Goal: Task Accomplishment & Management: Complete application form

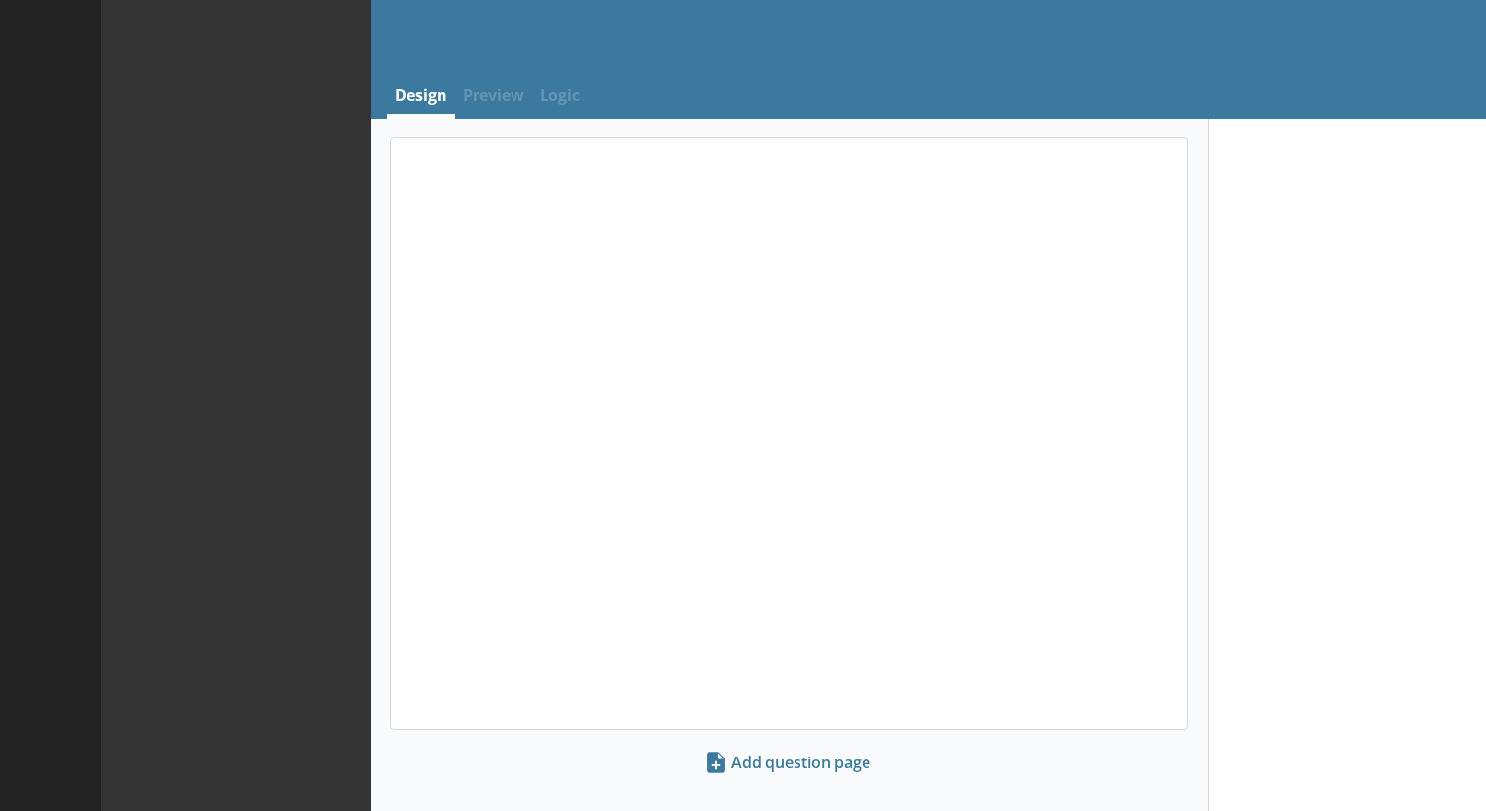
select select "ref_p_end_date"
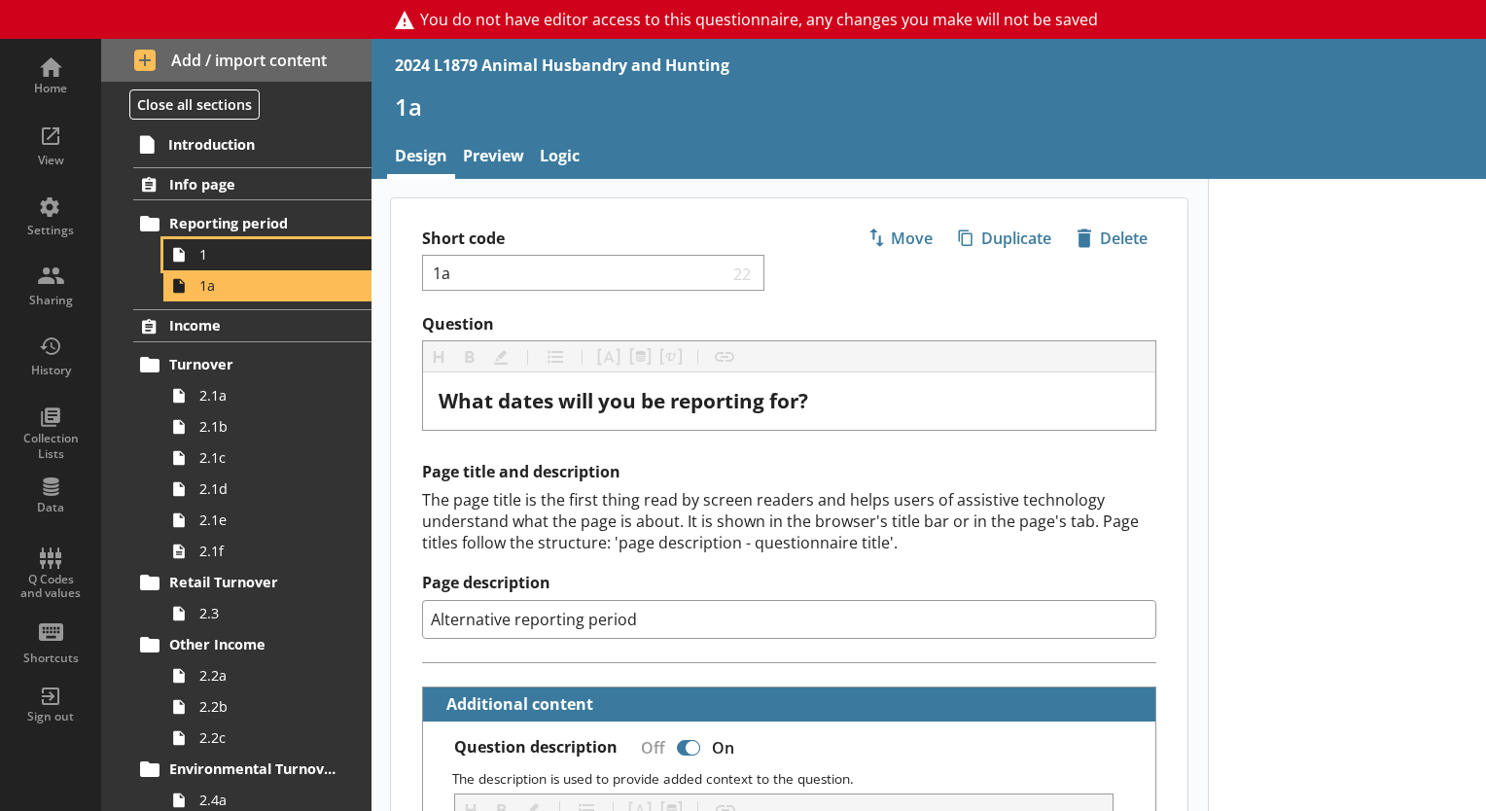
click at [227, 257] on span "1" at bounding box center [272, 254] width 146 height 18
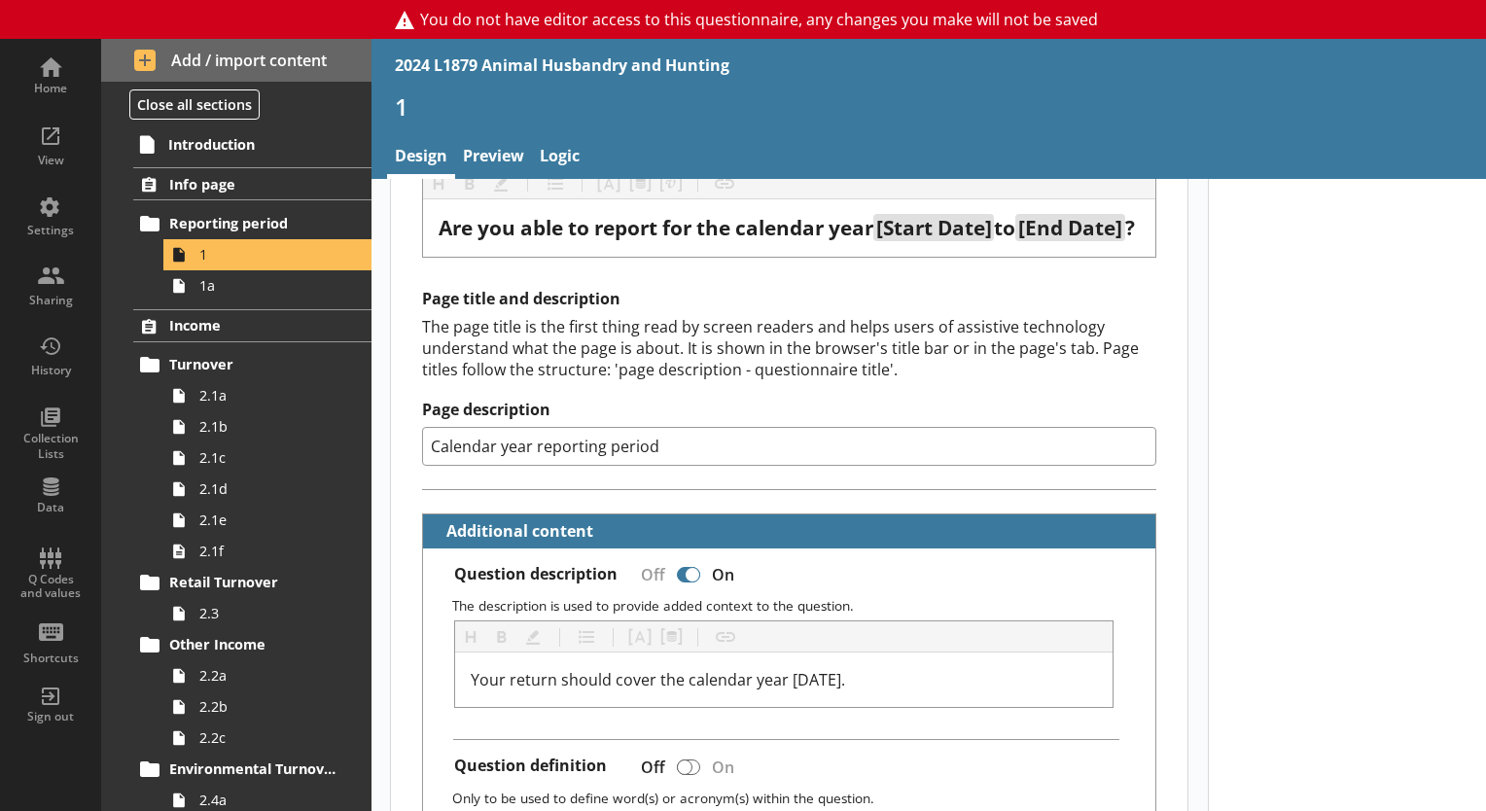
scroll to position [171, 0]
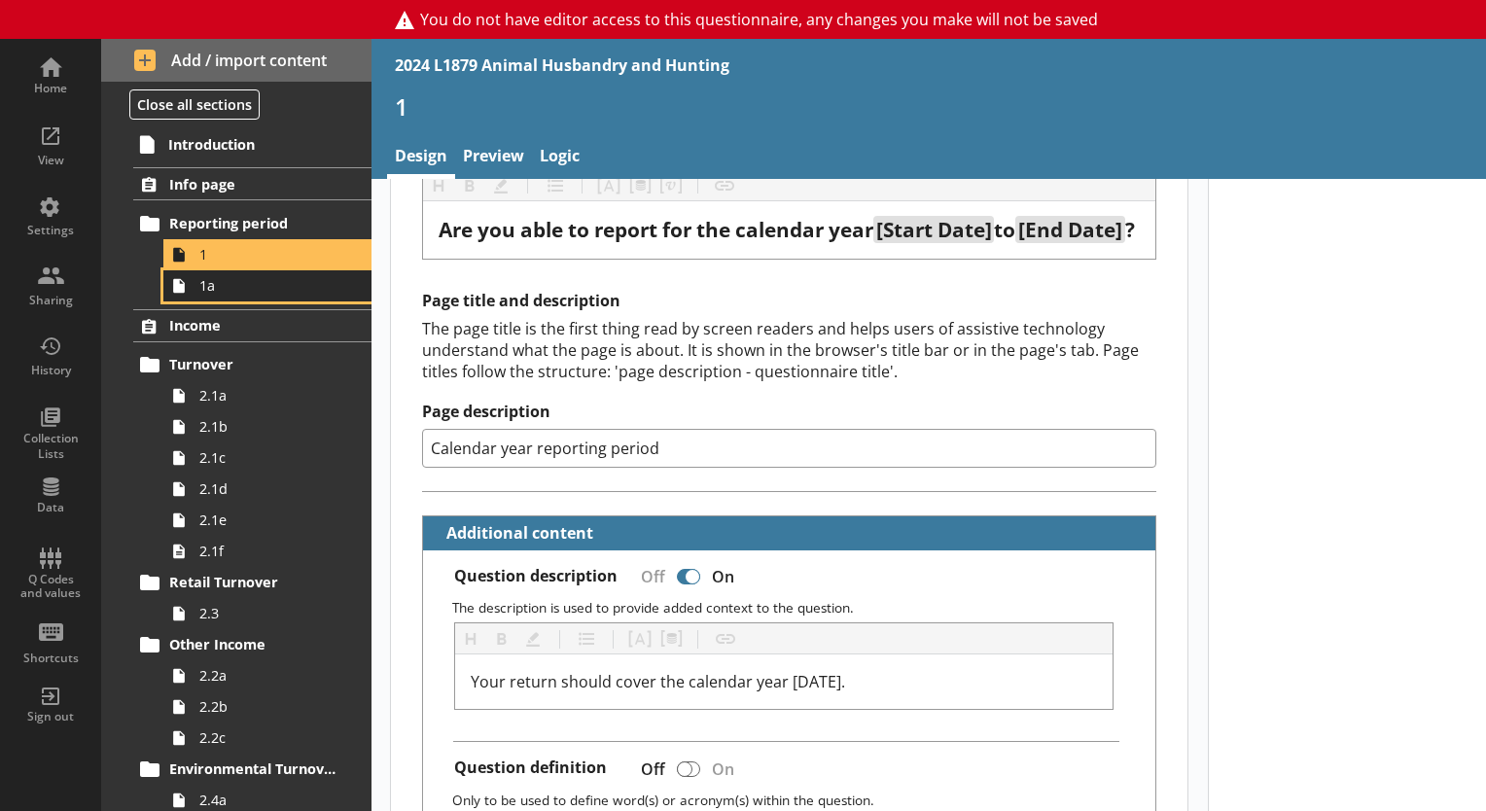
click at [272, 289] on span "1a" at bounding box center [272, 285] width 146 height 18
type textarea "x"
select select "ref_p_end_date"
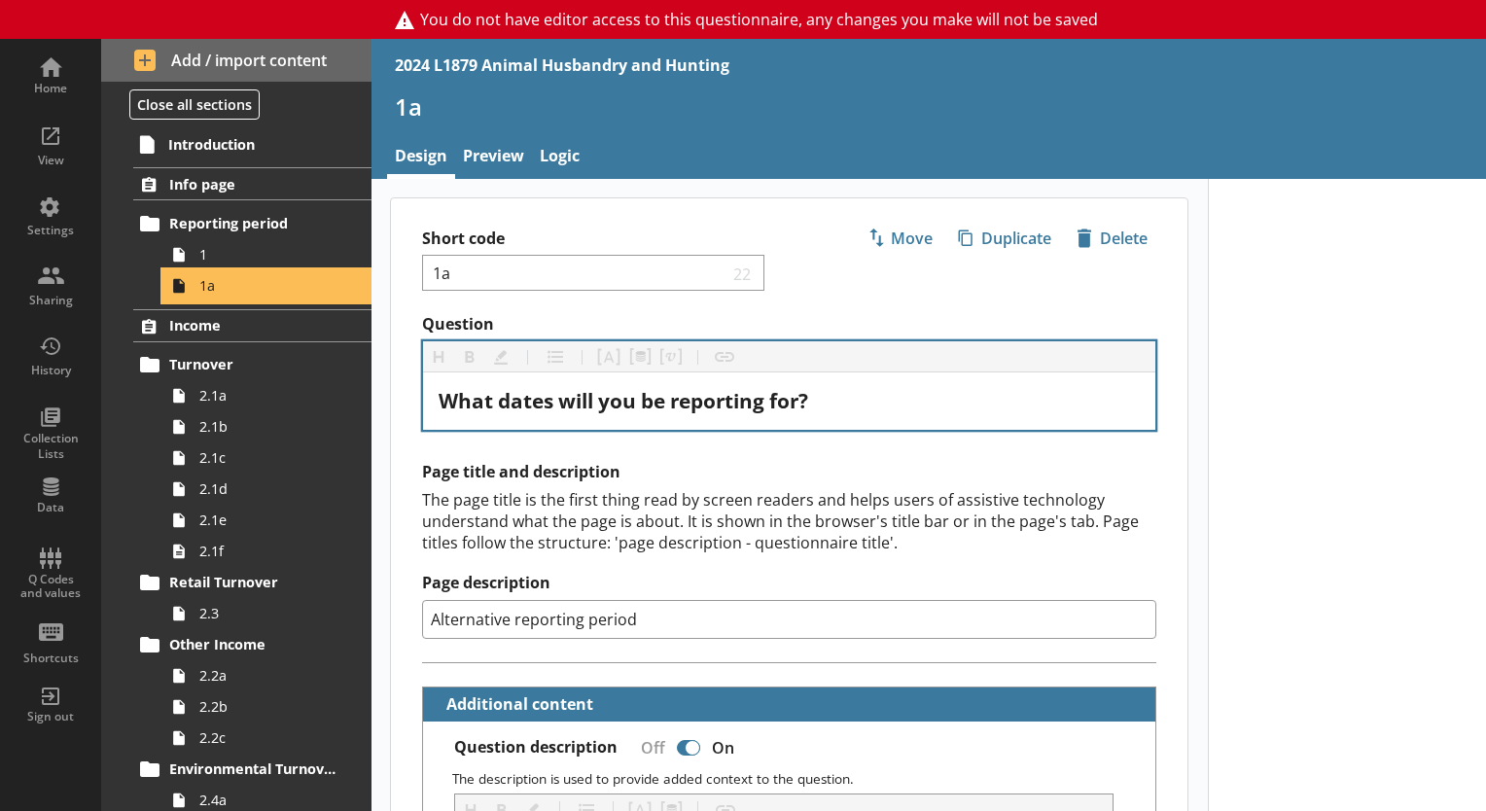
type textarea "x"
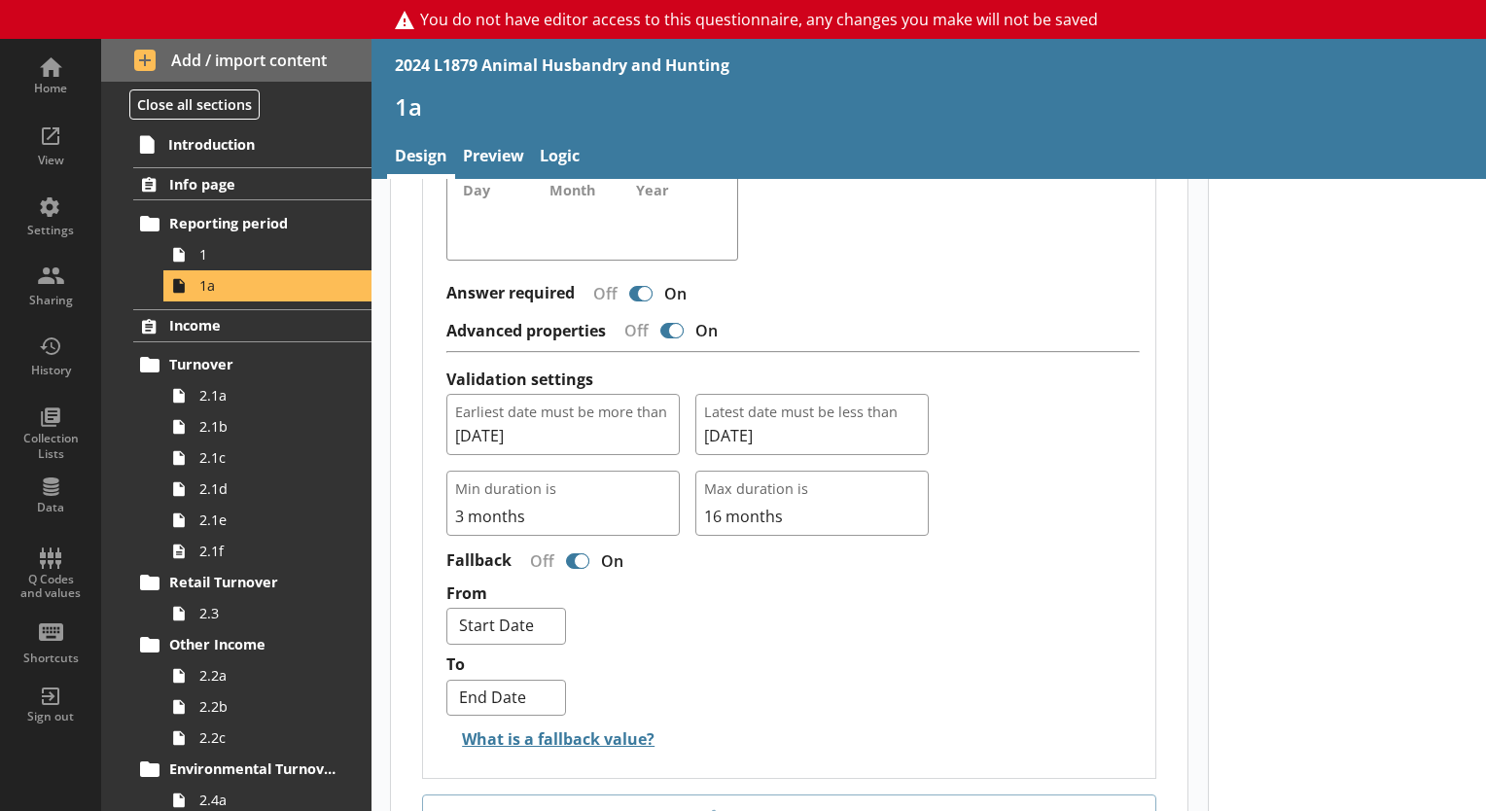
scroll to position [1751, 0]
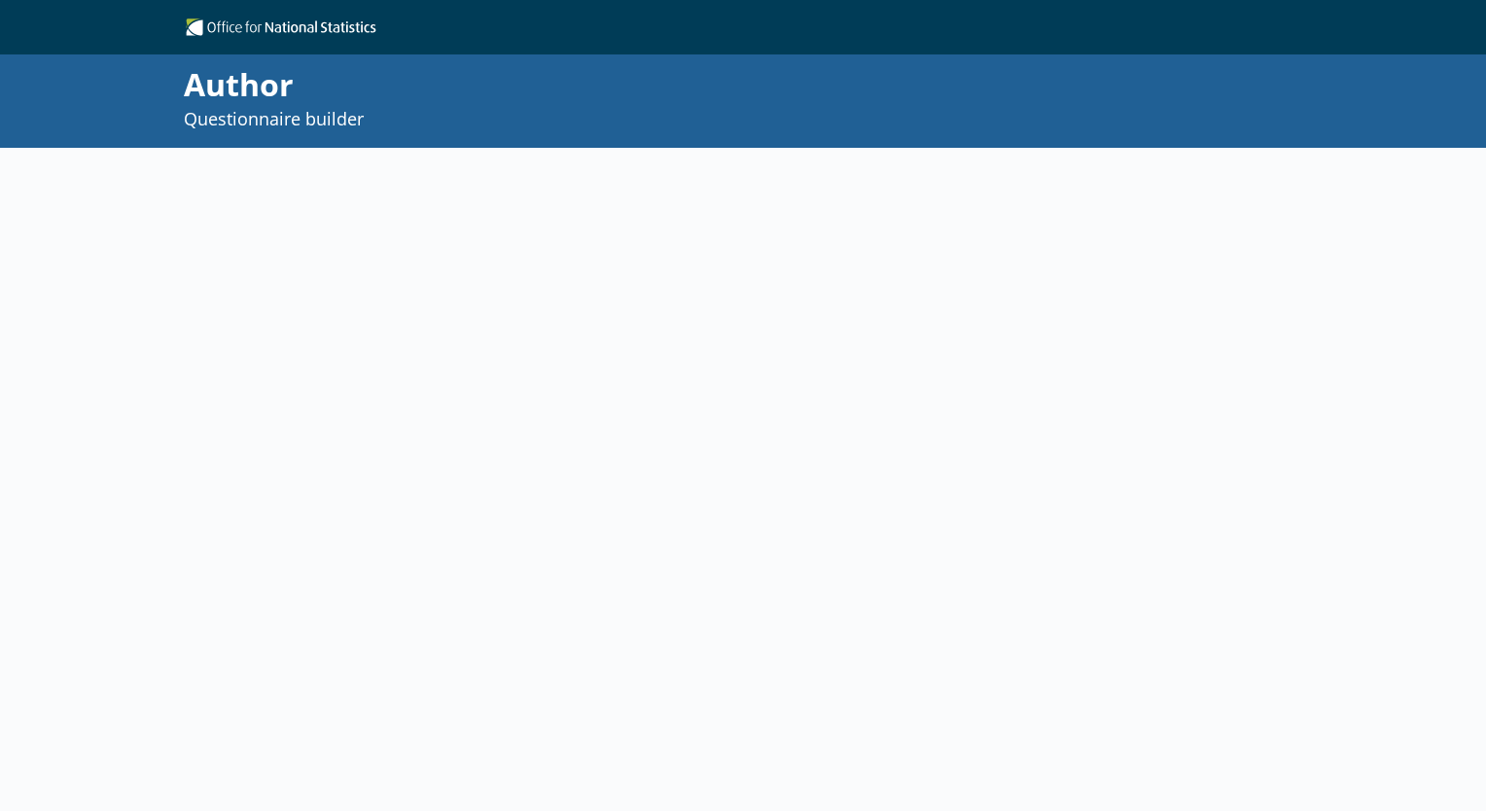
select select "ref_p_end_date"
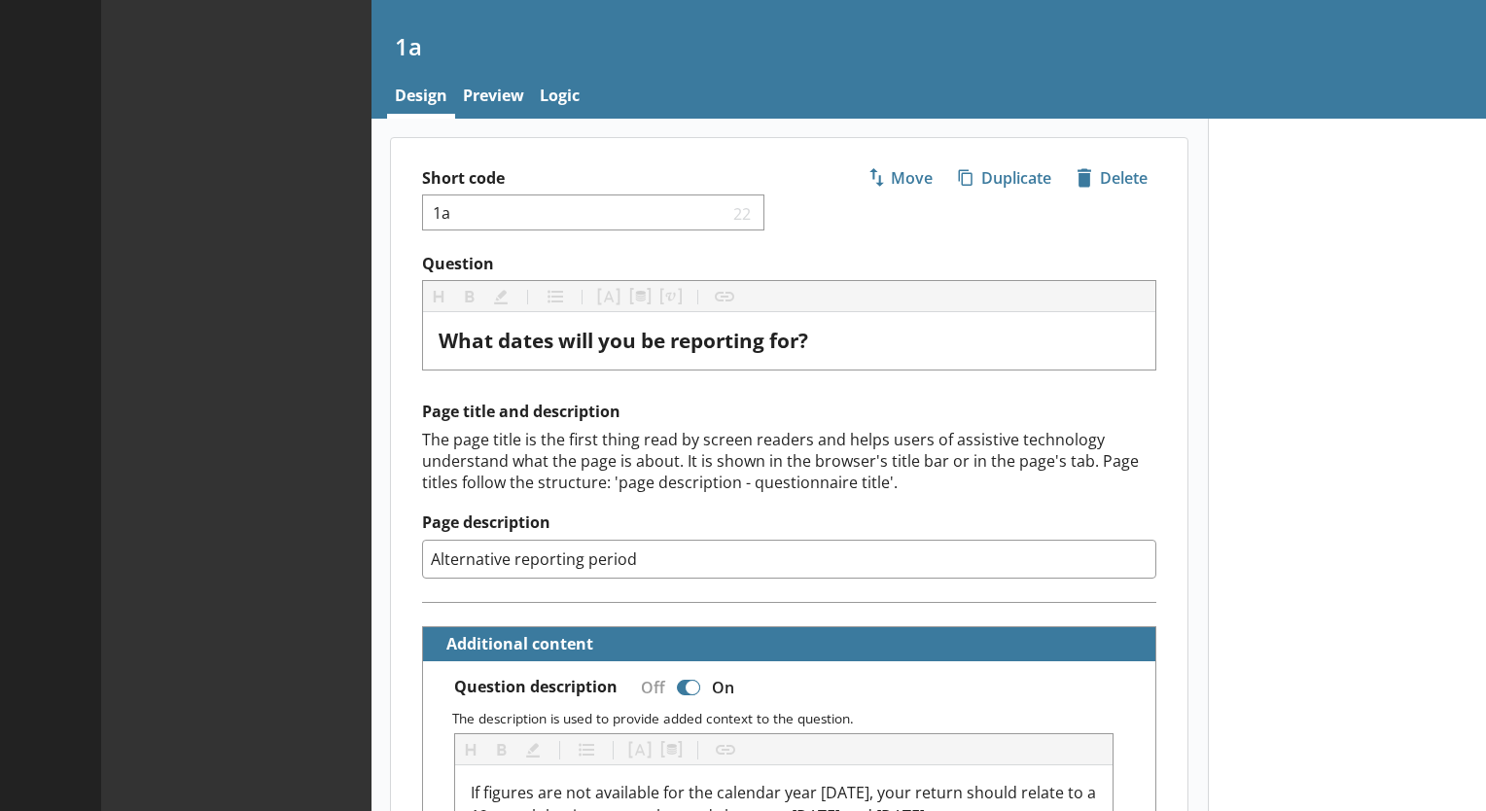
type textarea "x"
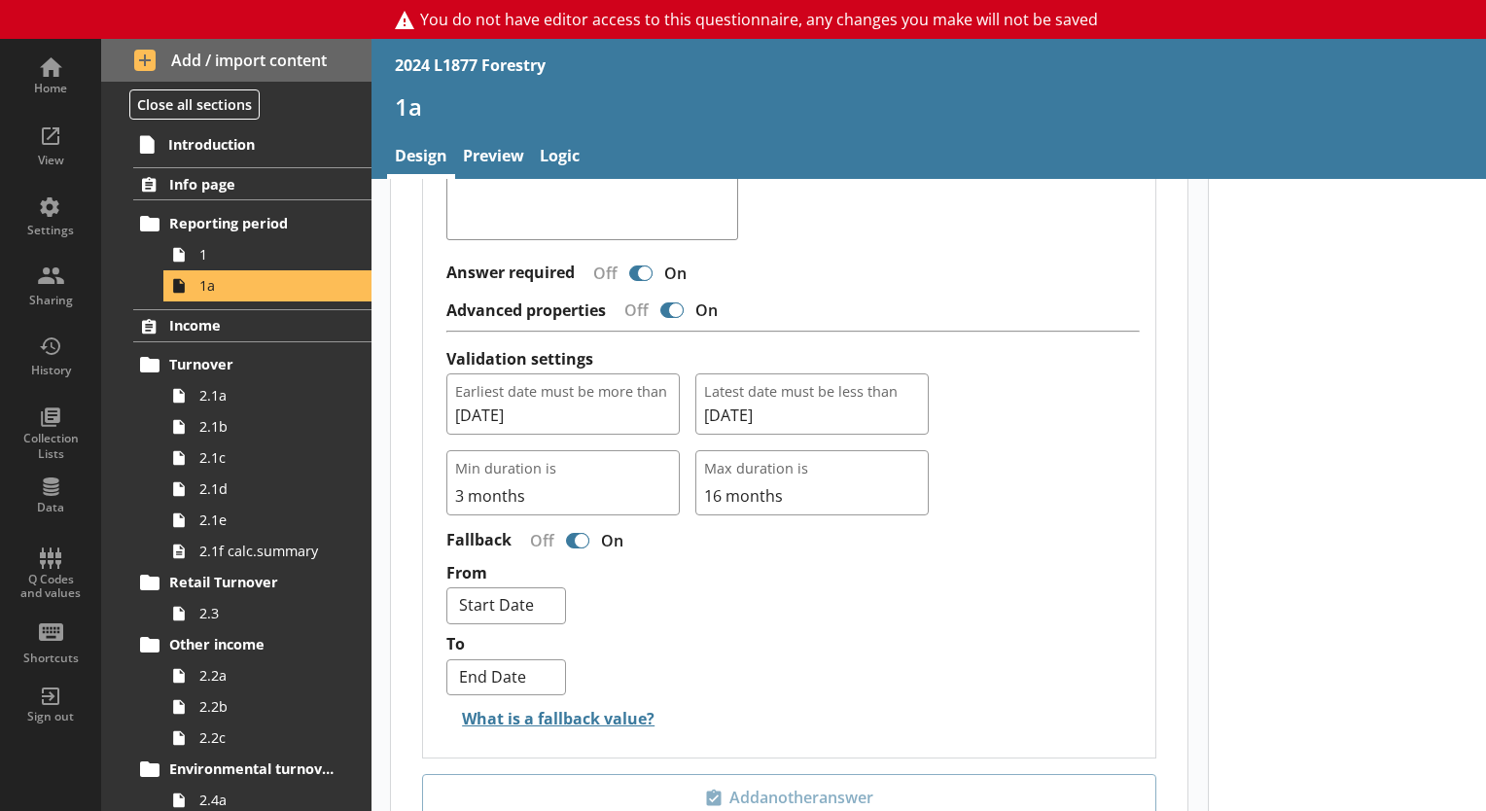
scroll to position [1848, 0]
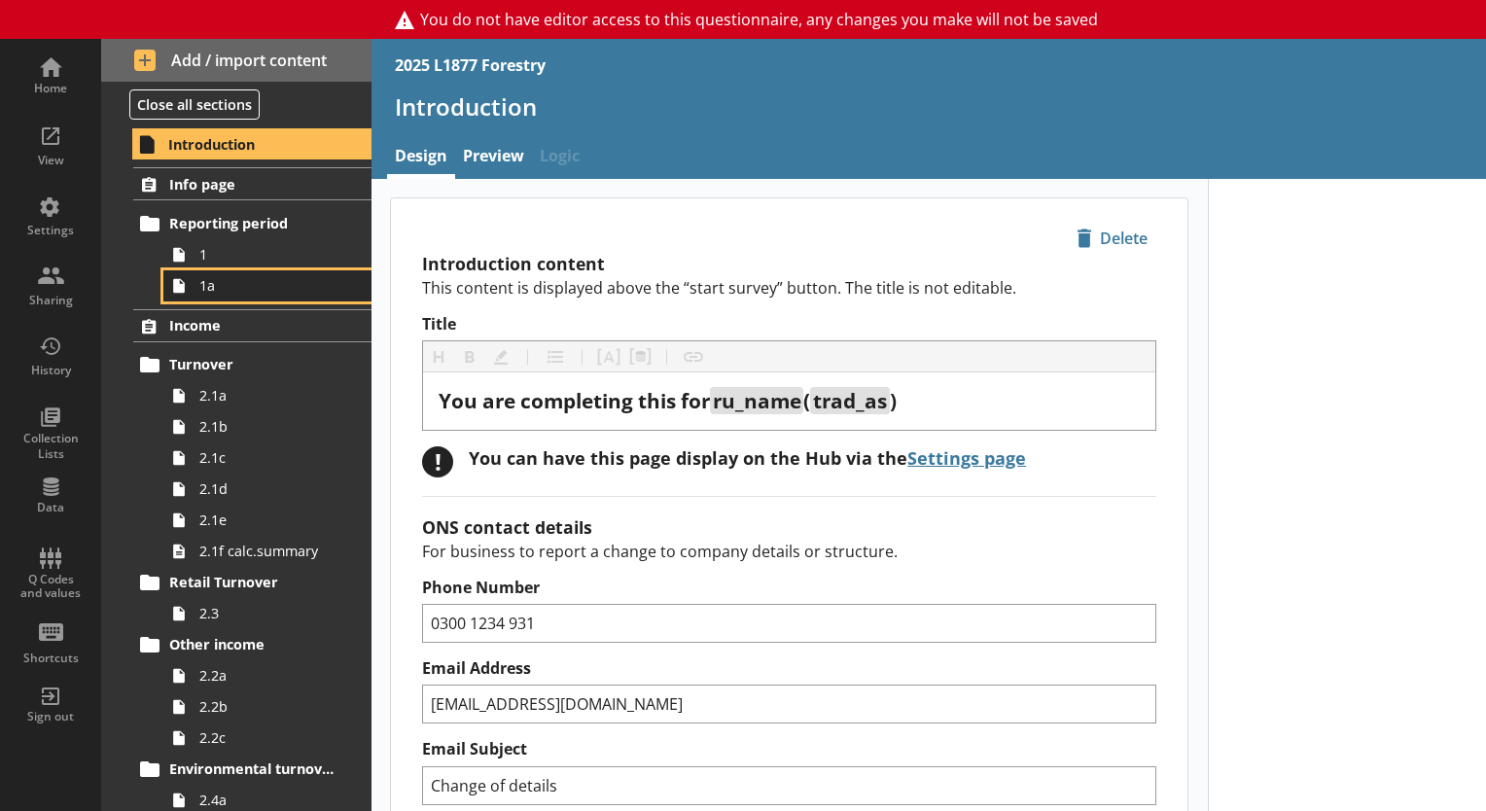
click at [216, 296] on link "1a" at bounding box center [267, 285] width 208 height 31
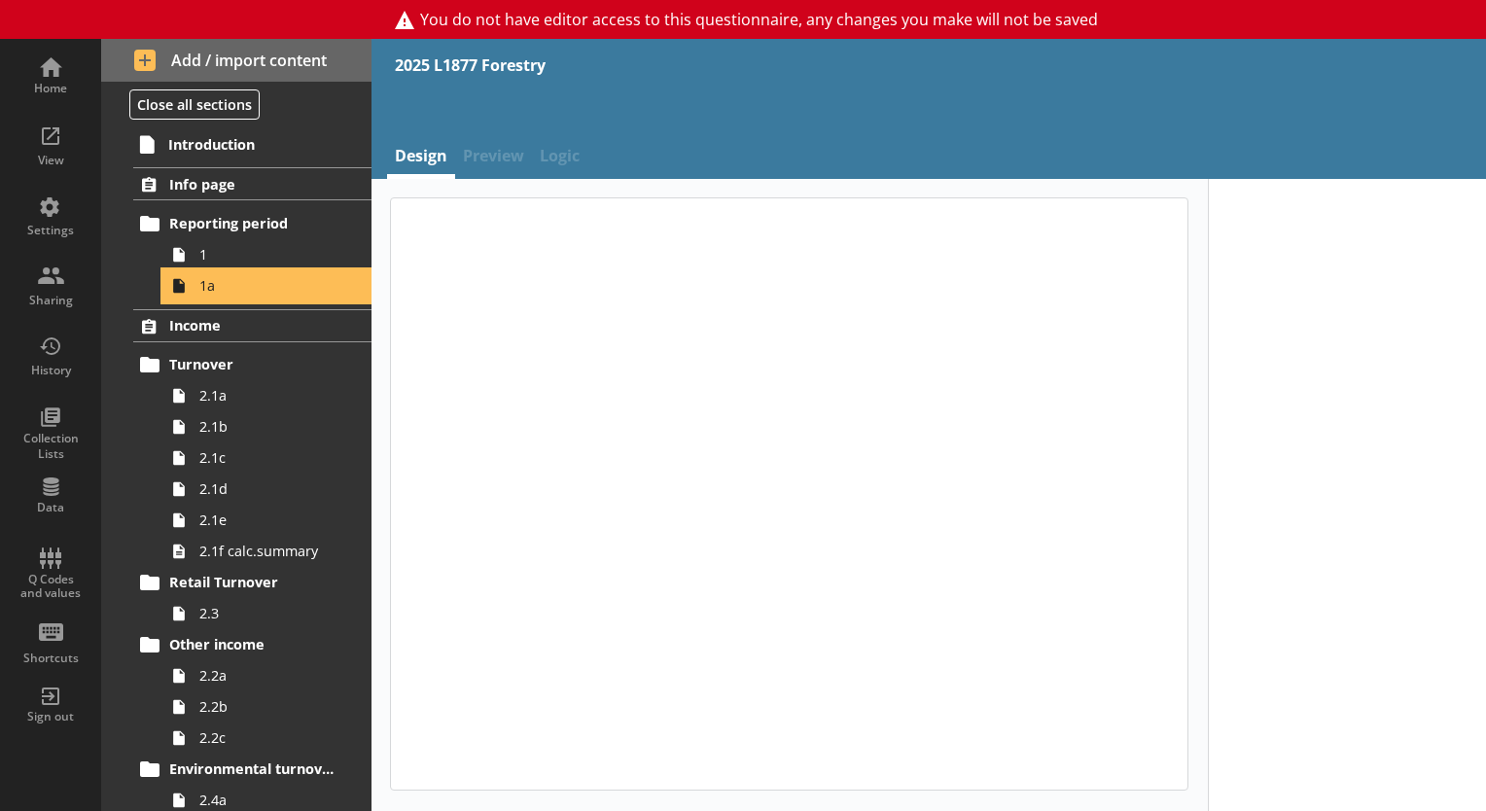
type textarea "x"
select select "ref_p_end_date"
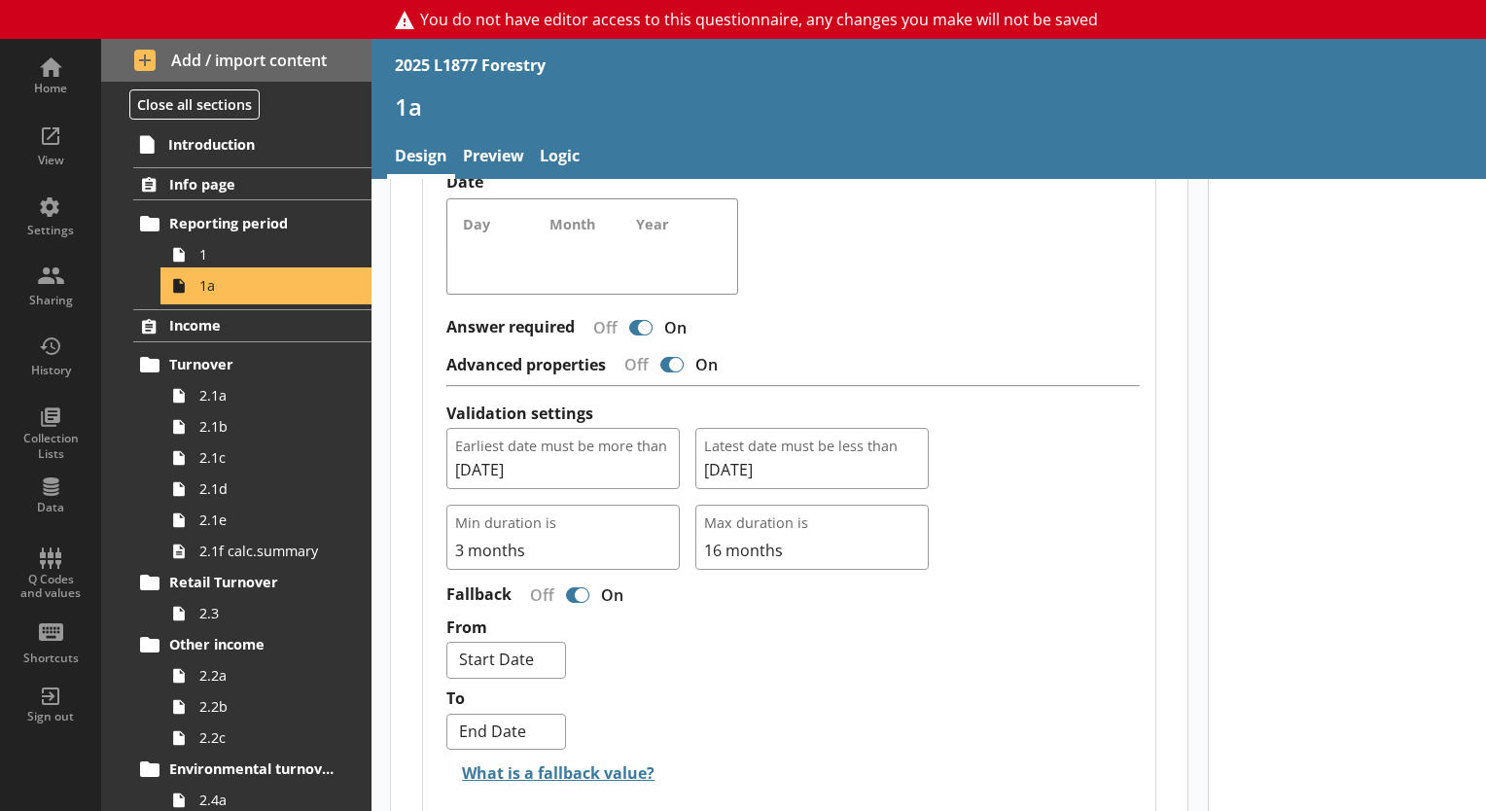
scroll to position [1848, 0]
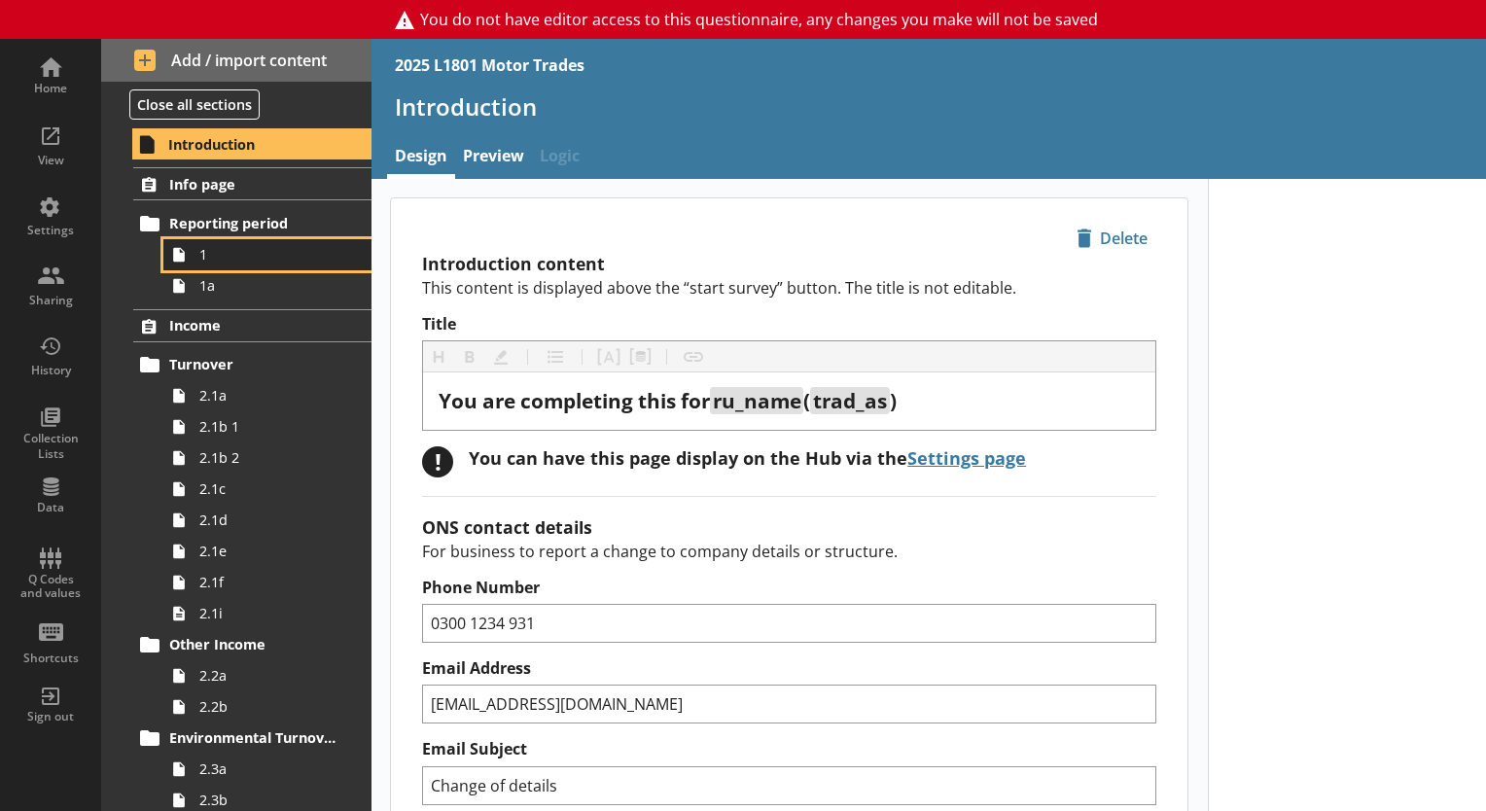
click at [258, 267] on link "1" at bounding box center [267, 254] width 208 height 31
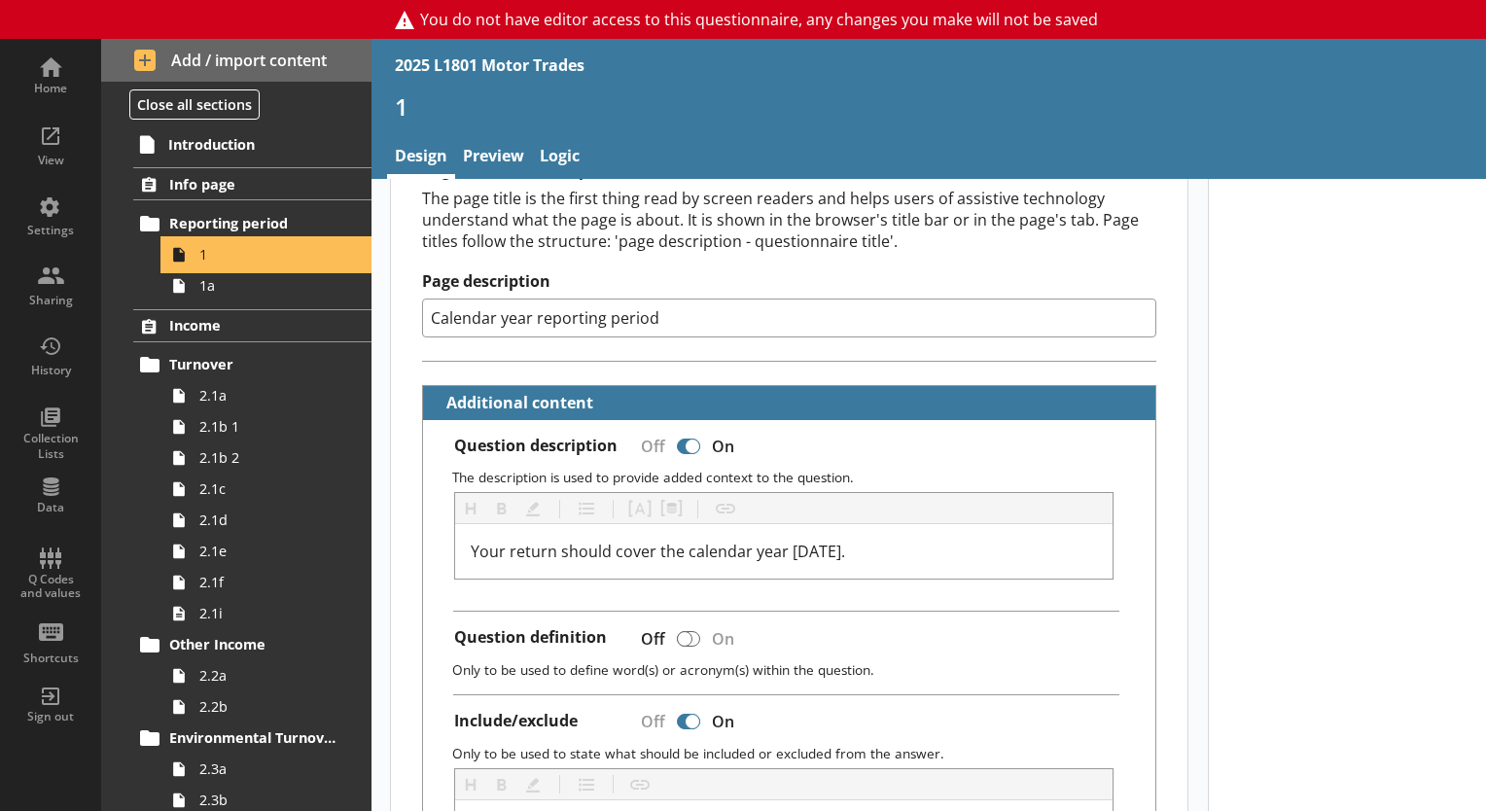
scroll to position [381, 0]
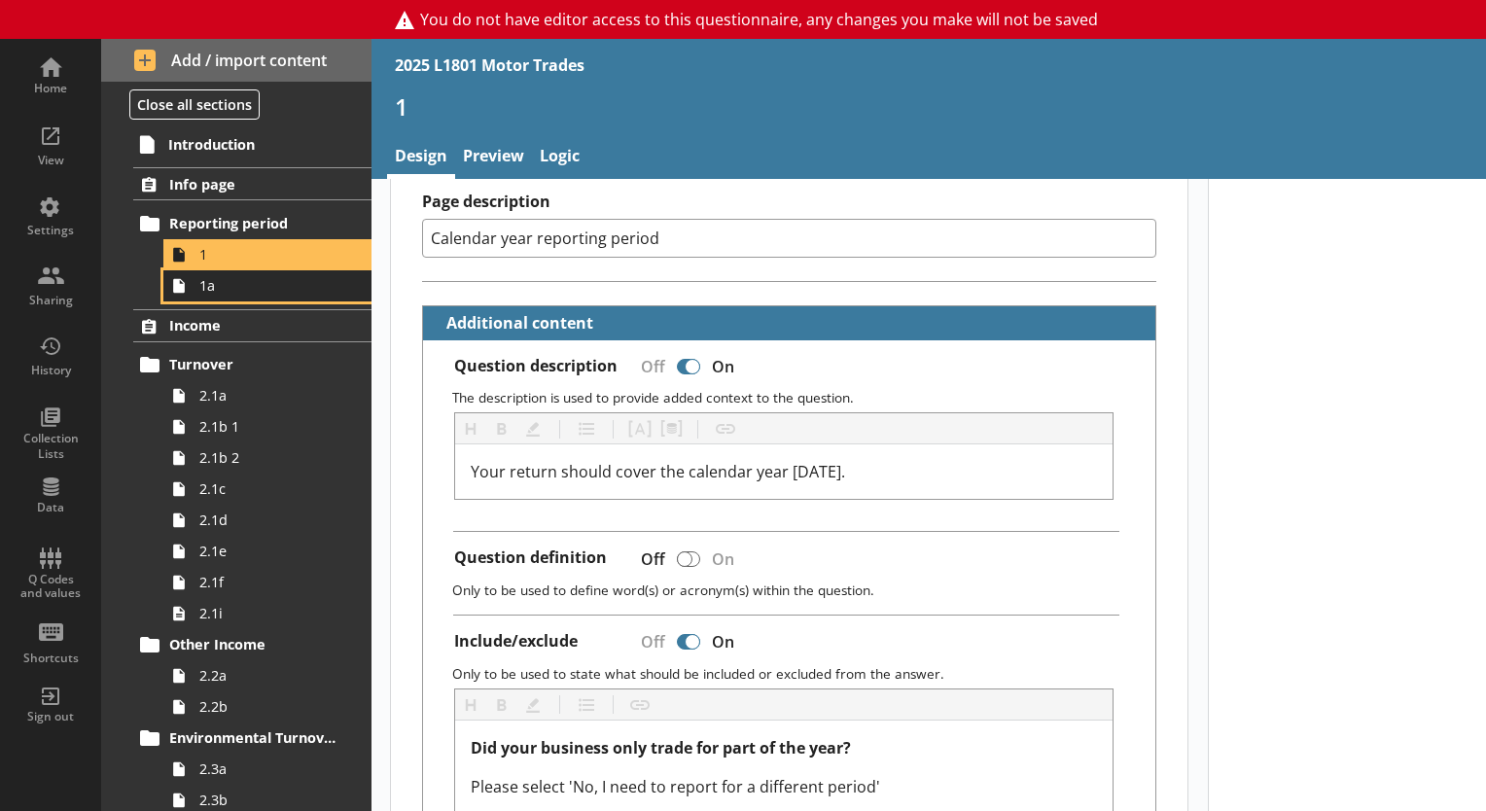
click at [222, 289] on span "1a" at bounding box center [272, 285] width 146 height 18
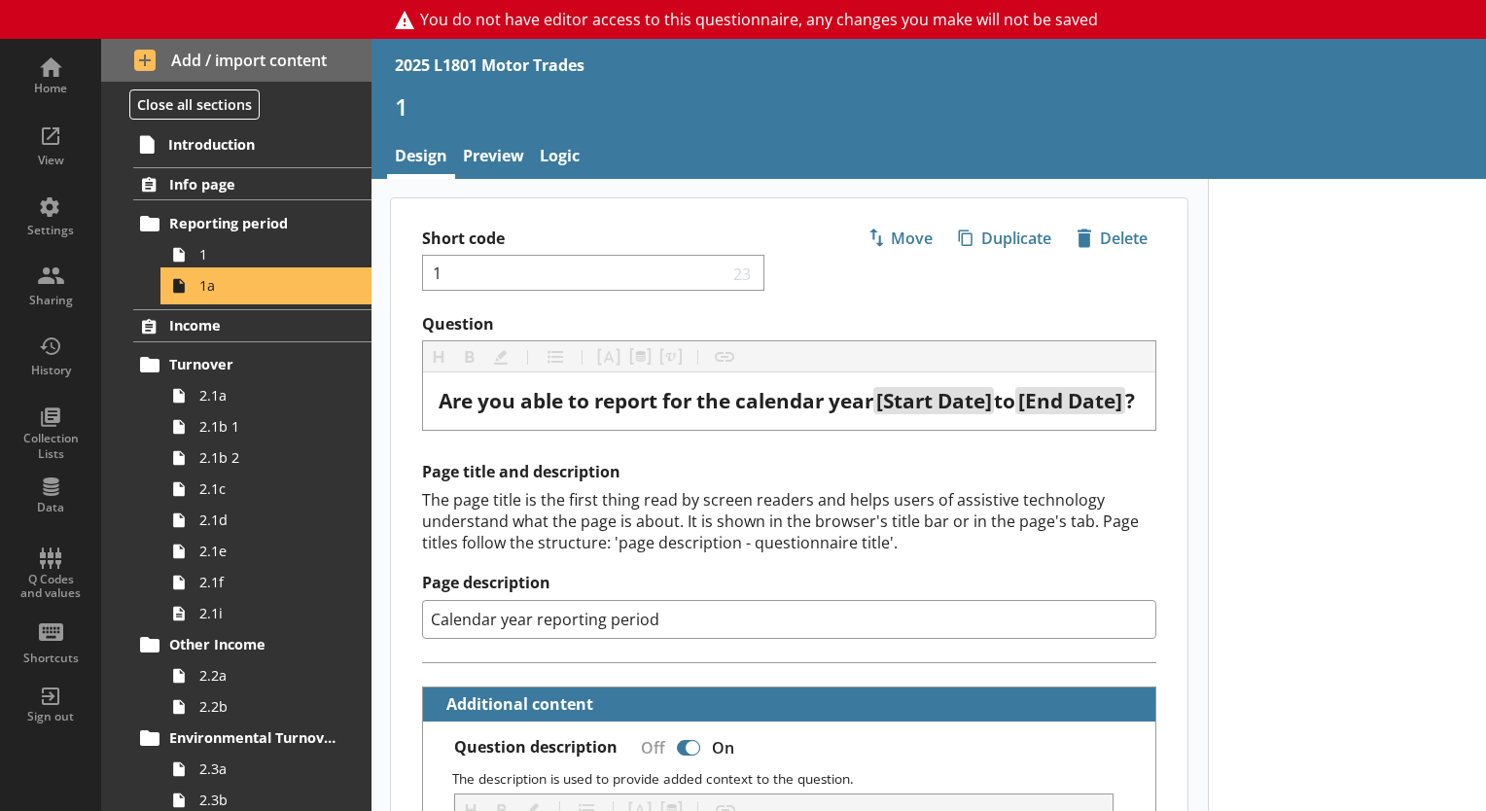
type textarea "x"
select select "ref_p_end_date"
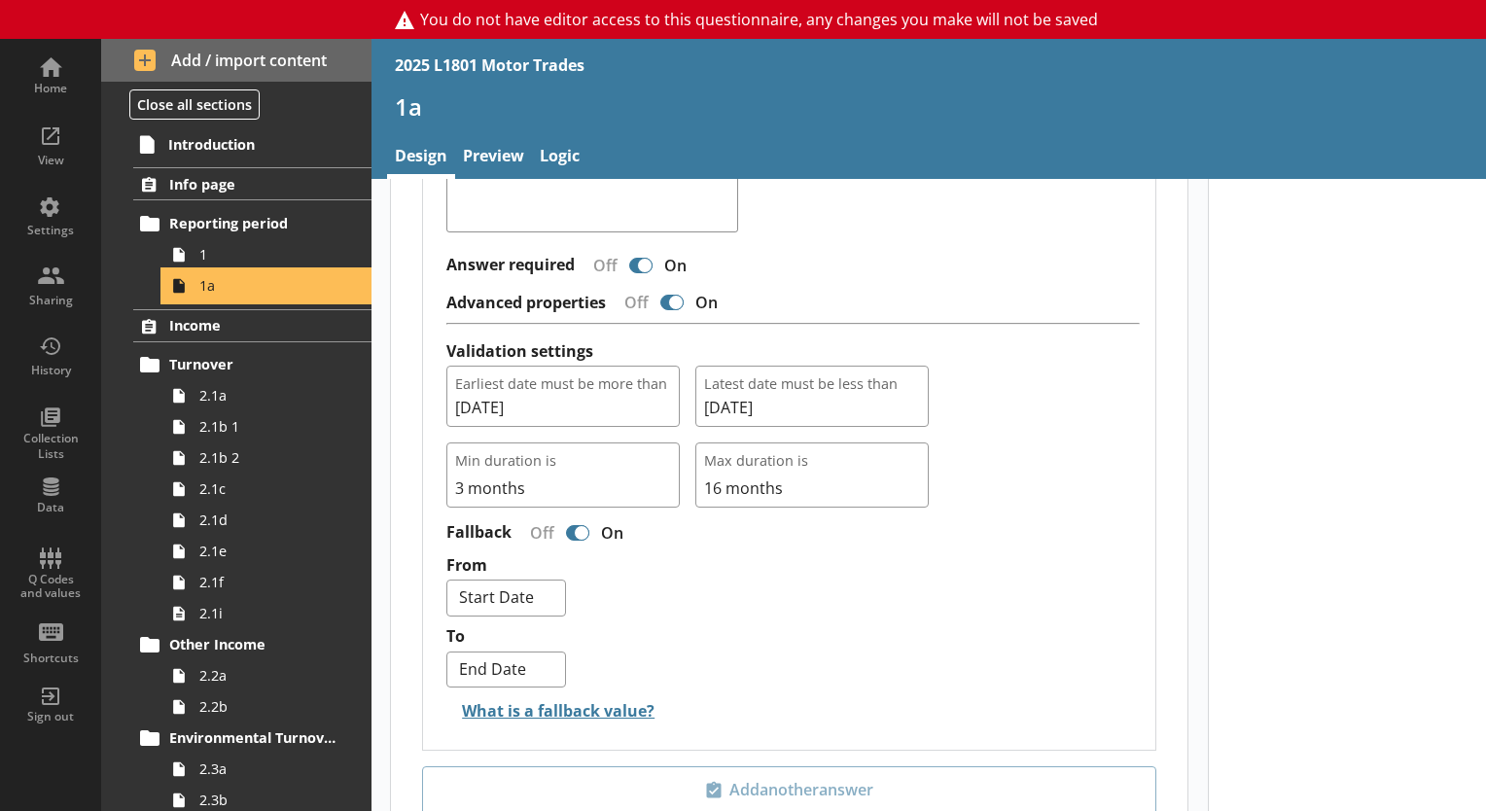
scroll to position [1848, 0]
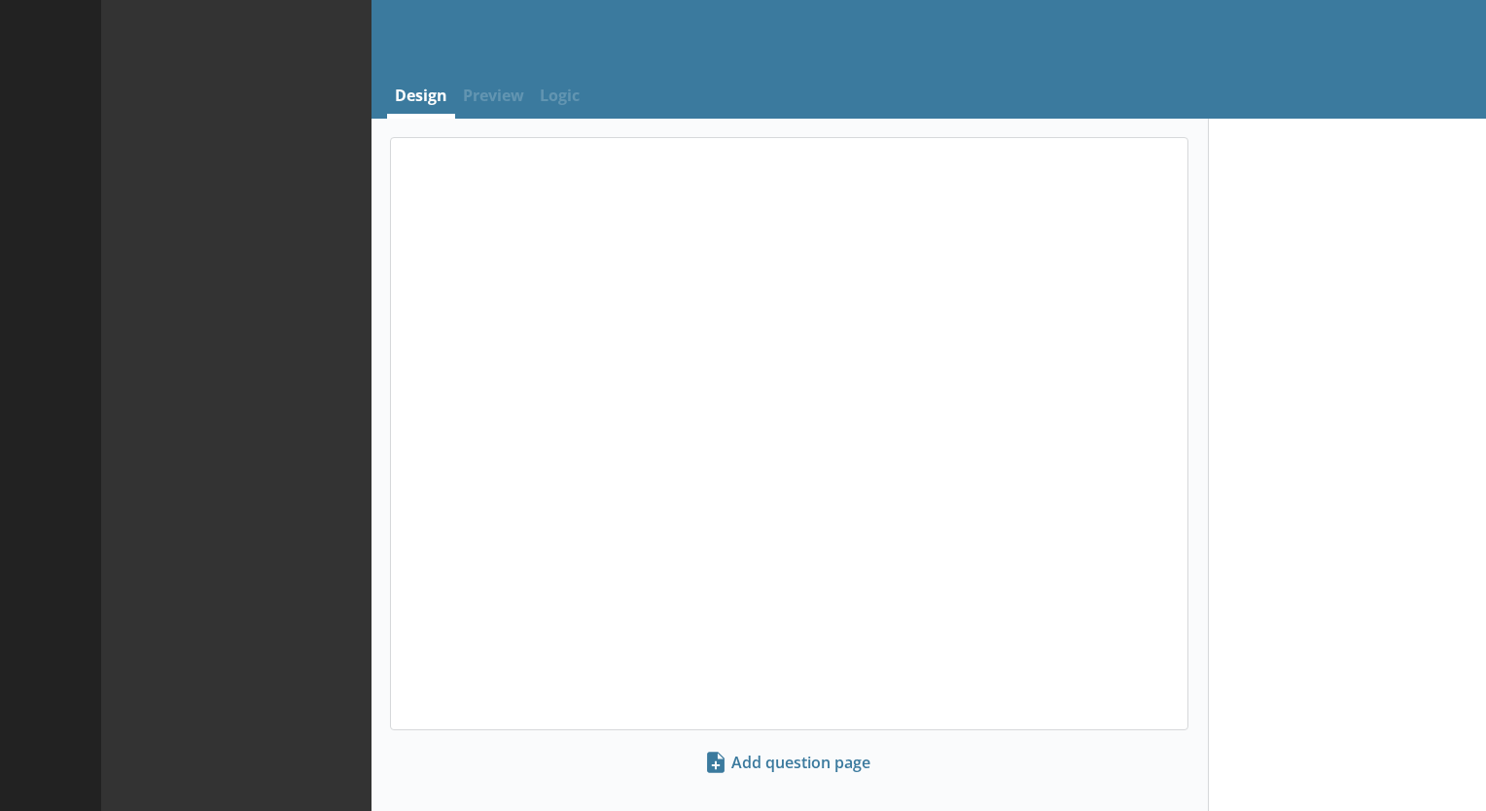
select select "ref_p_end_date"
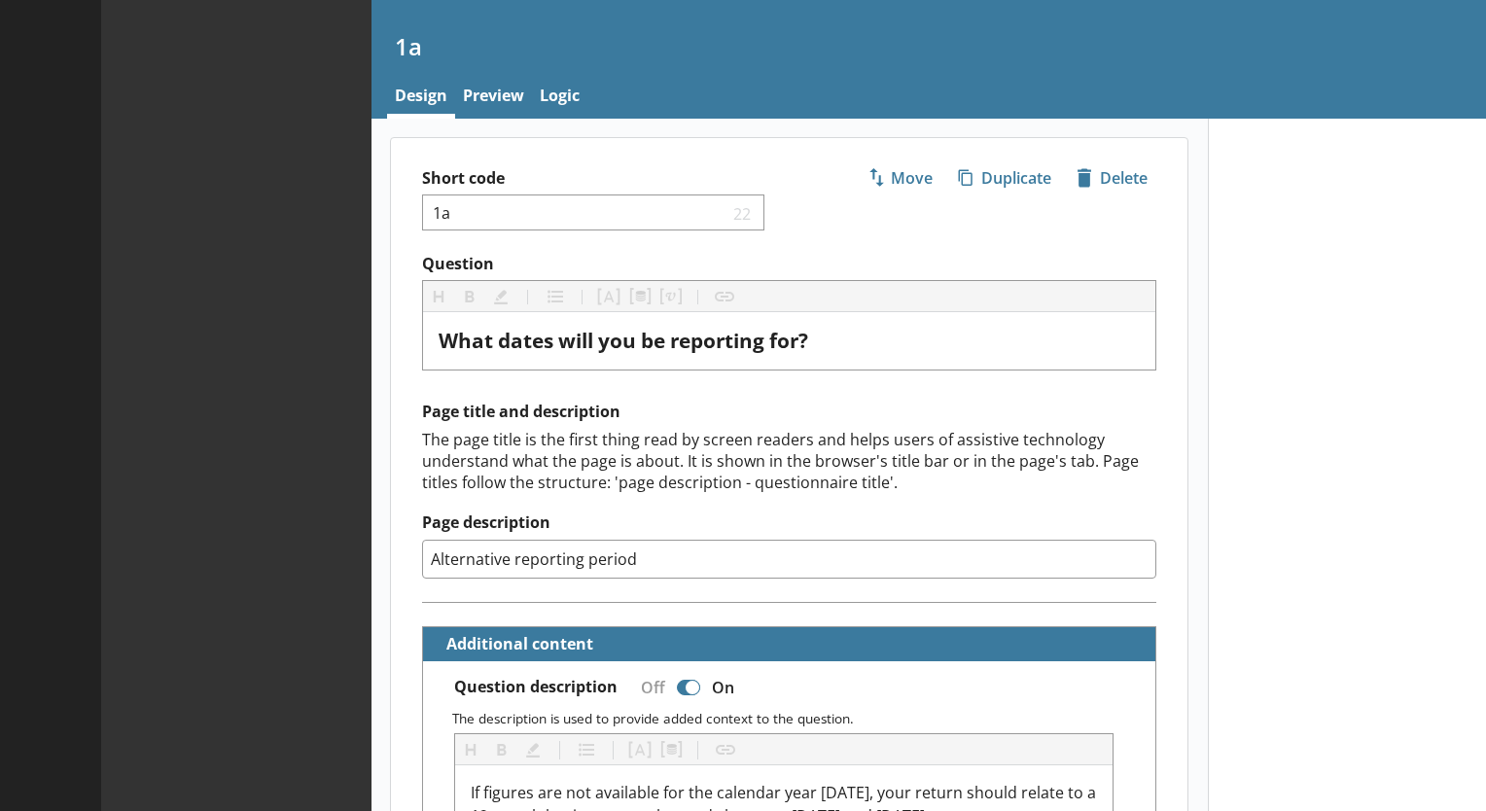
type textarea "x"
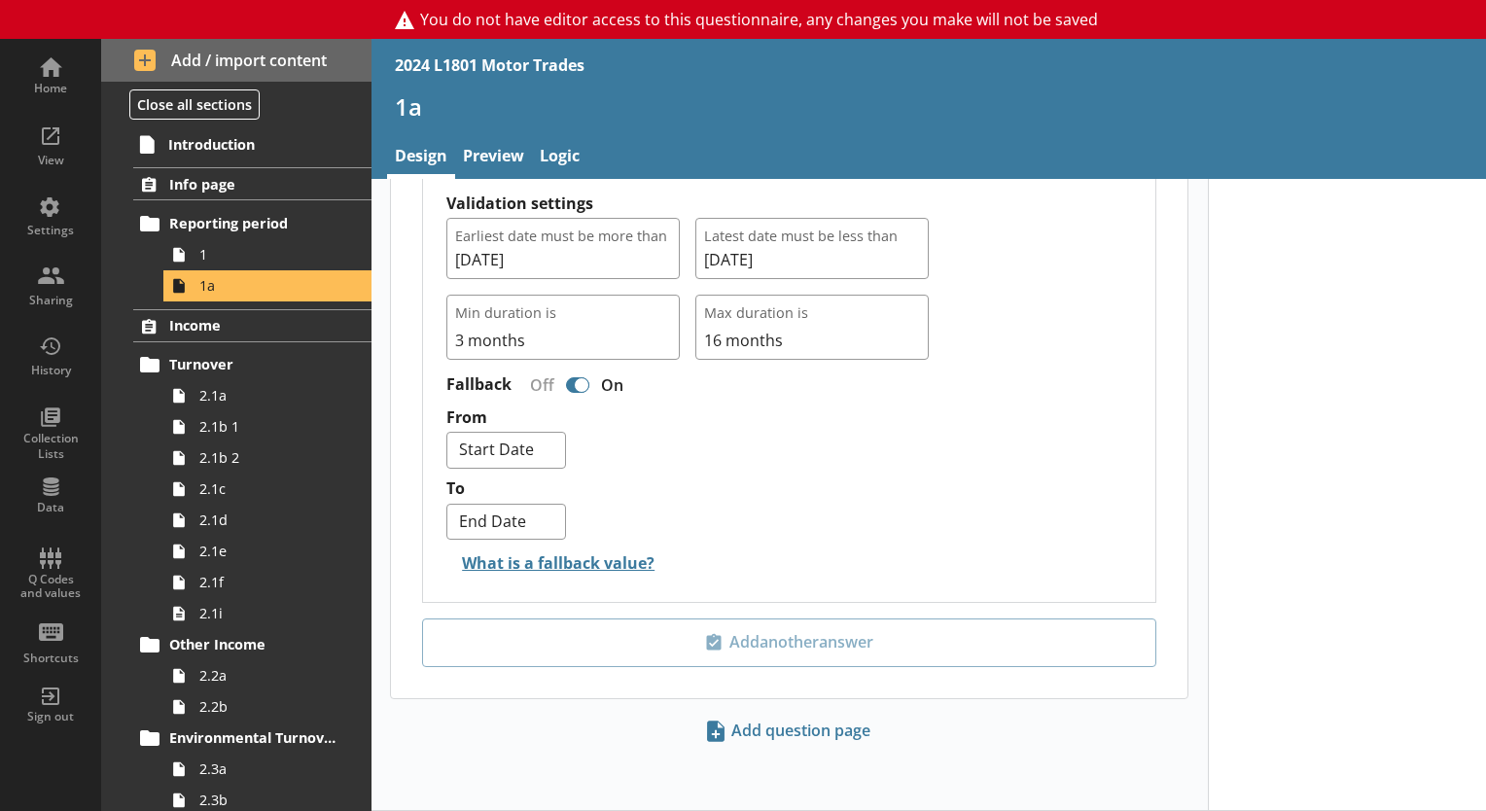
scroll to position [1873, 0]
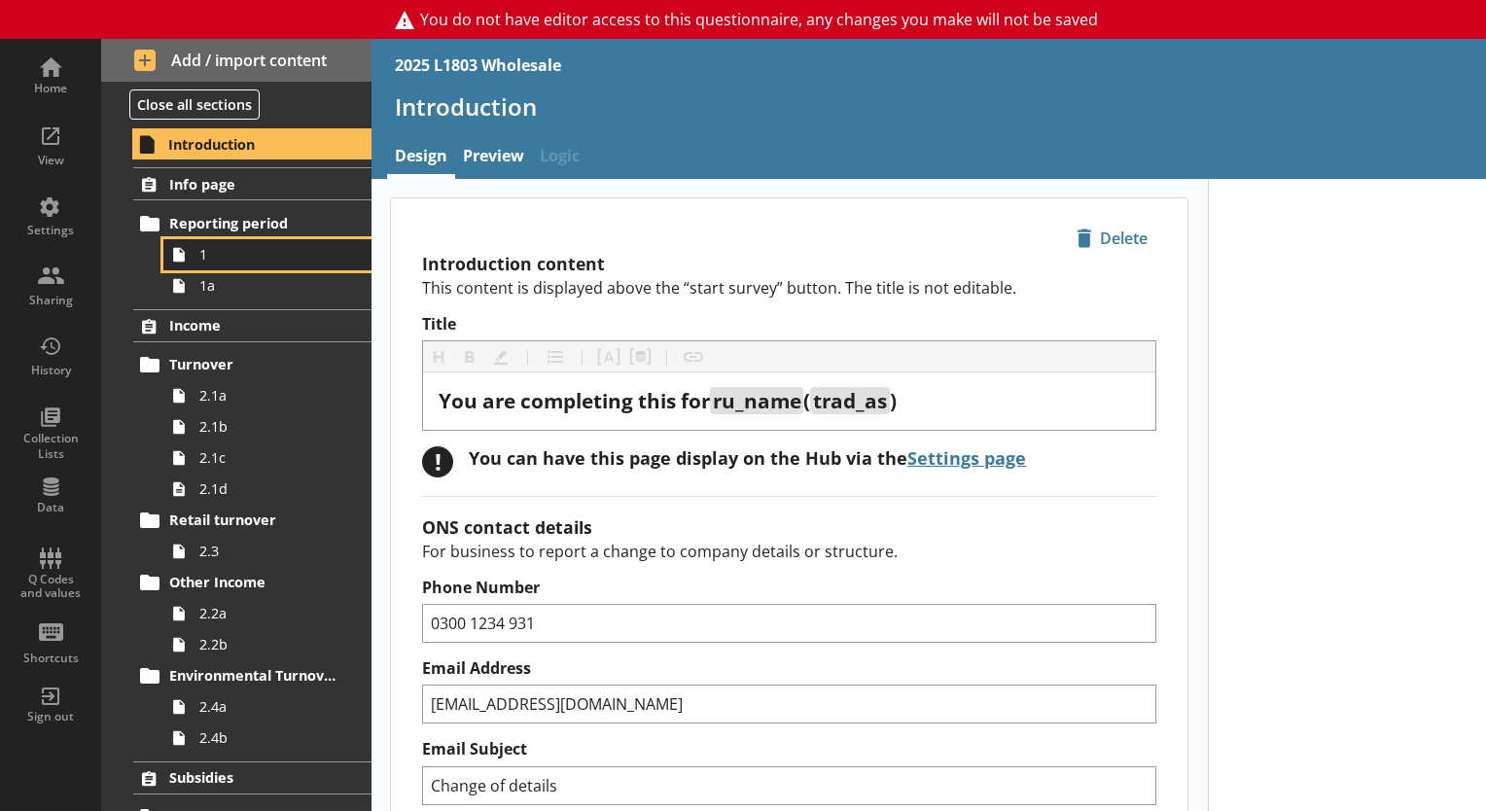
click at [226, 265] on link "1" at bounding box center [267, 254] width 208 height 31
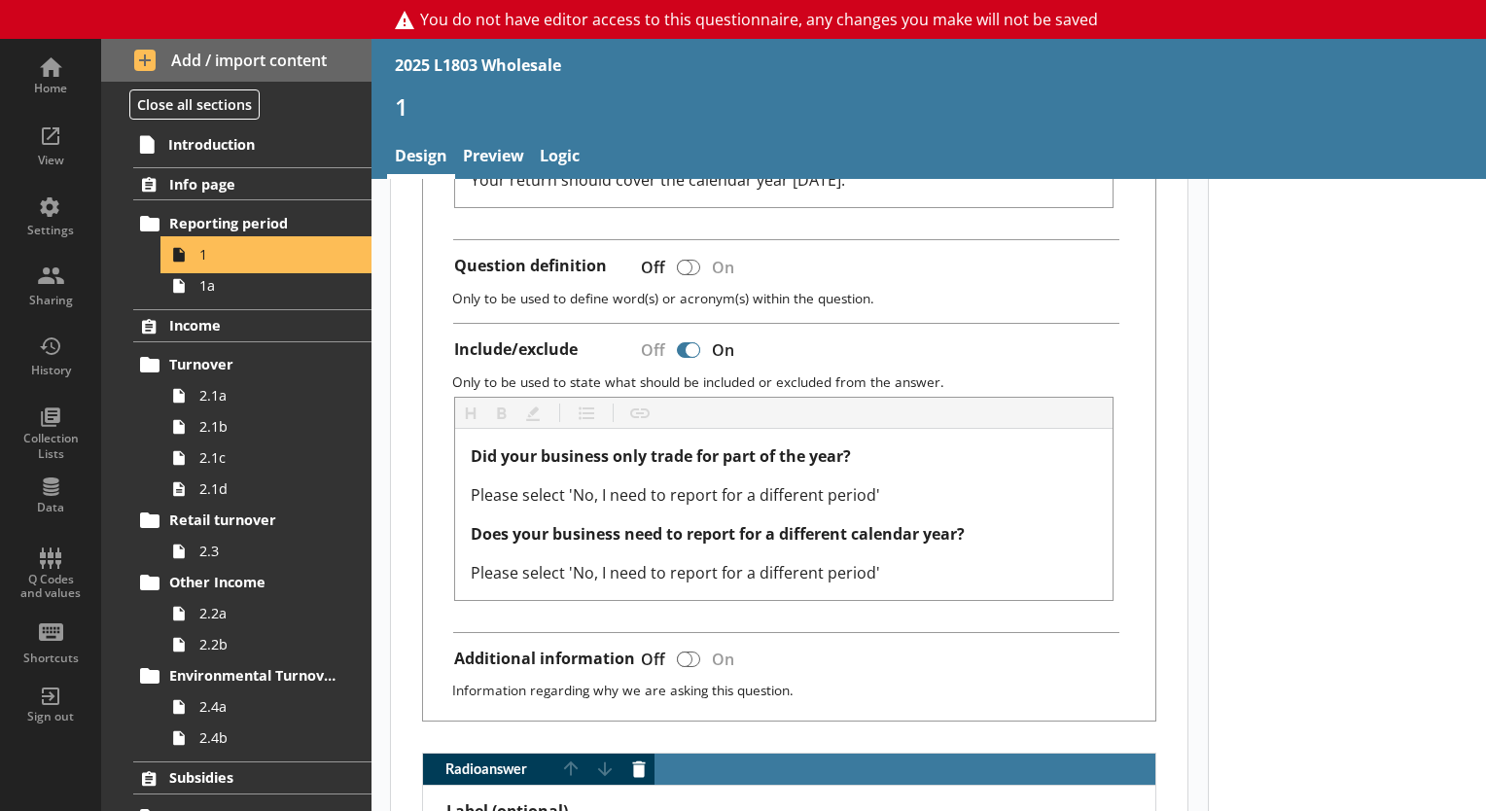
scroll to position [479, 0]
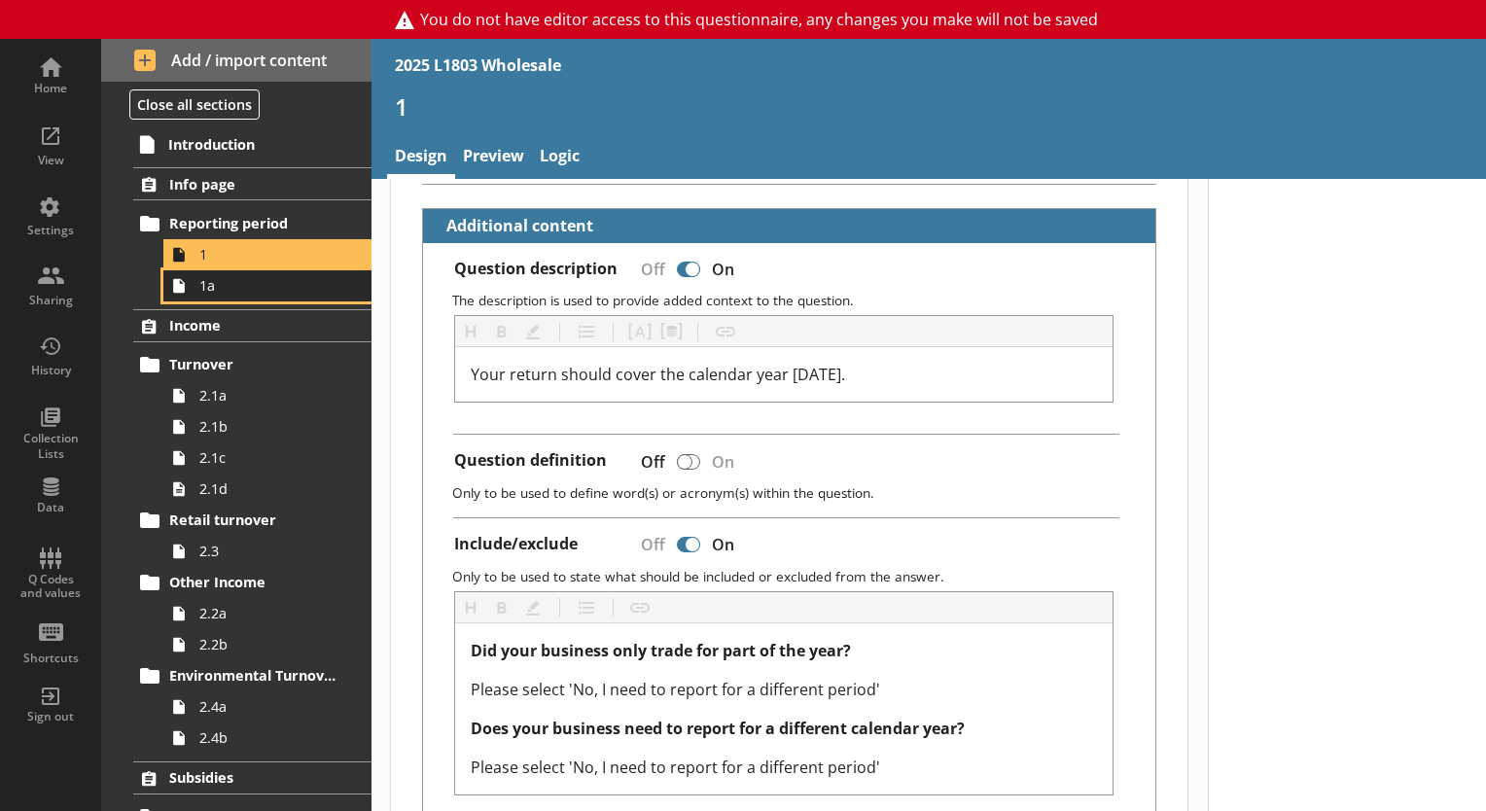
click at [274, 282] on span "1a" at bounding box center [272, 285] width 146 height 18
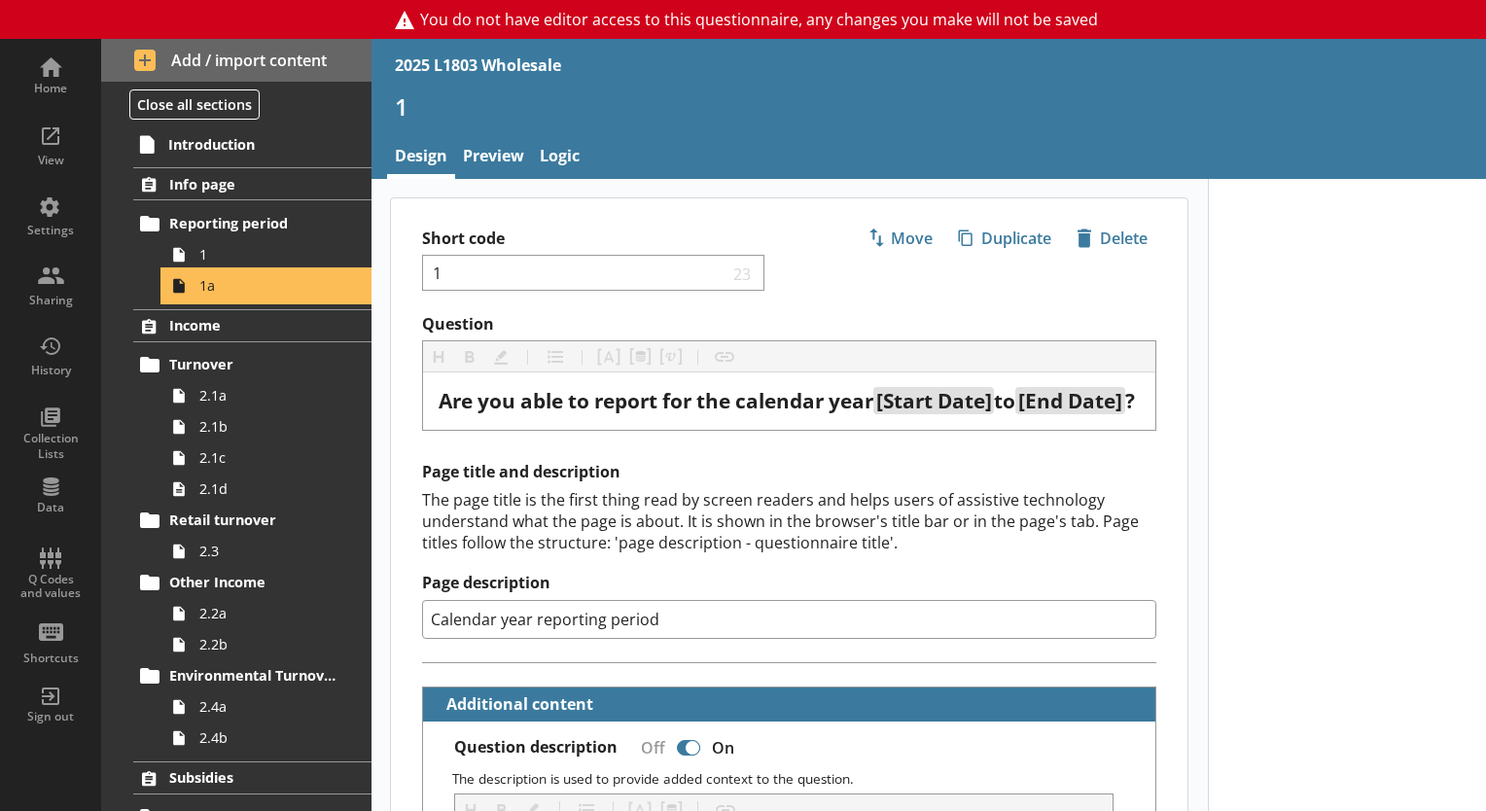
type textarea "x"
select select "ref_p_end_date"
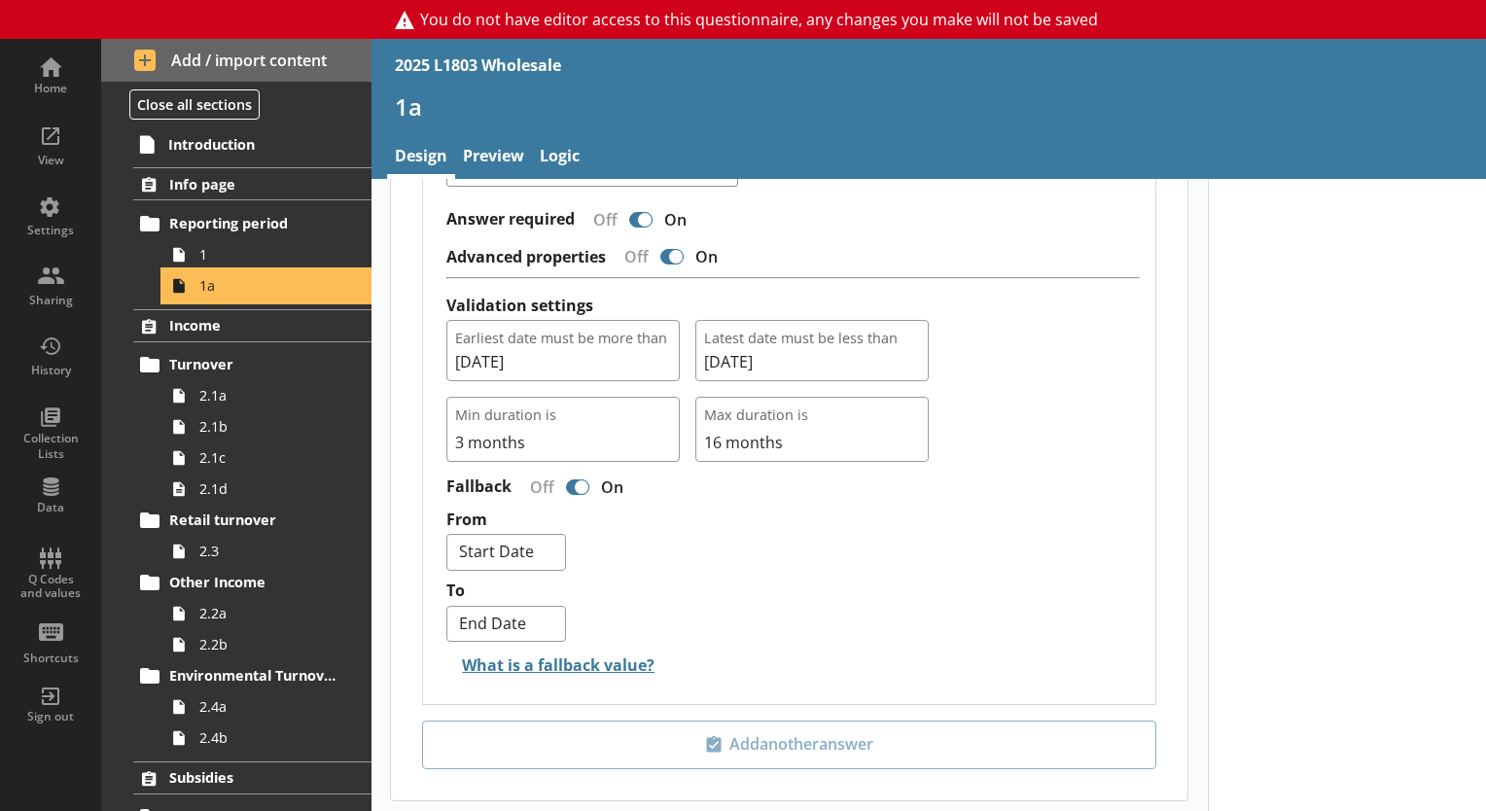
scroll to position [1776, 0]
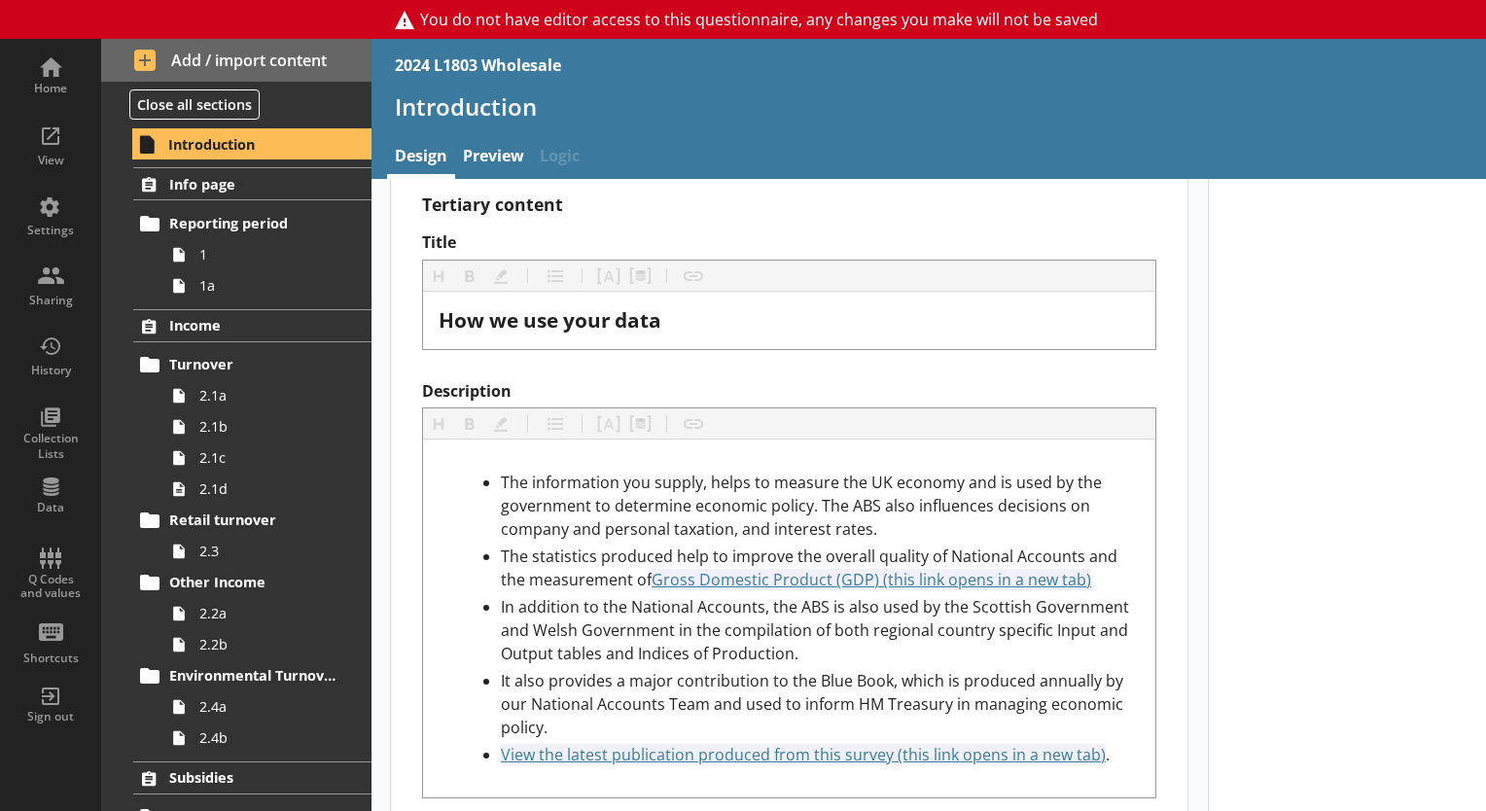
scroll to position [5389, 0]
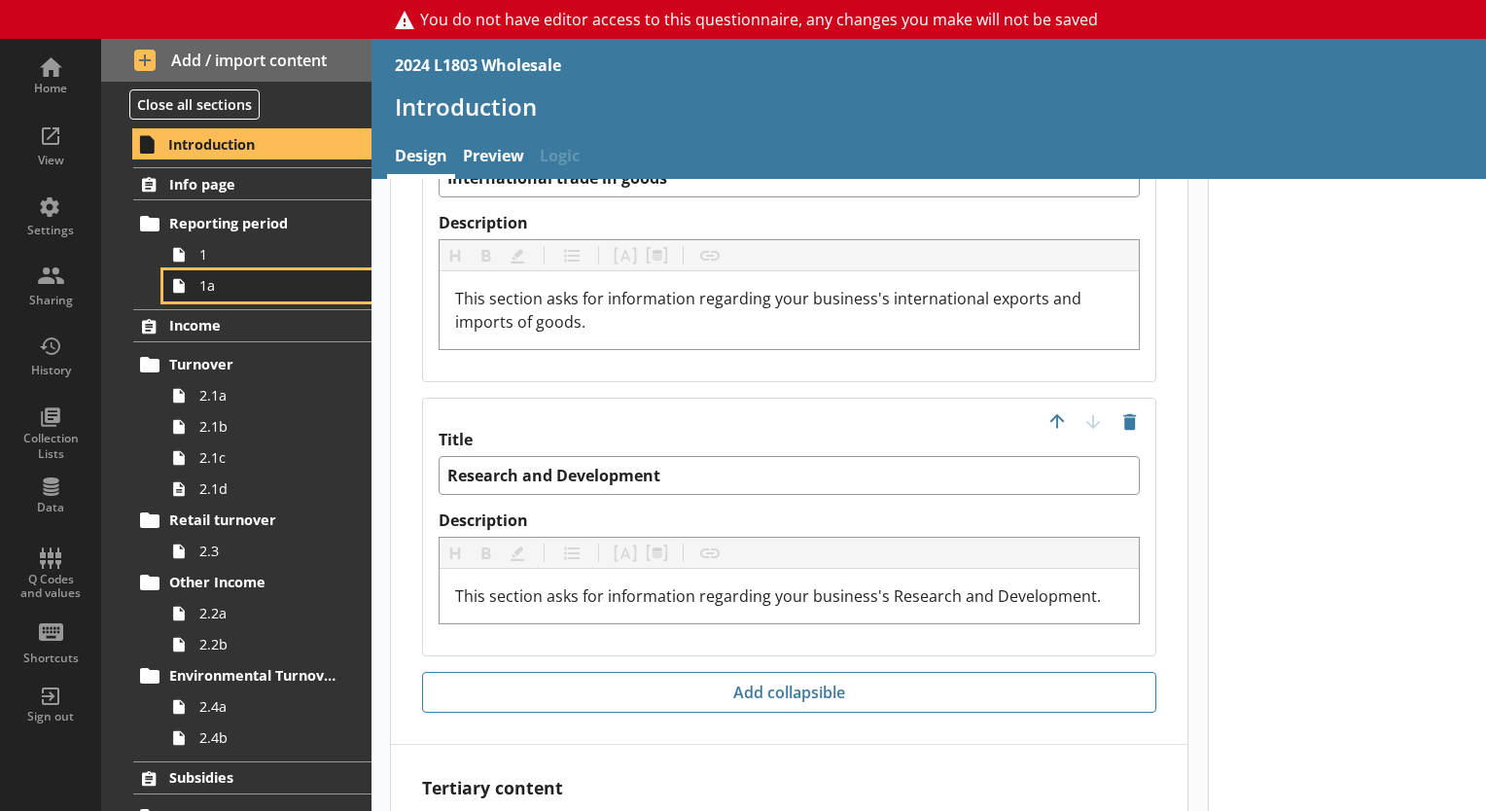
click at [239, 284] on span "1a" at bounding box center [272, 285] width 146 height 18
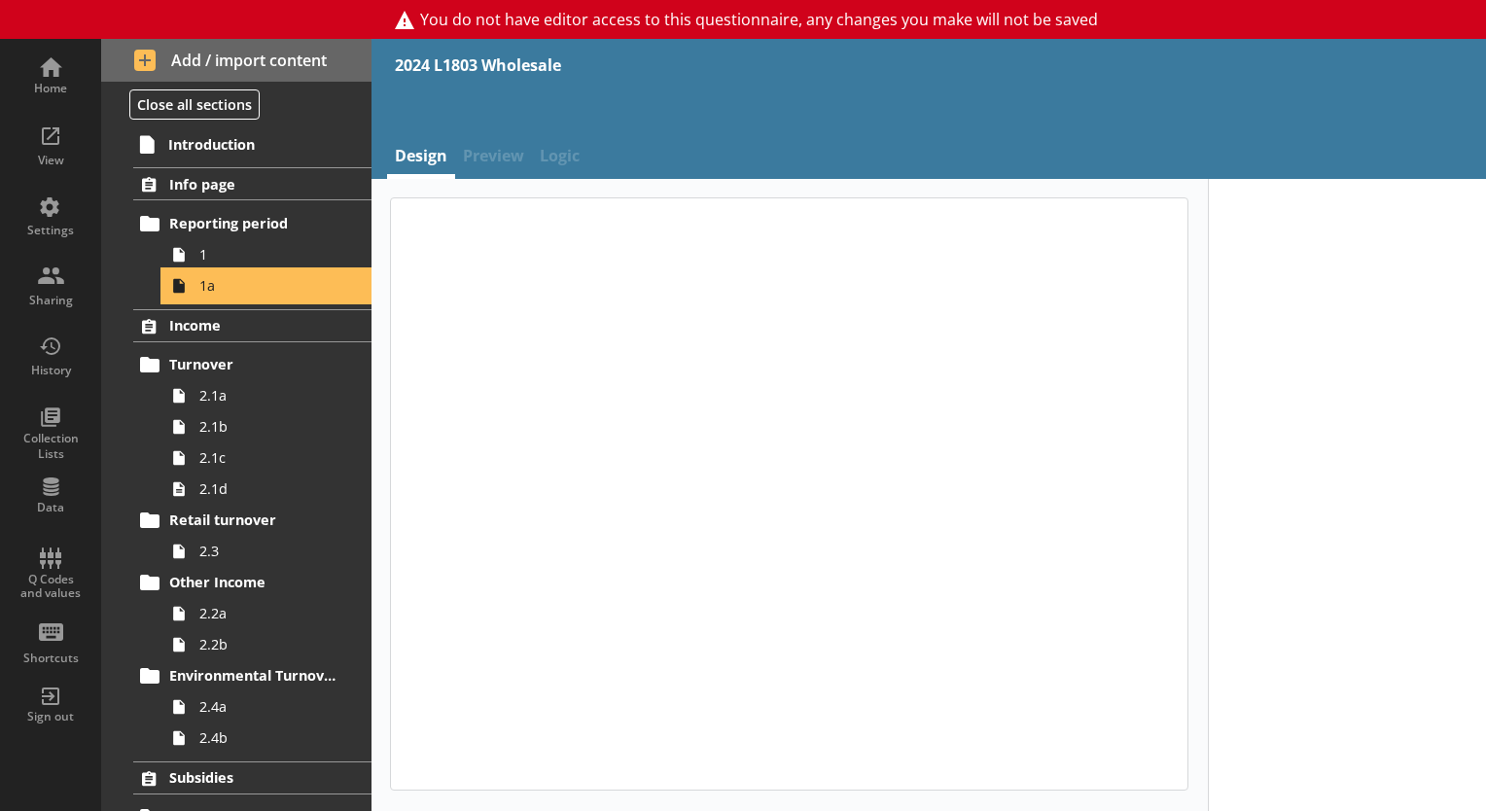
type textarea "x"
select select "ref_p_end_date"
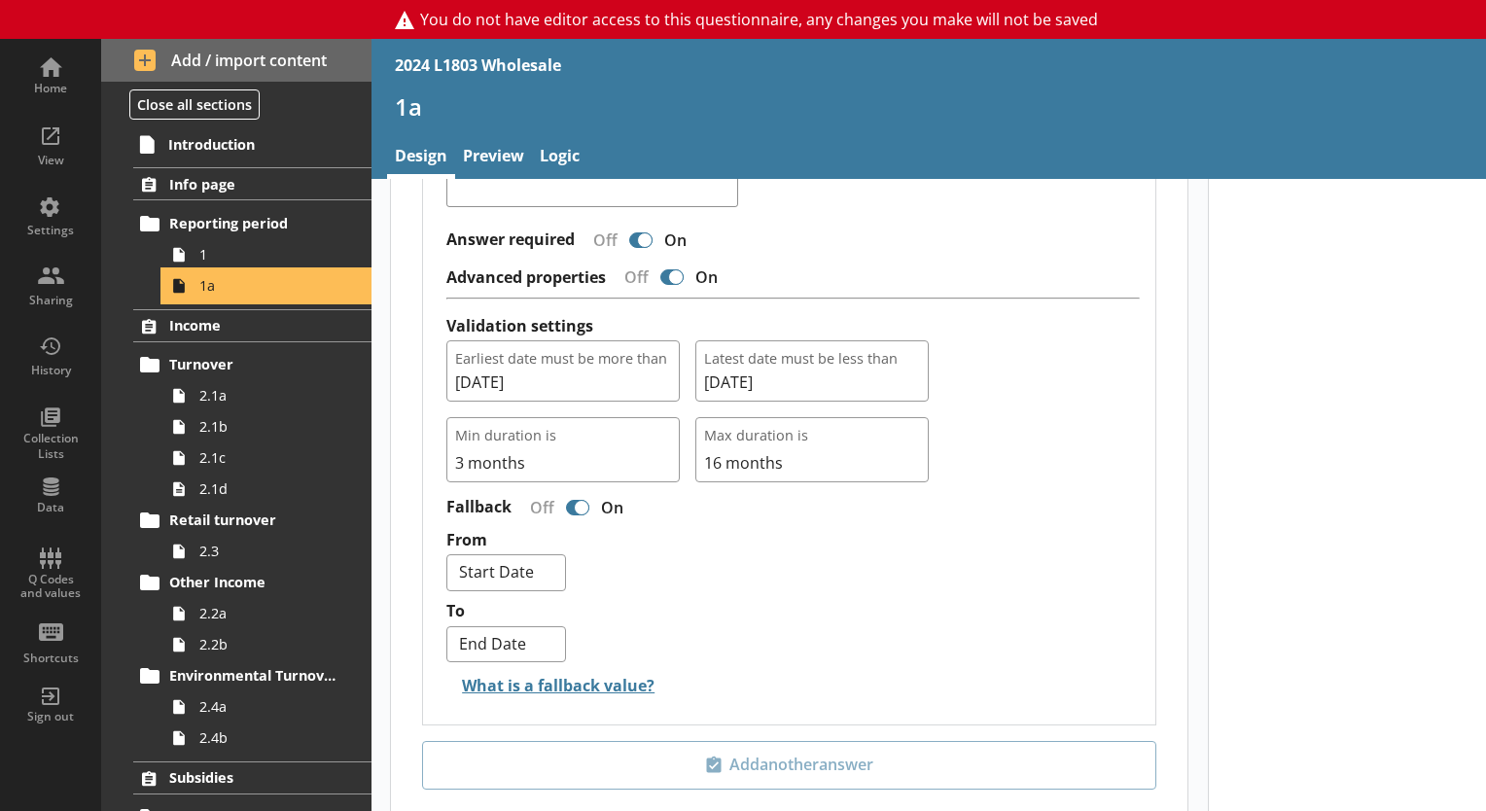
scroll to position [1776, 0]
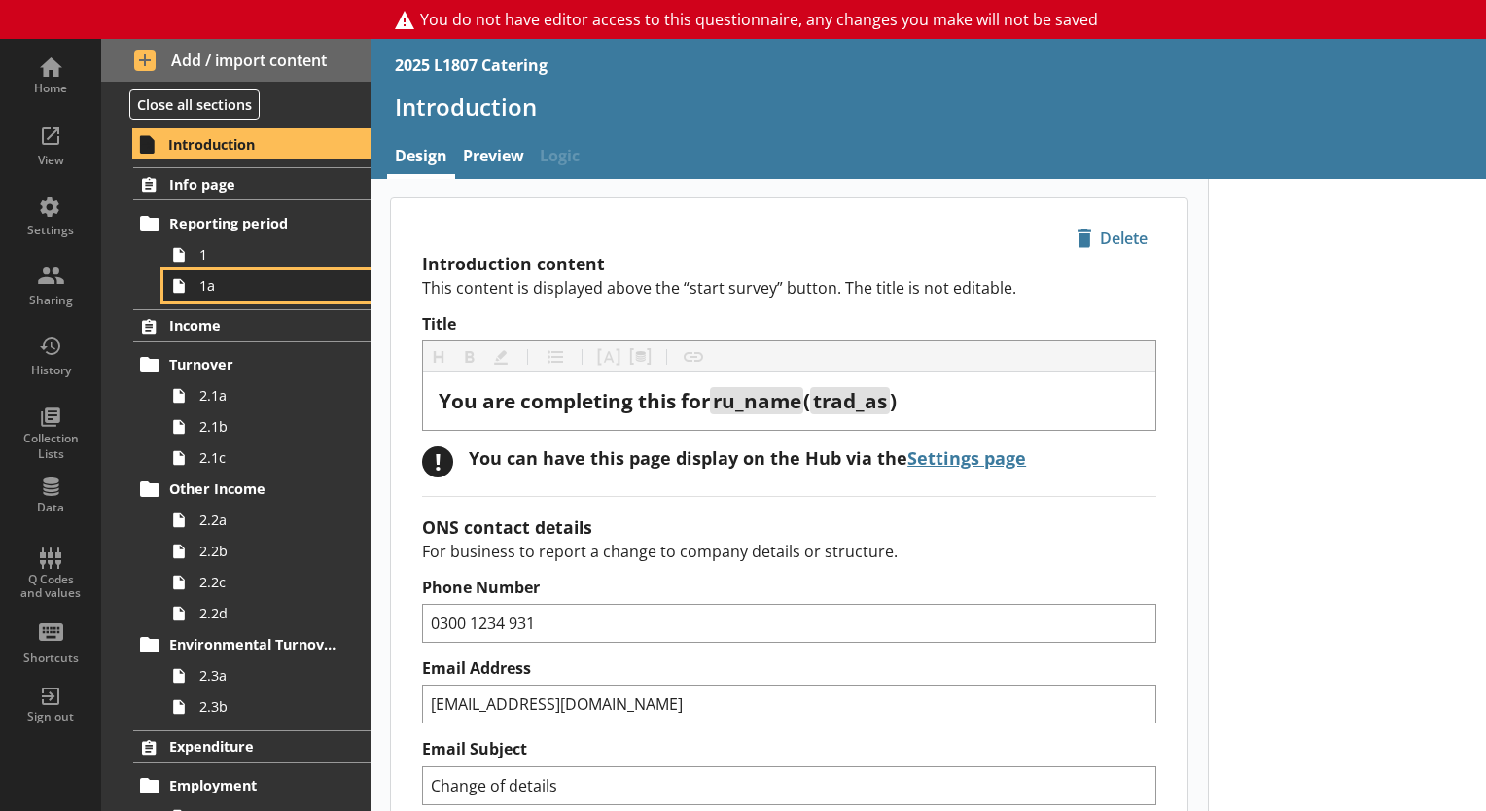
click at [233, 289] on span "1a" at bounding box center [272, 285] width 146 height 18
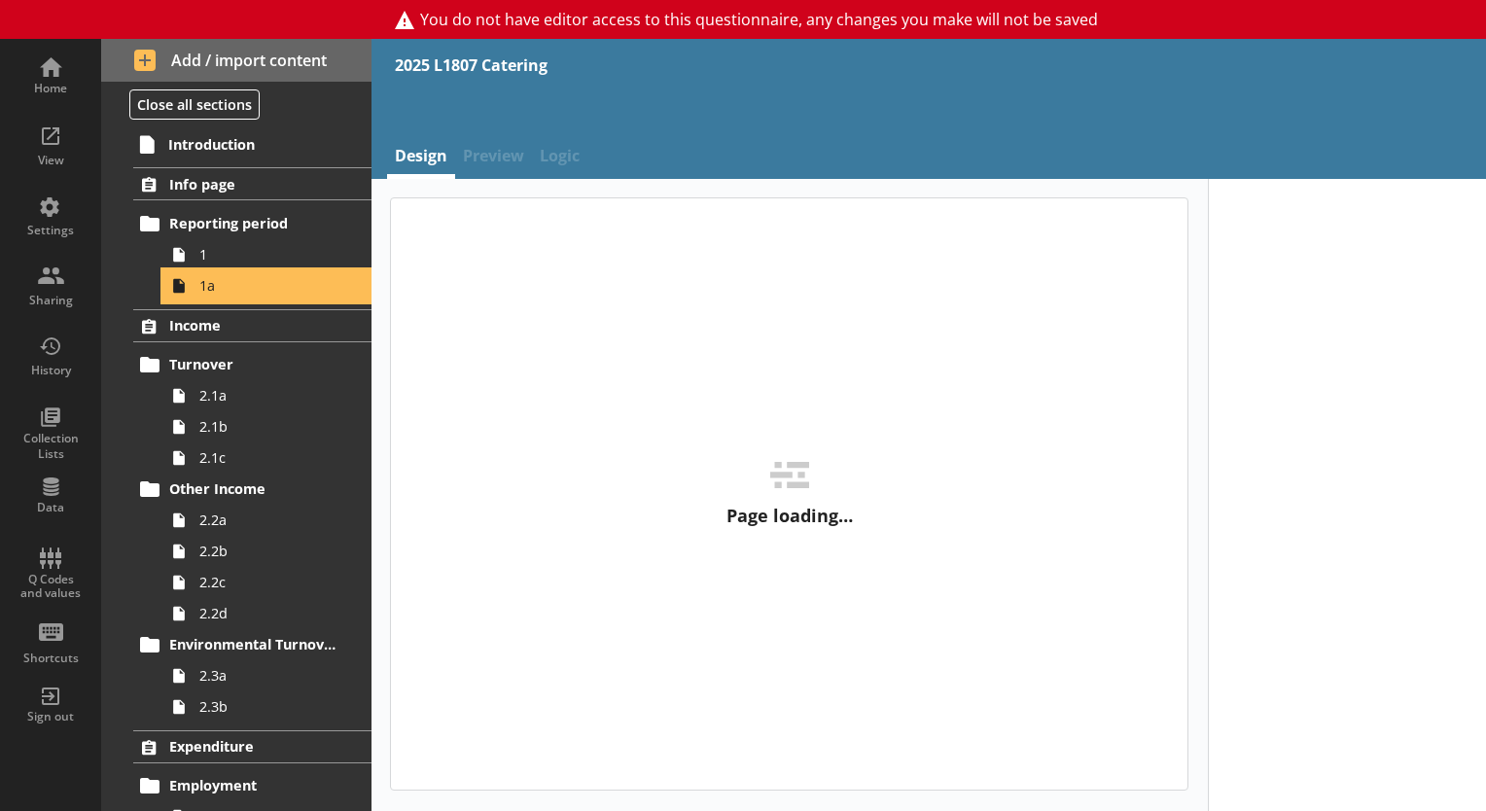
type textarea "x"
select select "ref_p_end_date"
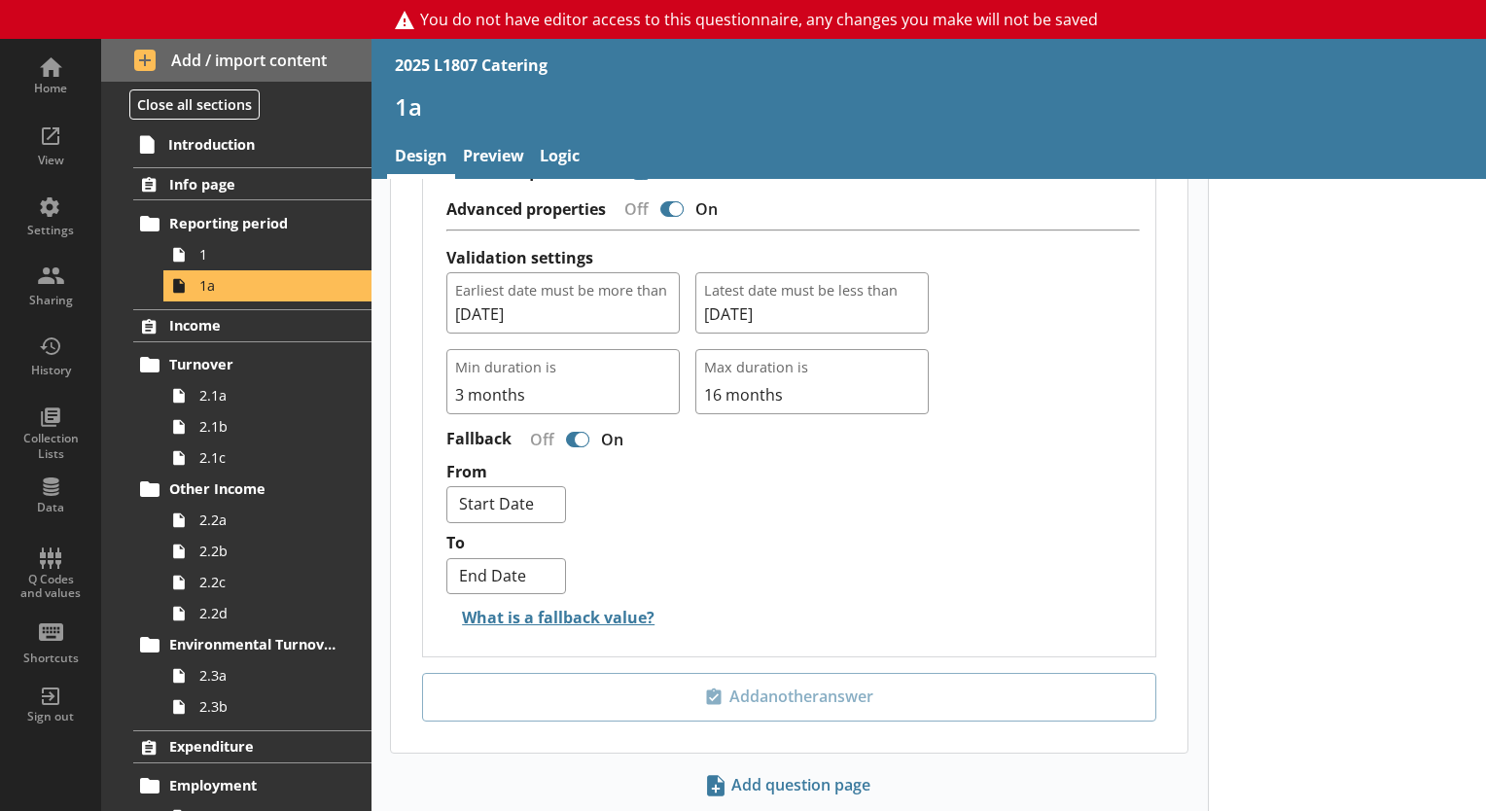
scroll to position [1873, 0]
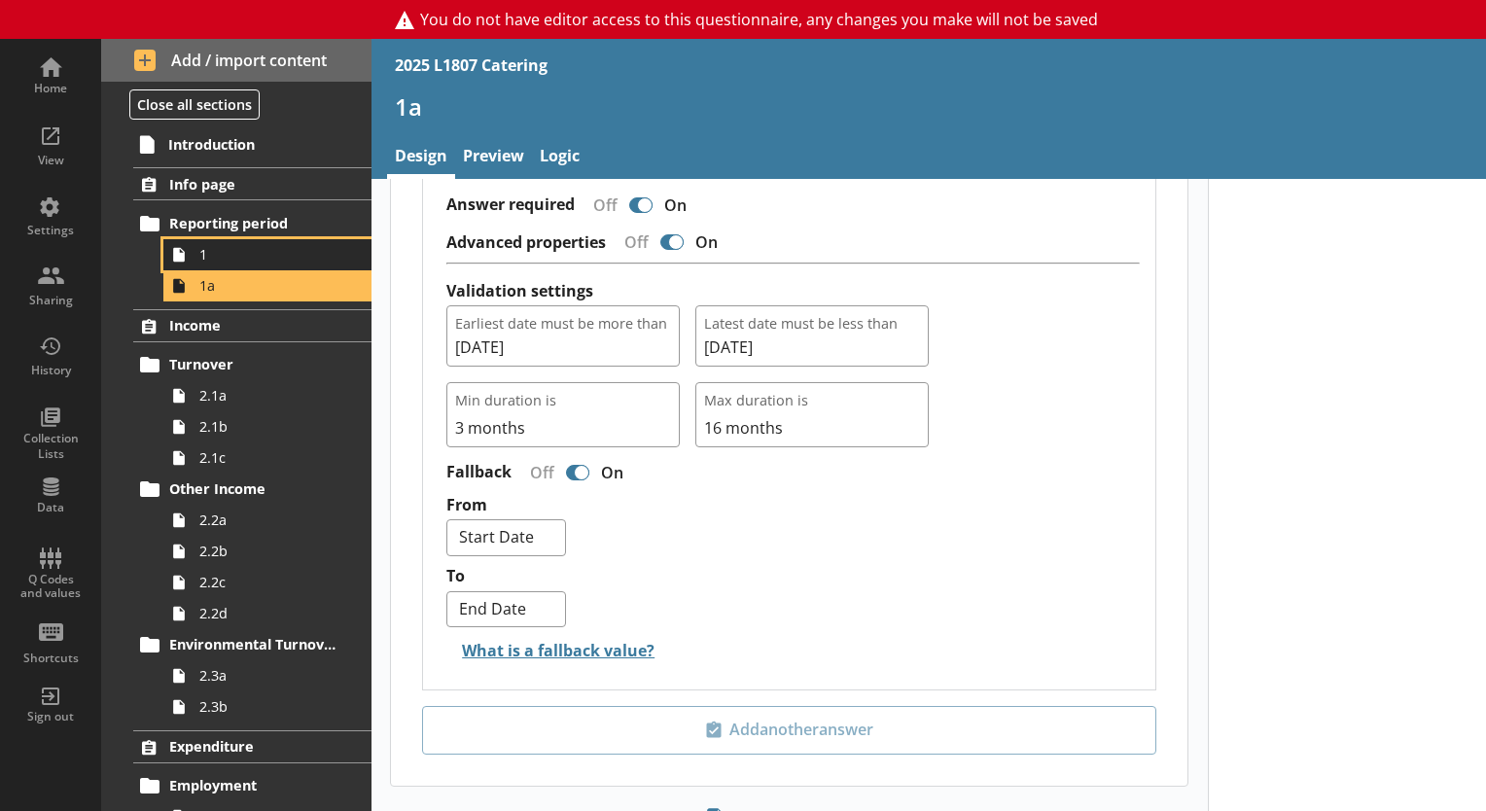
click at [332, 266] on link "1" at bounding box center [267, 254] width 208 height 31
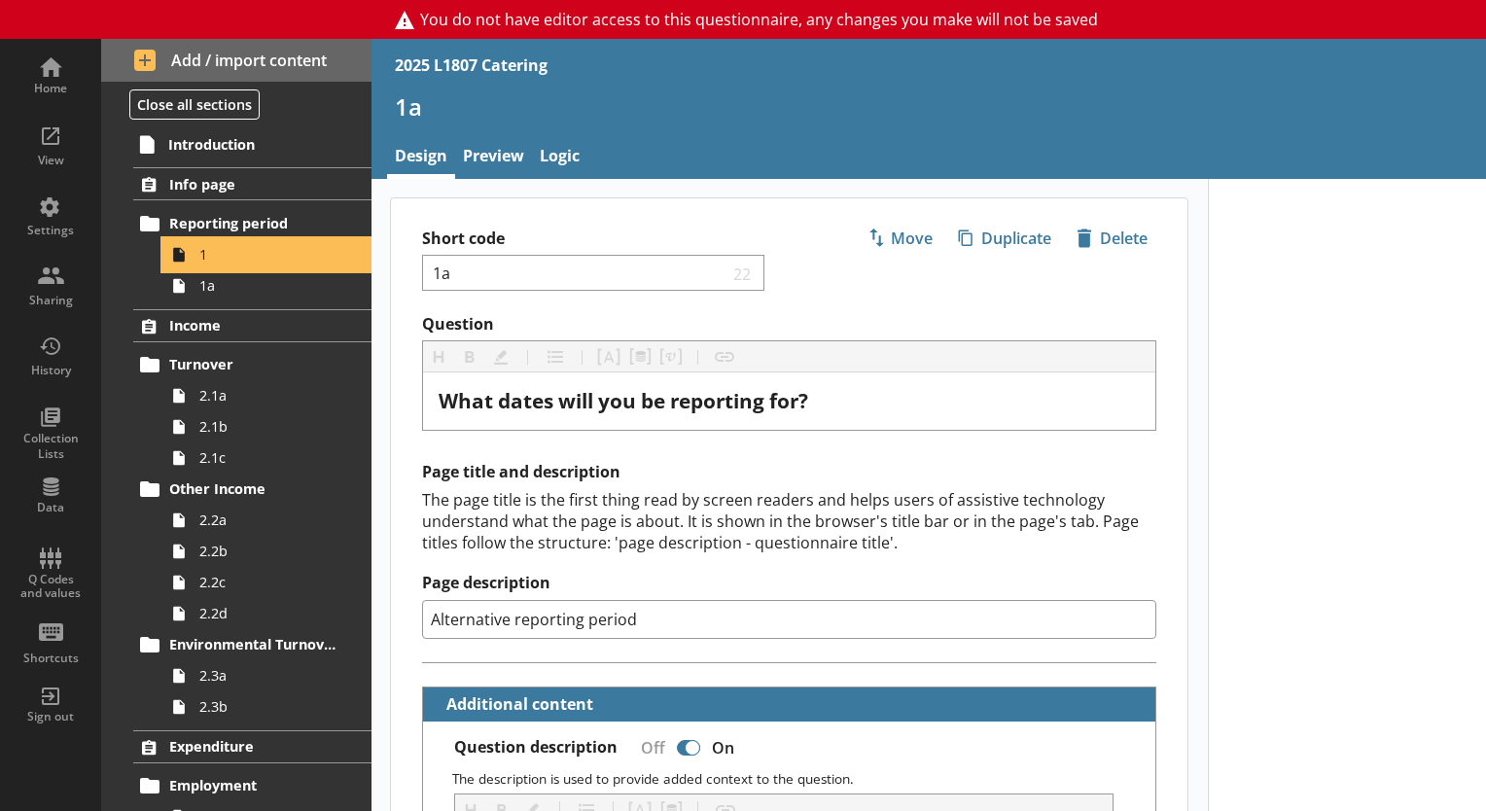
type textarea "x"
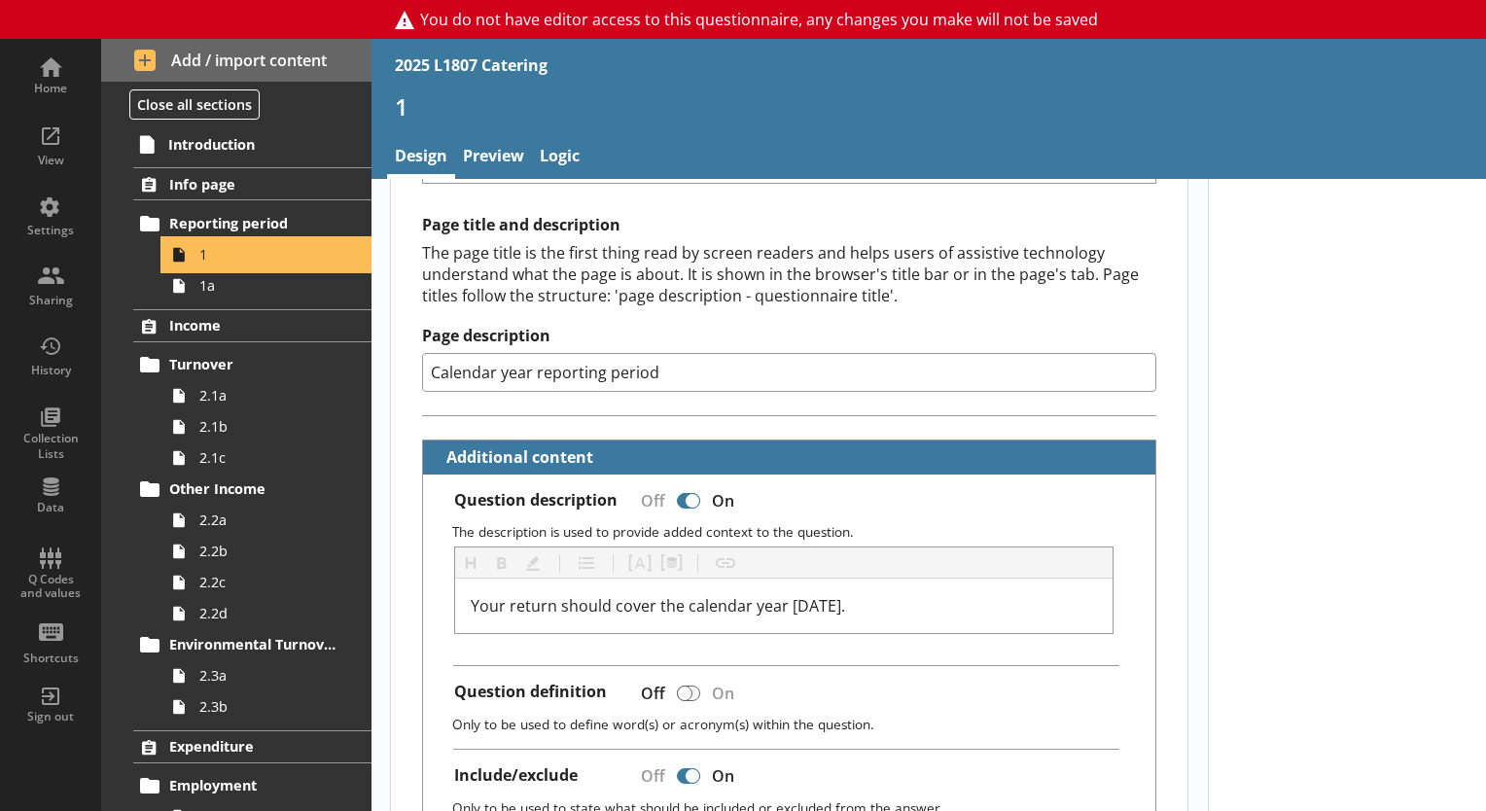
scroll to position [195, 0]
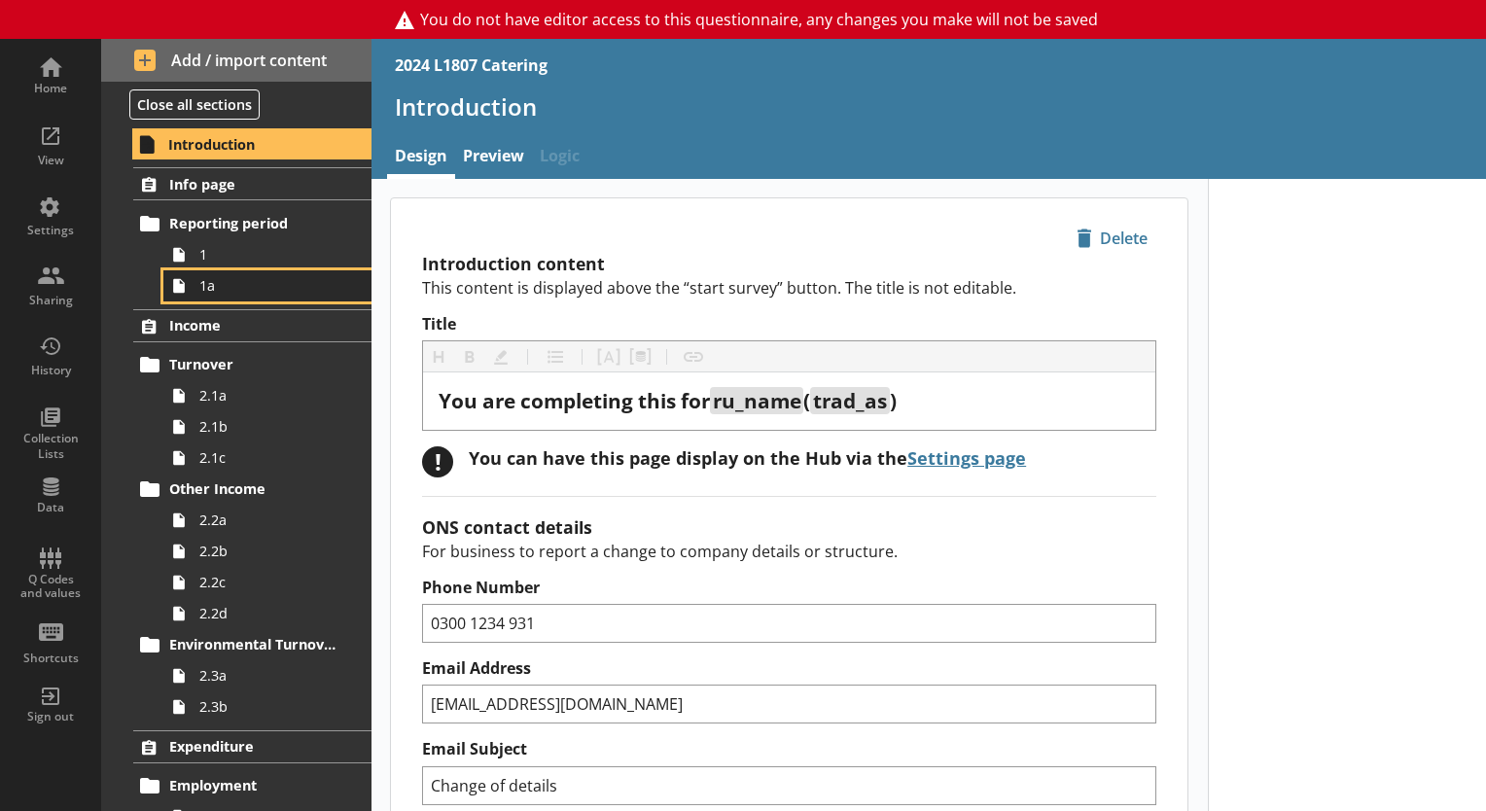
click at [240, 282] on span "1a" at bounding box center [272, 285] width 146 height 18
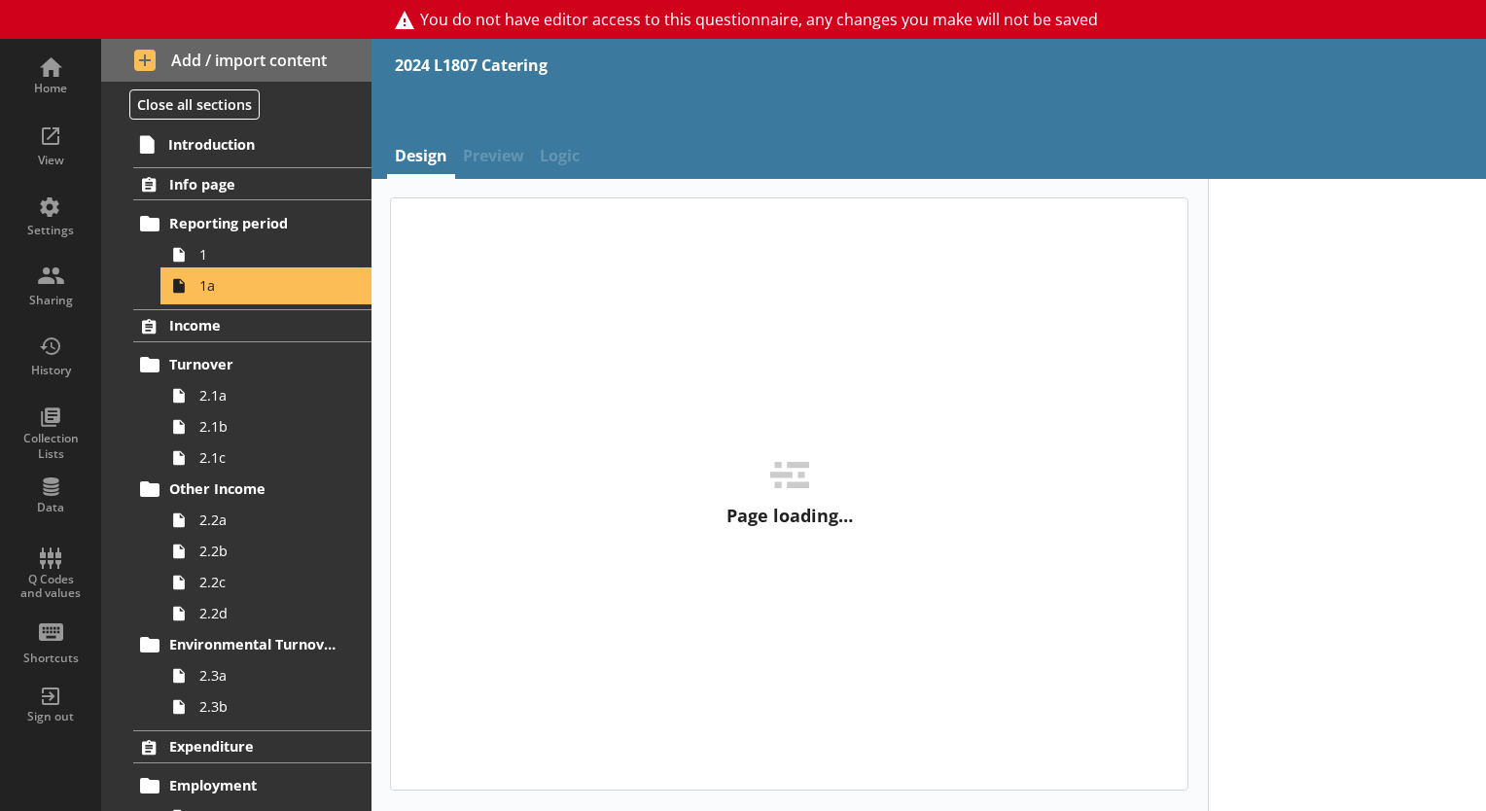
type textarea "x"
select select "ref_p_end_date"
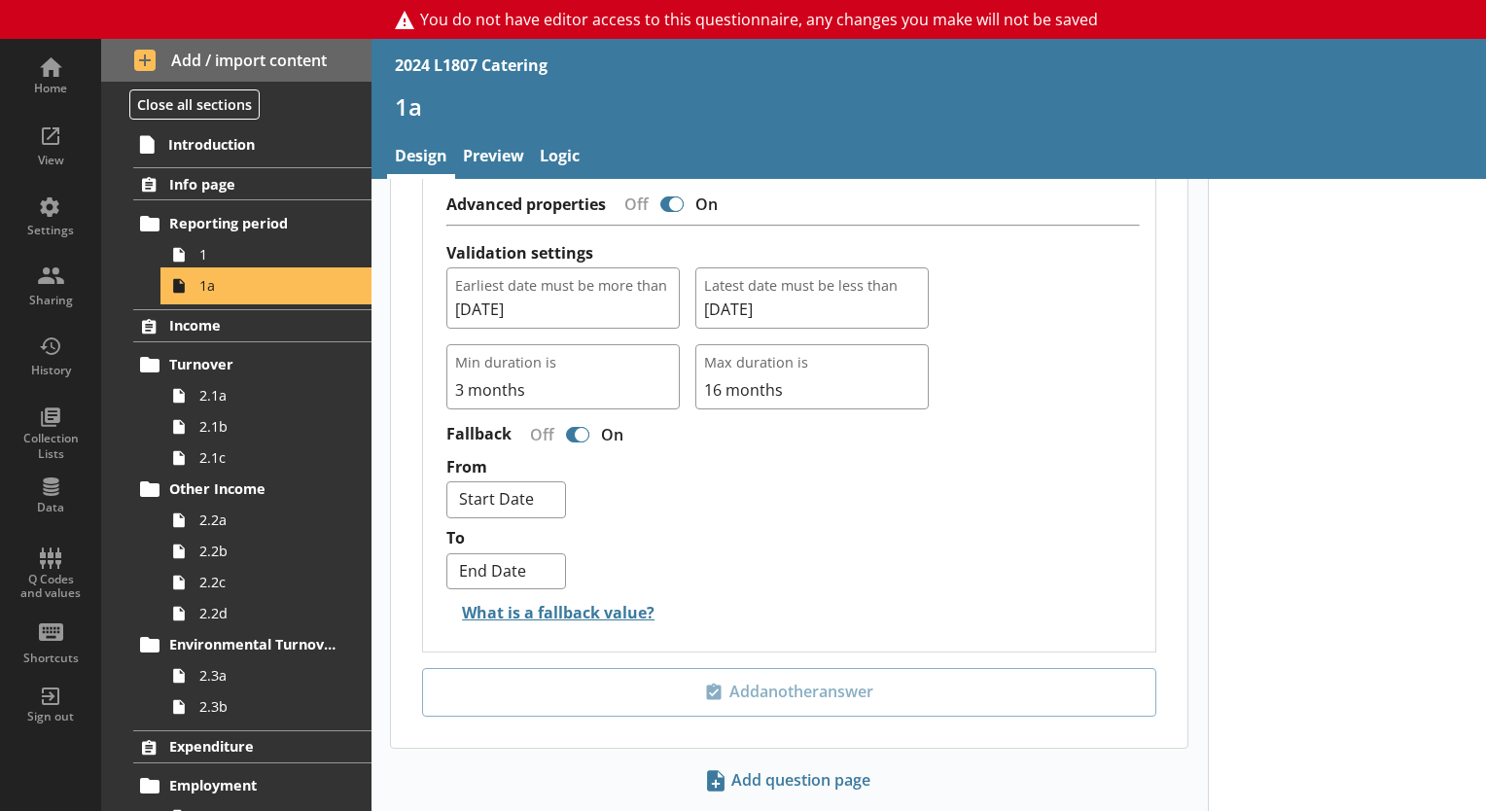
scroll to position [1945, 0]
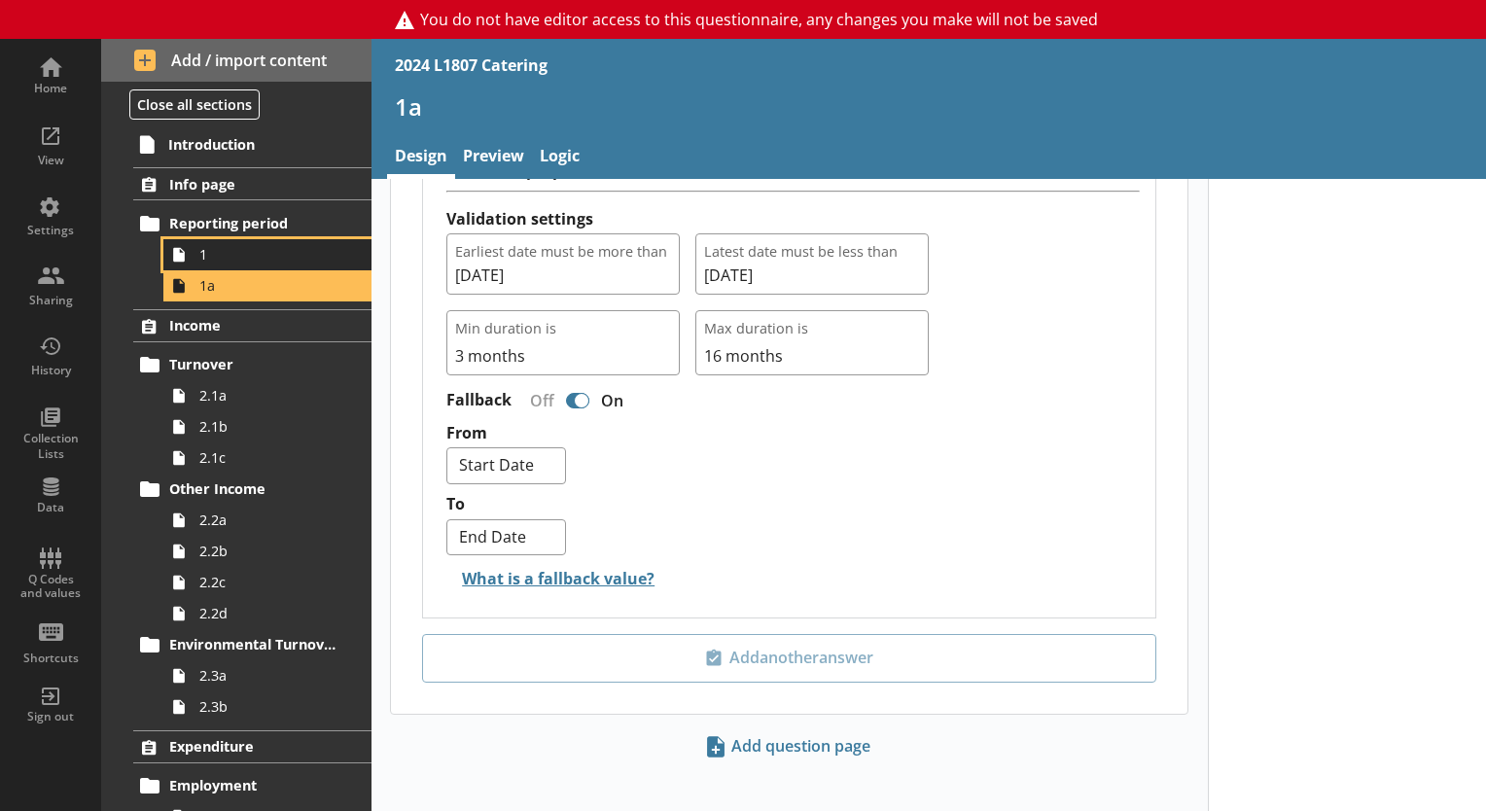
click at [239, 251] on span "1" at bounding box center [272, 254] width 146 height 18
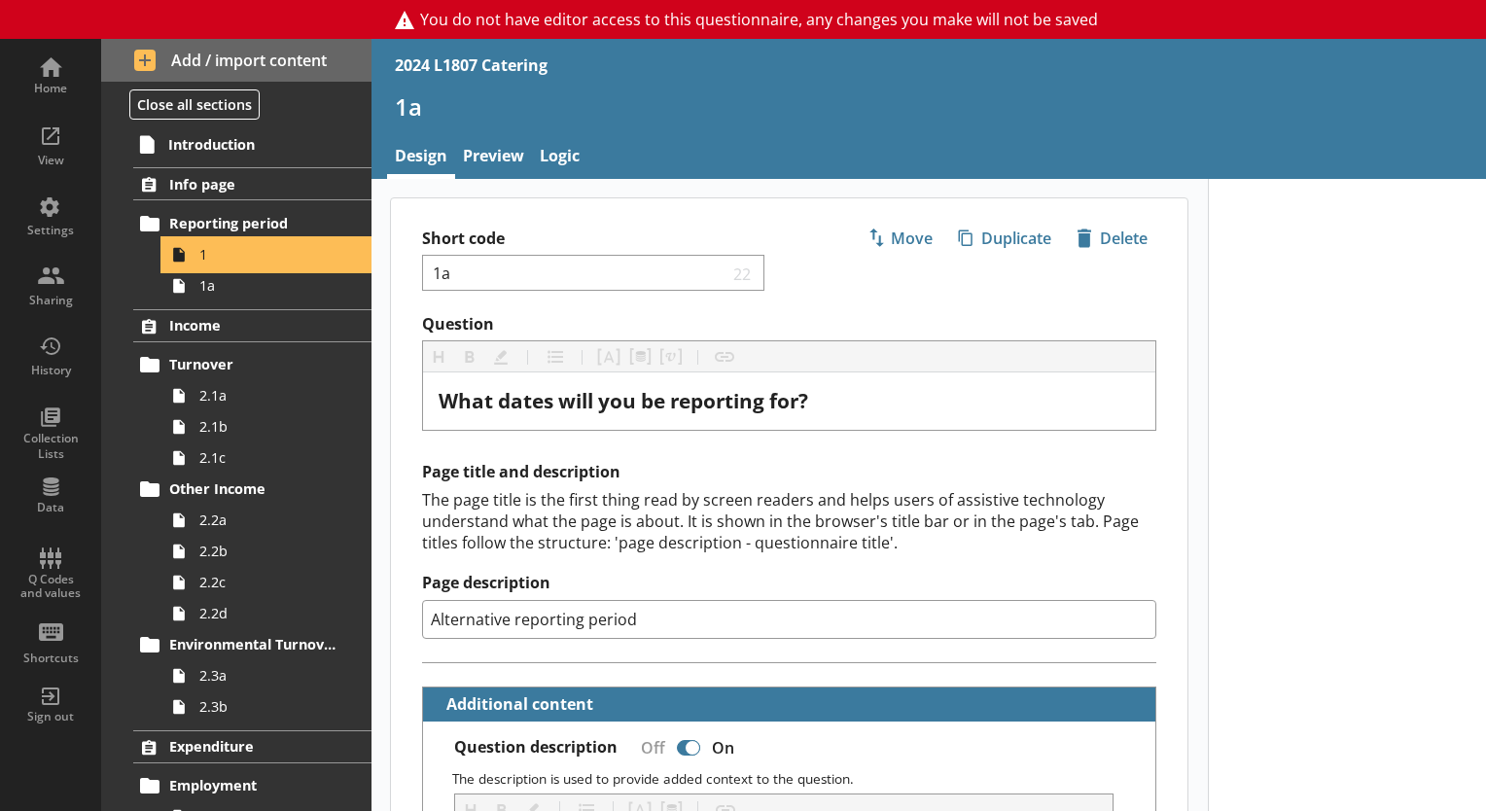
type textarea "x"
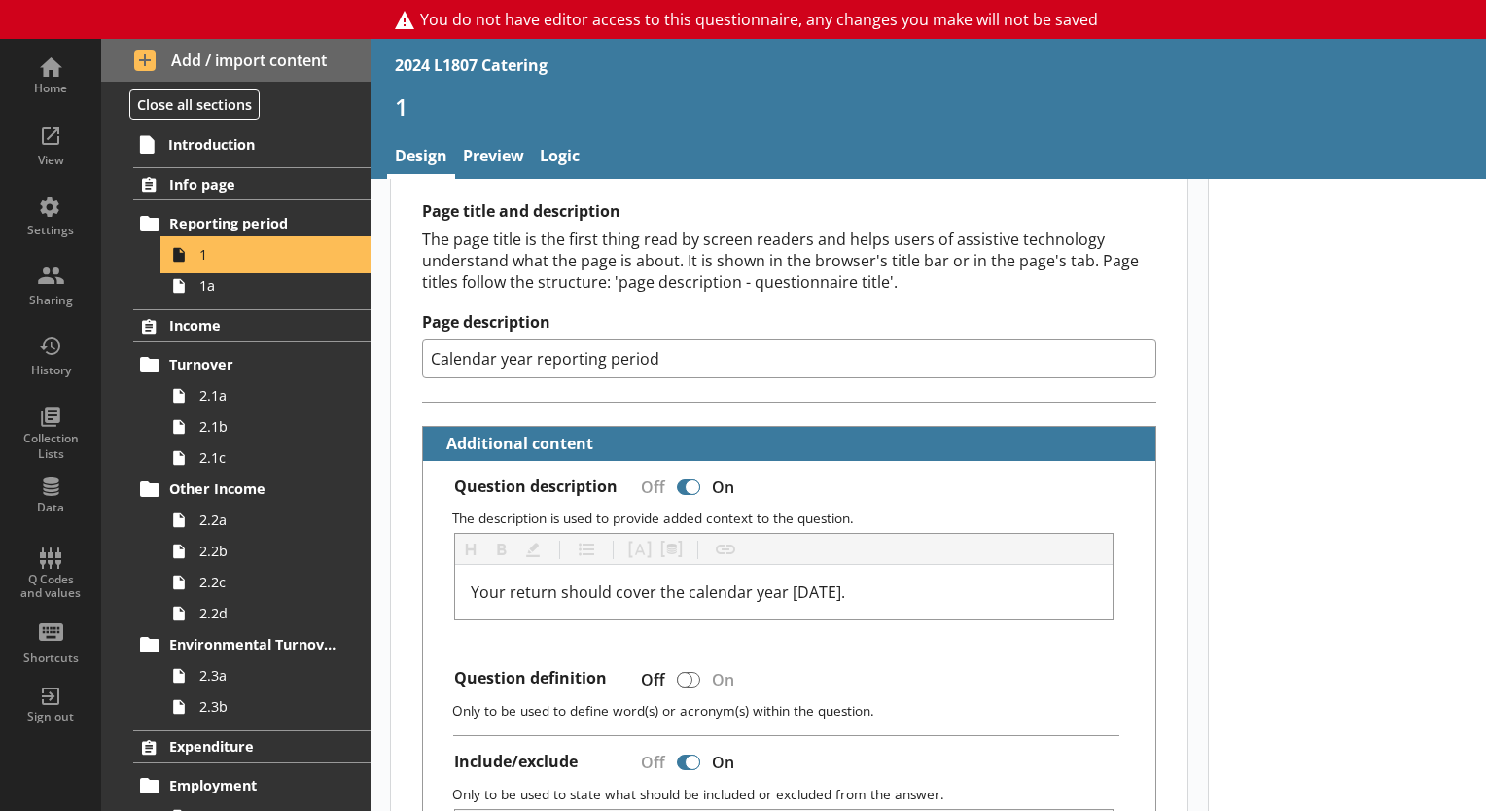
scroll to position [389, 0]
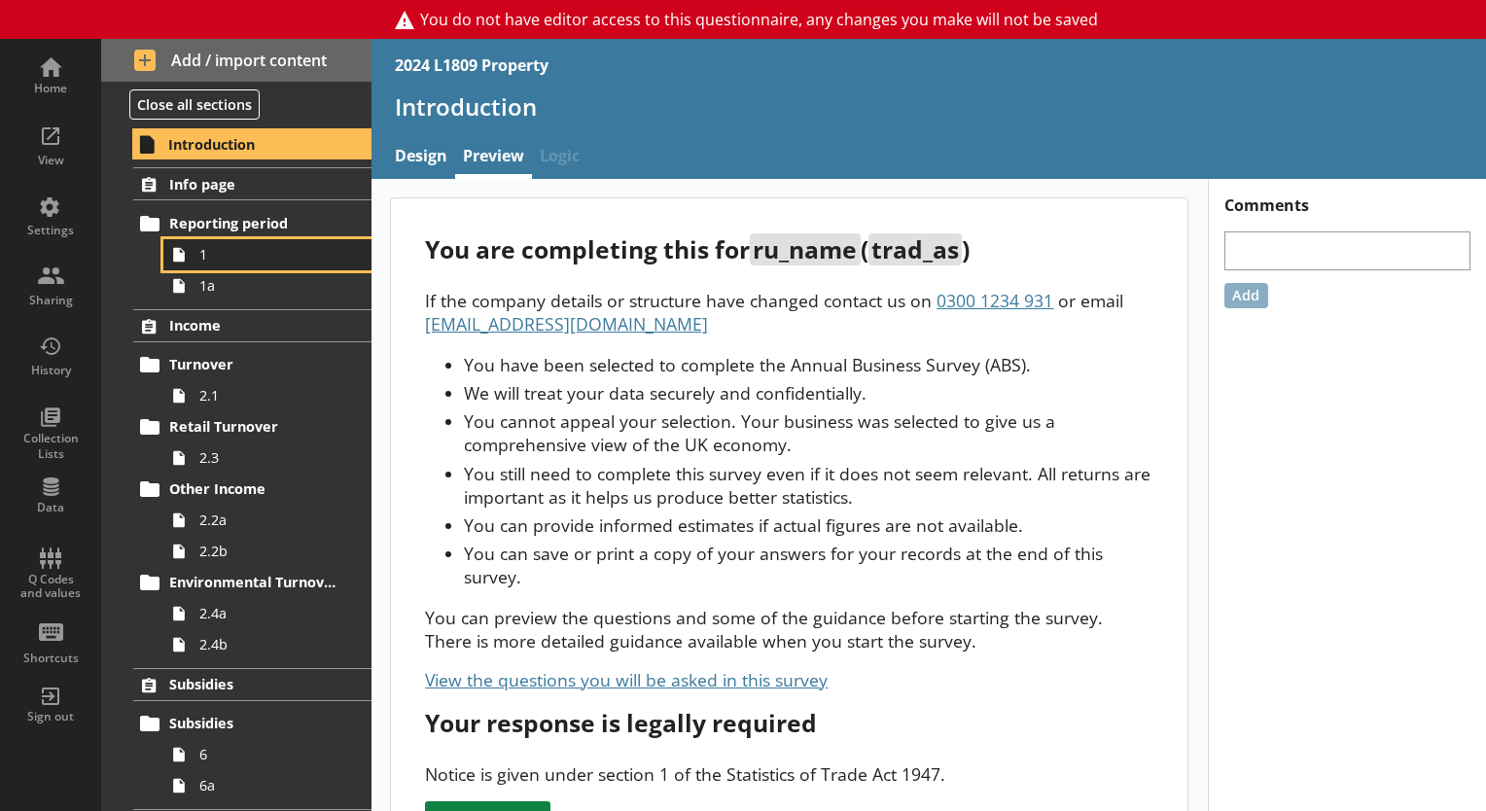
click at [255, 256] on span "1" at bounding box center [272, 254] width 146 height 18
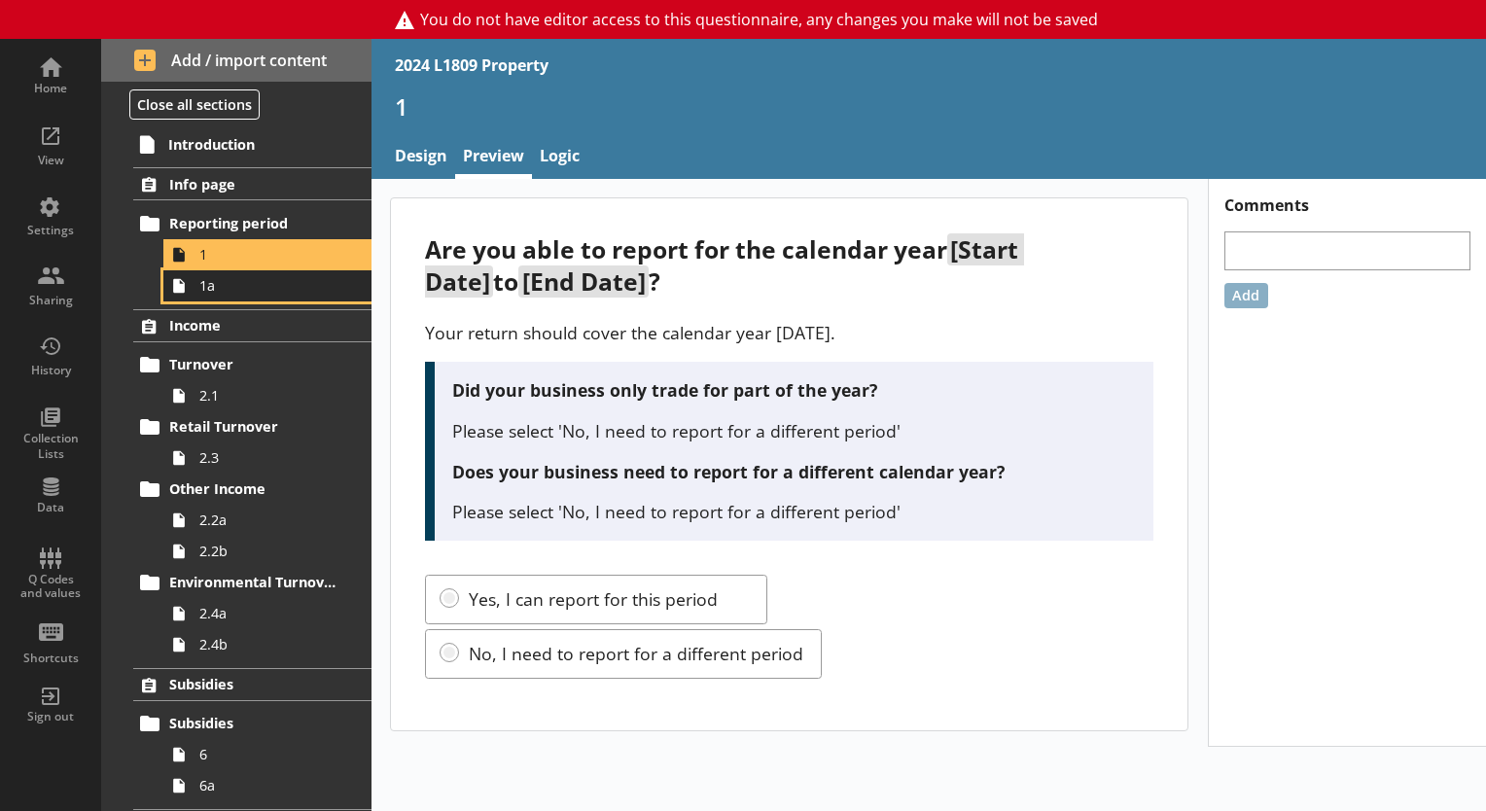
click at [237, 289] on span "1a" at bounding box center [272, 285] width 146 height 18
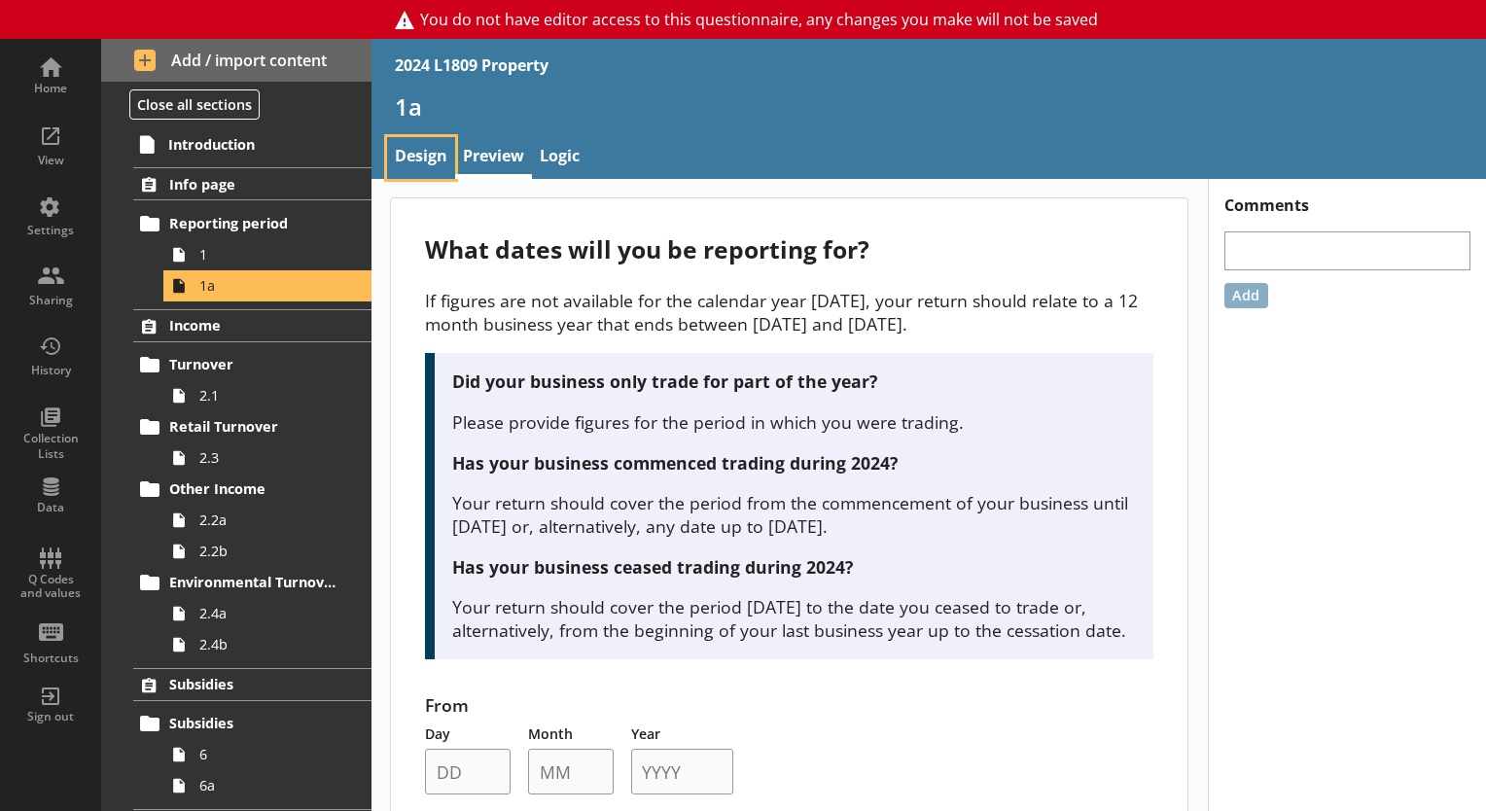
click at [414, 141] on link "Design" at bounding box center [421, 158] width 68 height 42
type textarea "x"
select select "ref_p_end_date"
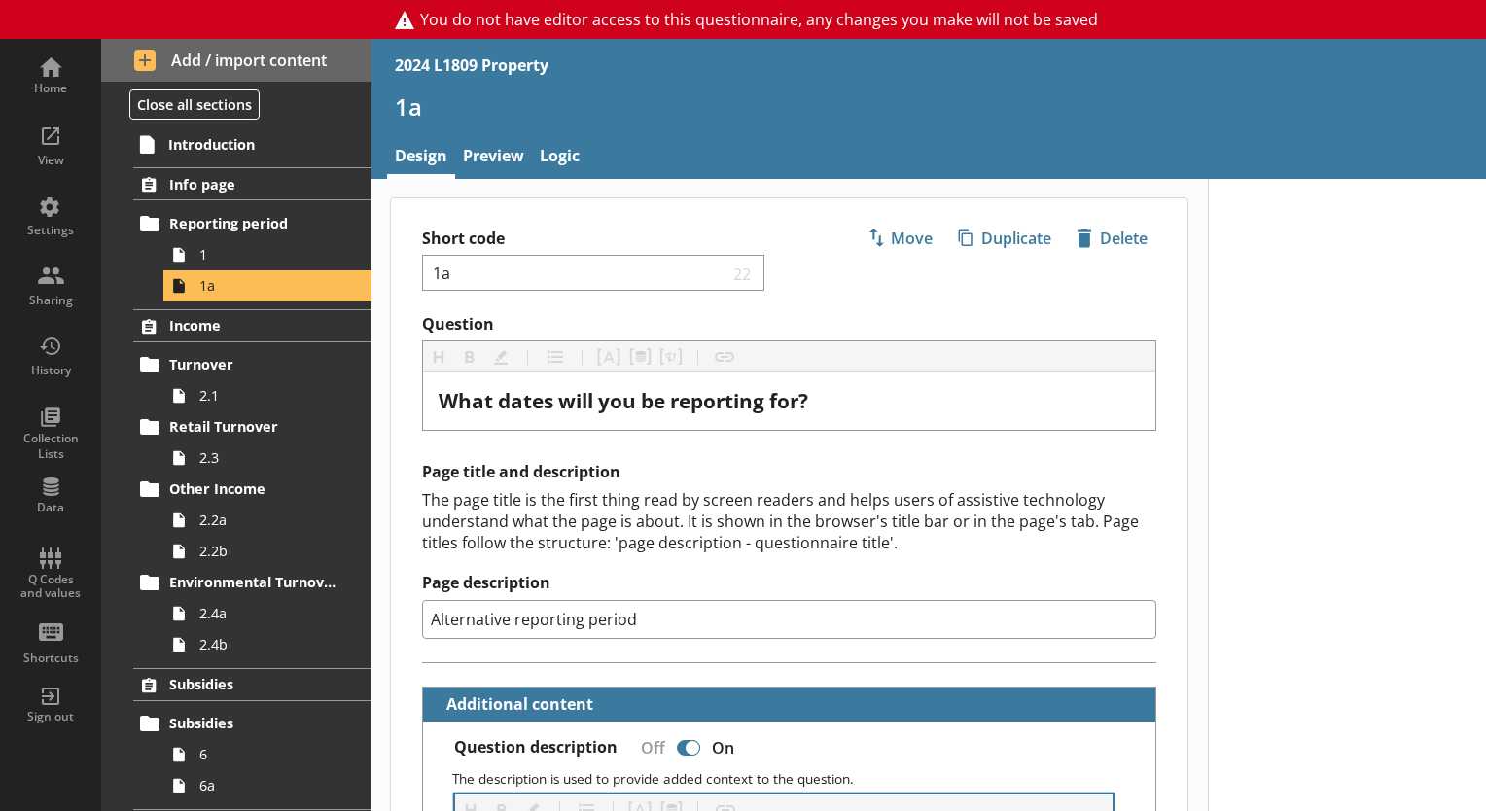
type textarea "x"
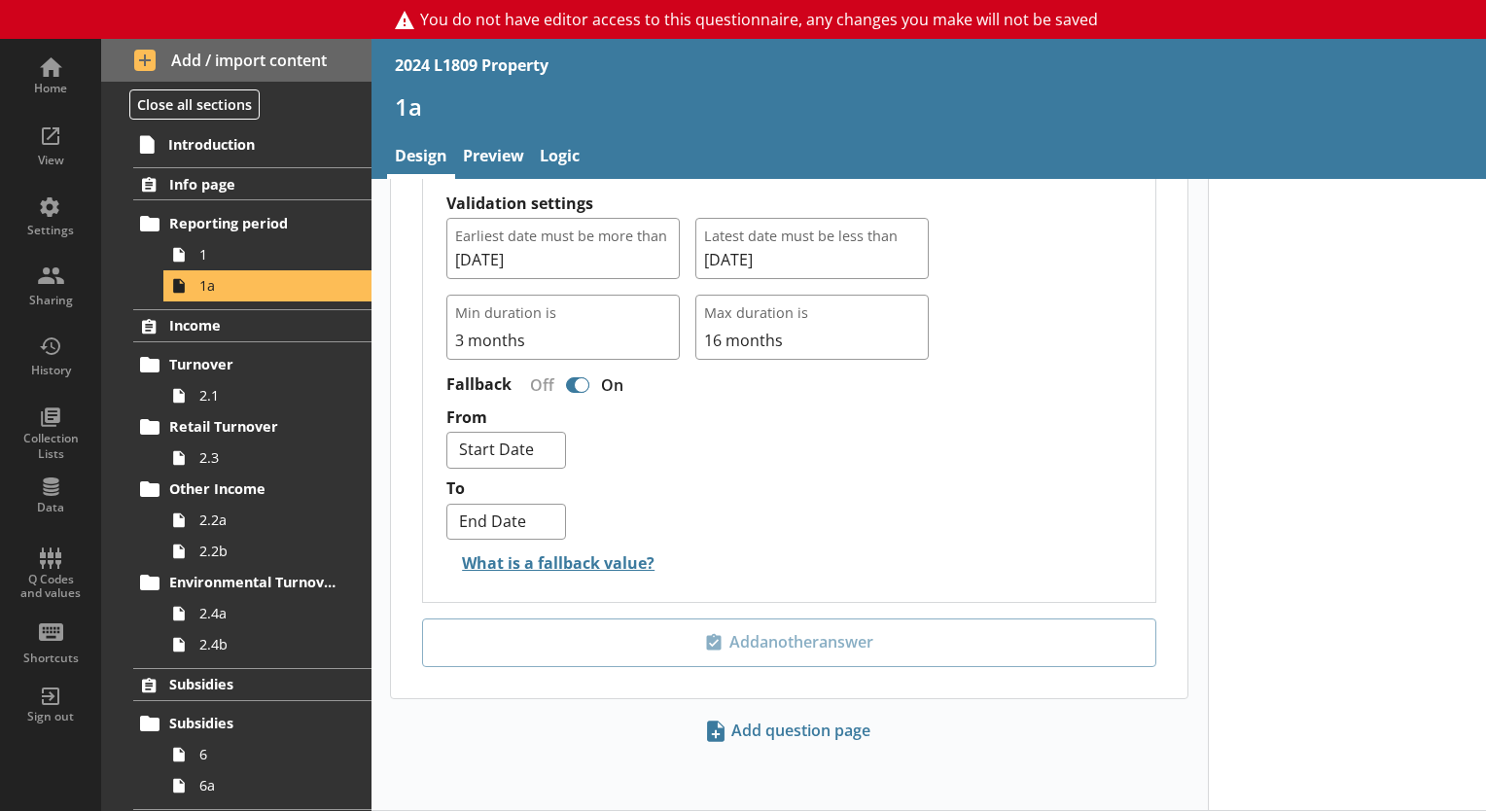
scroll to position [1971, 0]
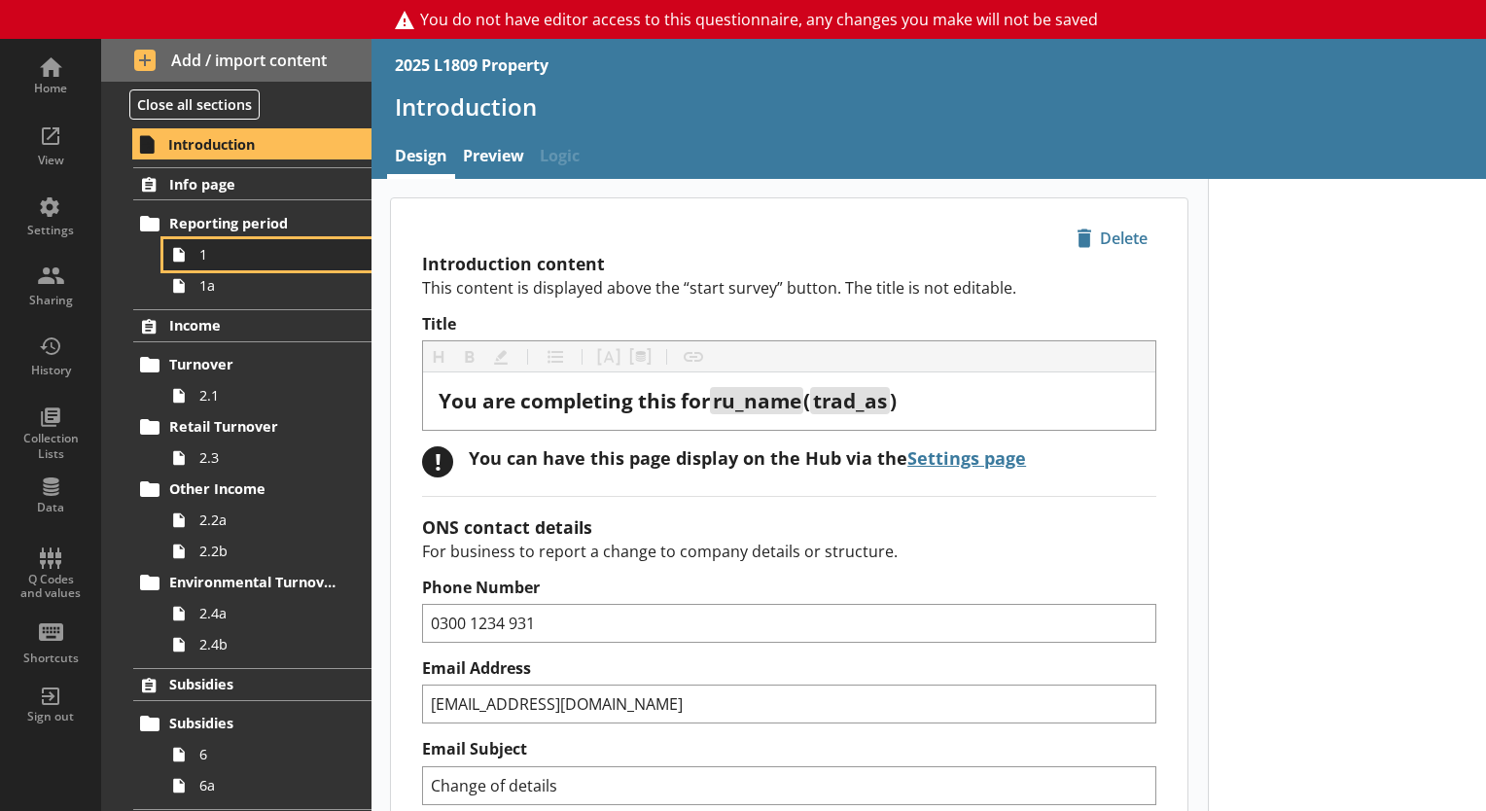
click at [241, 250] on span "1" at bounding box center [272, 254] width 146 height 18
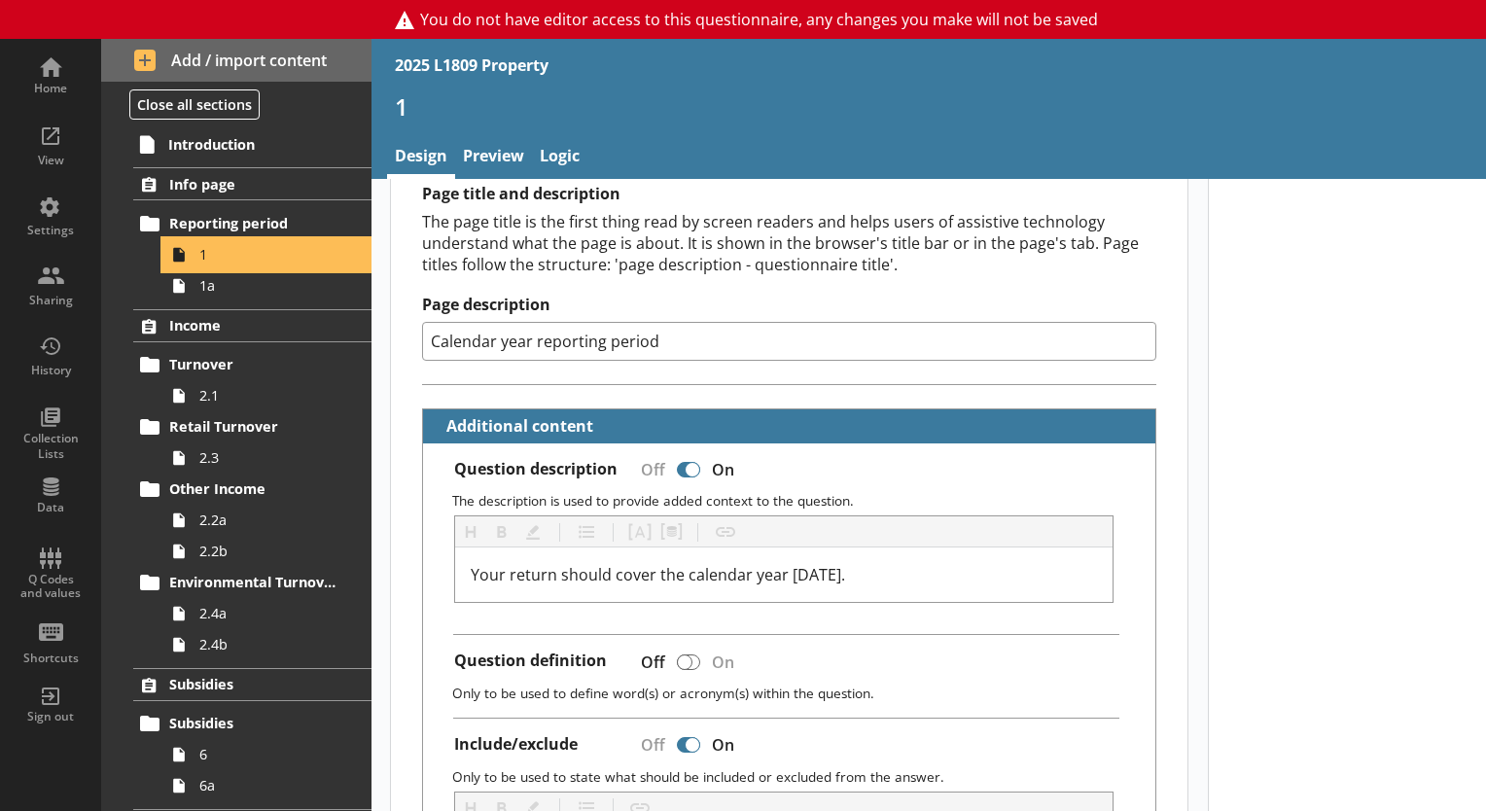
scroll to position [292, 0]
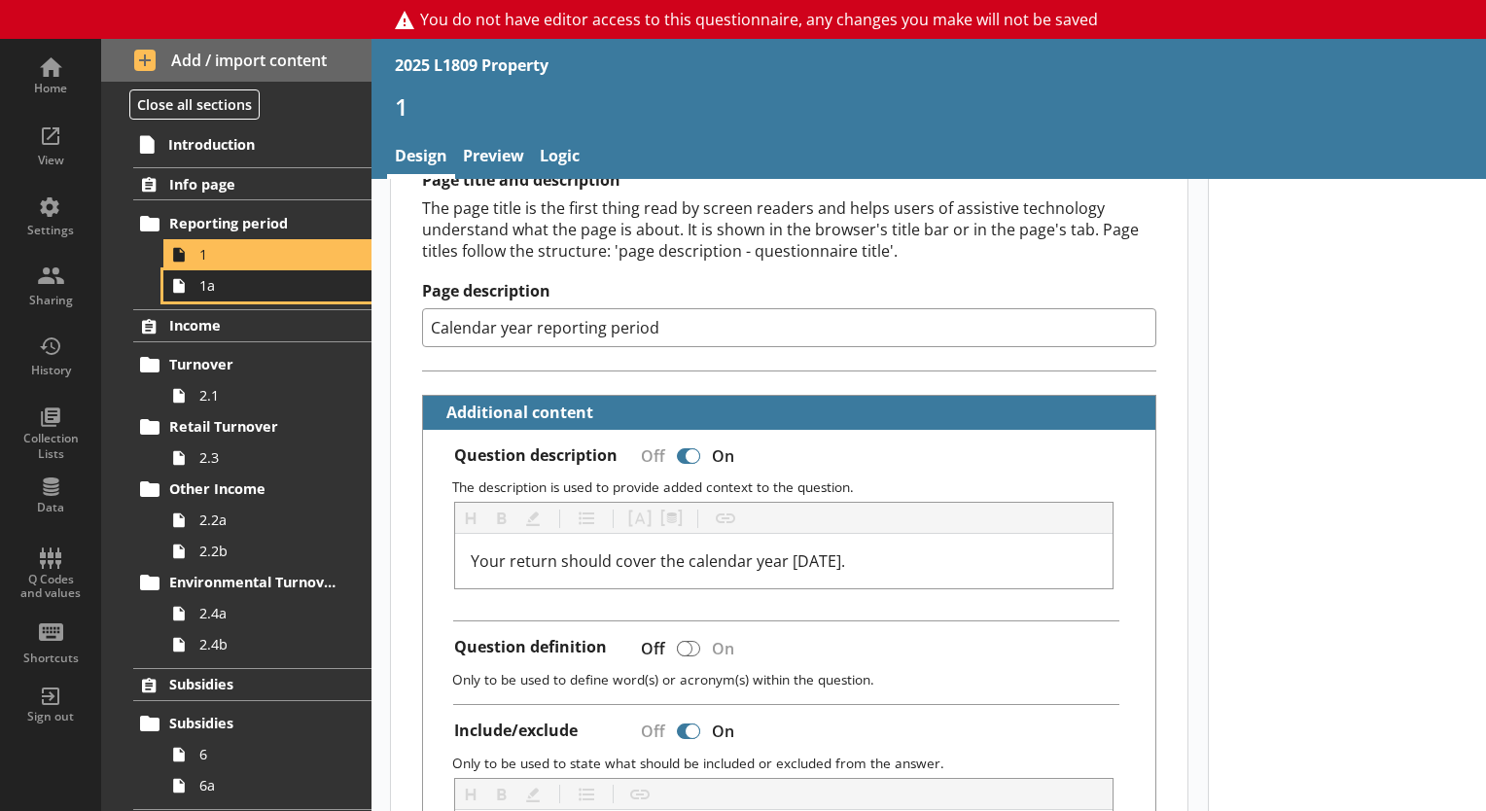
click at [223, 295] on link "1a" at bounding box center [267, 285] width 208 height 31
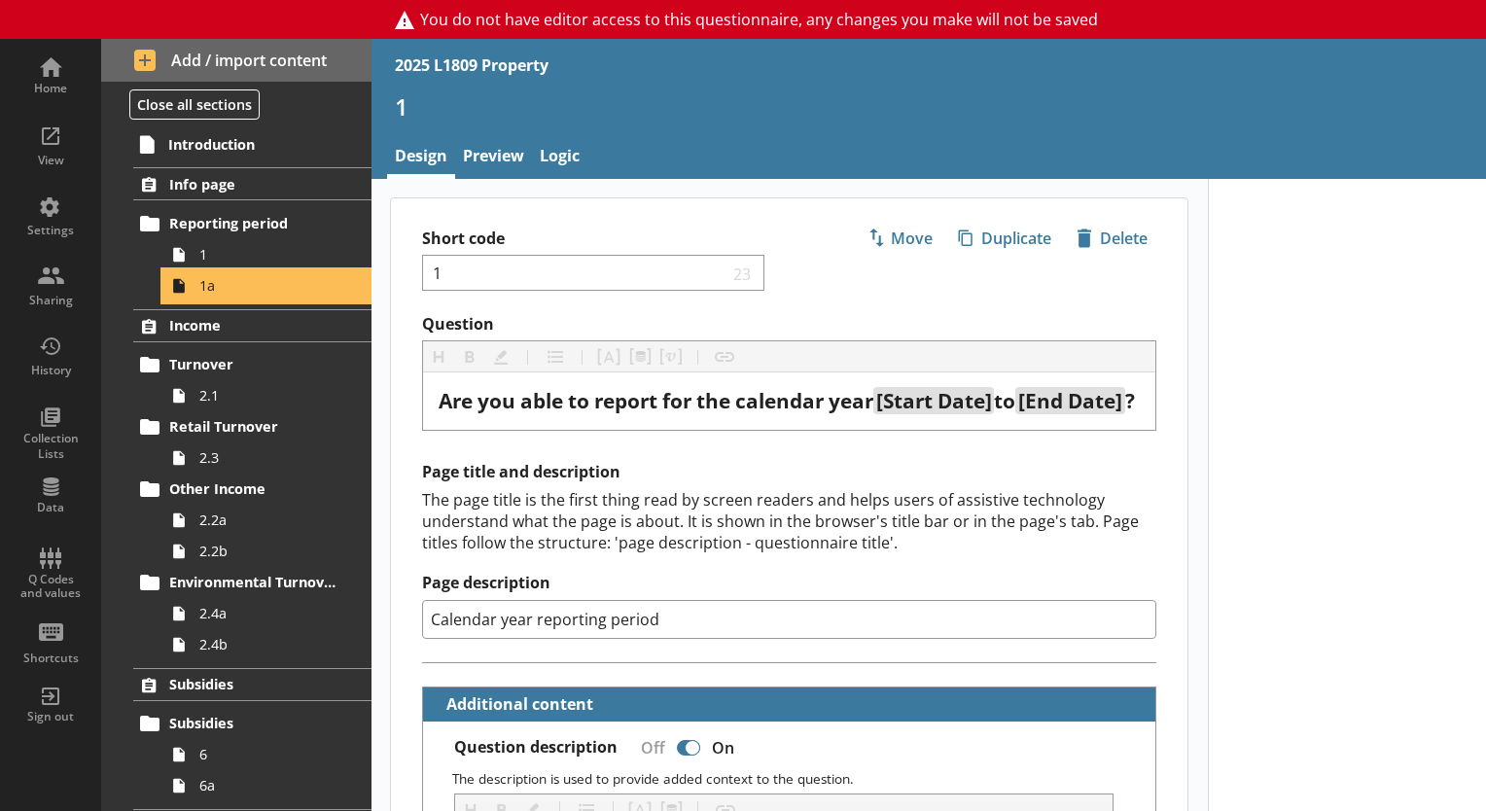
type textarea "x"
select select "ref_p_end_date"
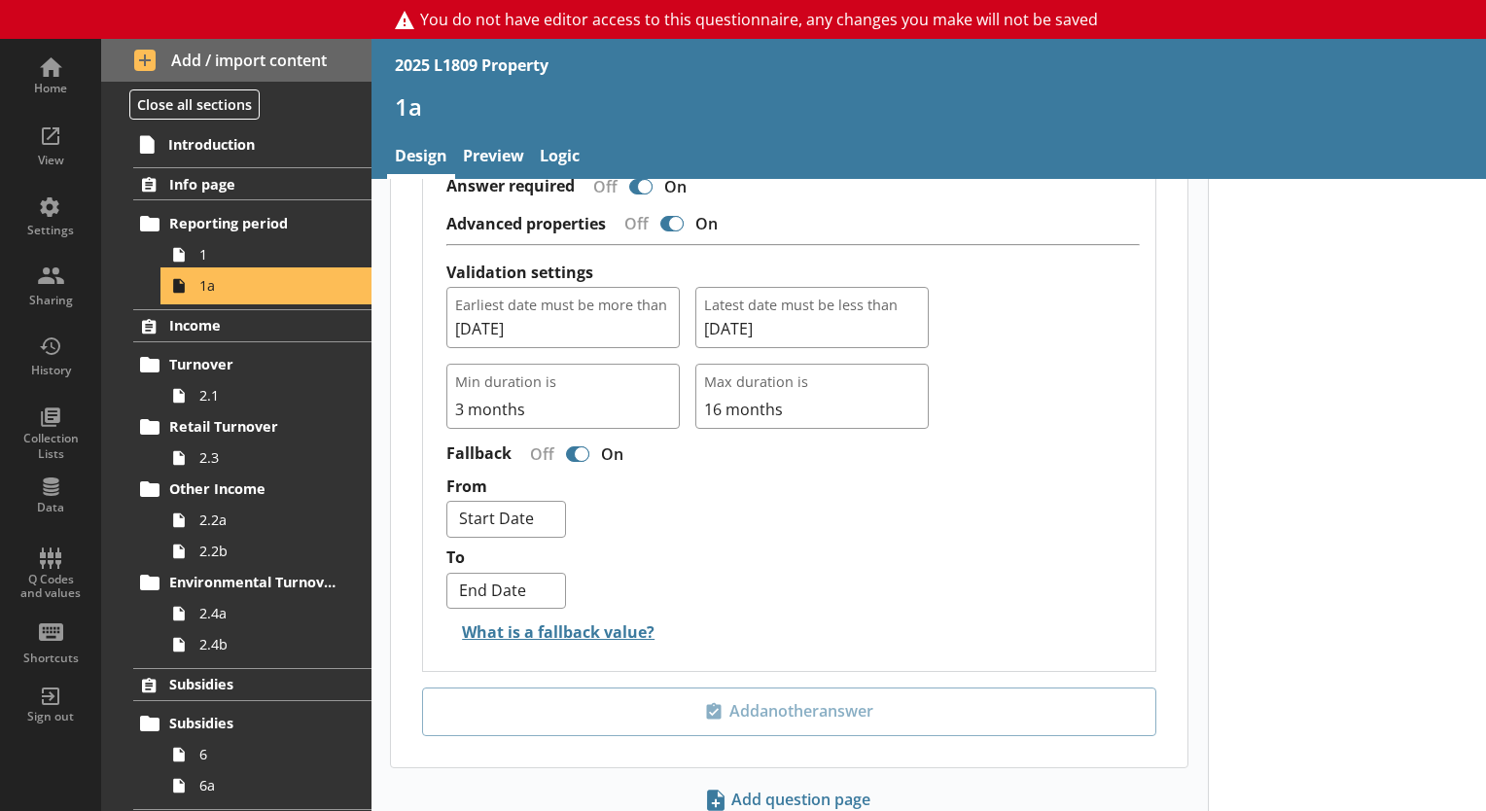
scroll to position [1848, 0]
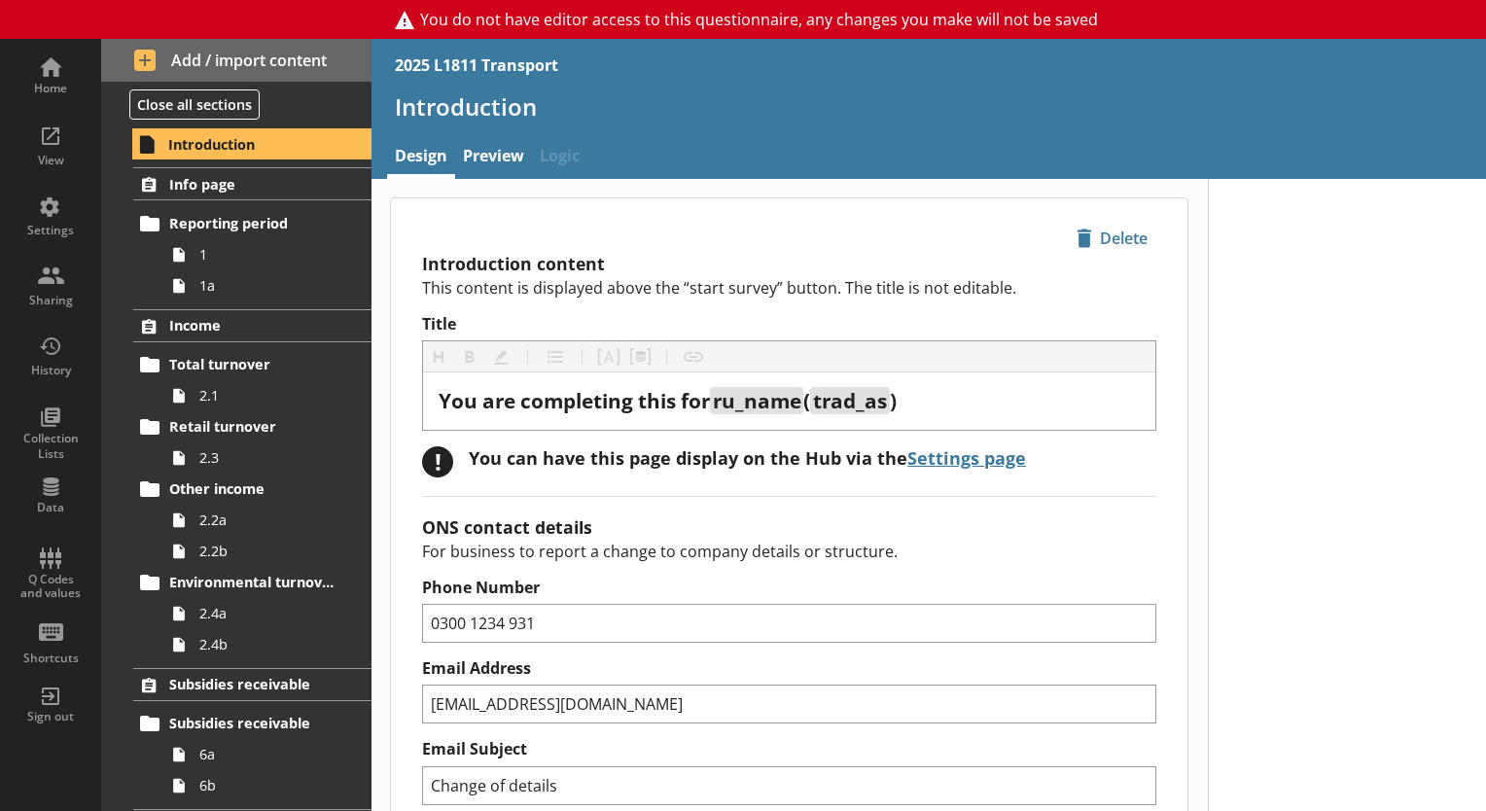
scroll to position [195, 0]
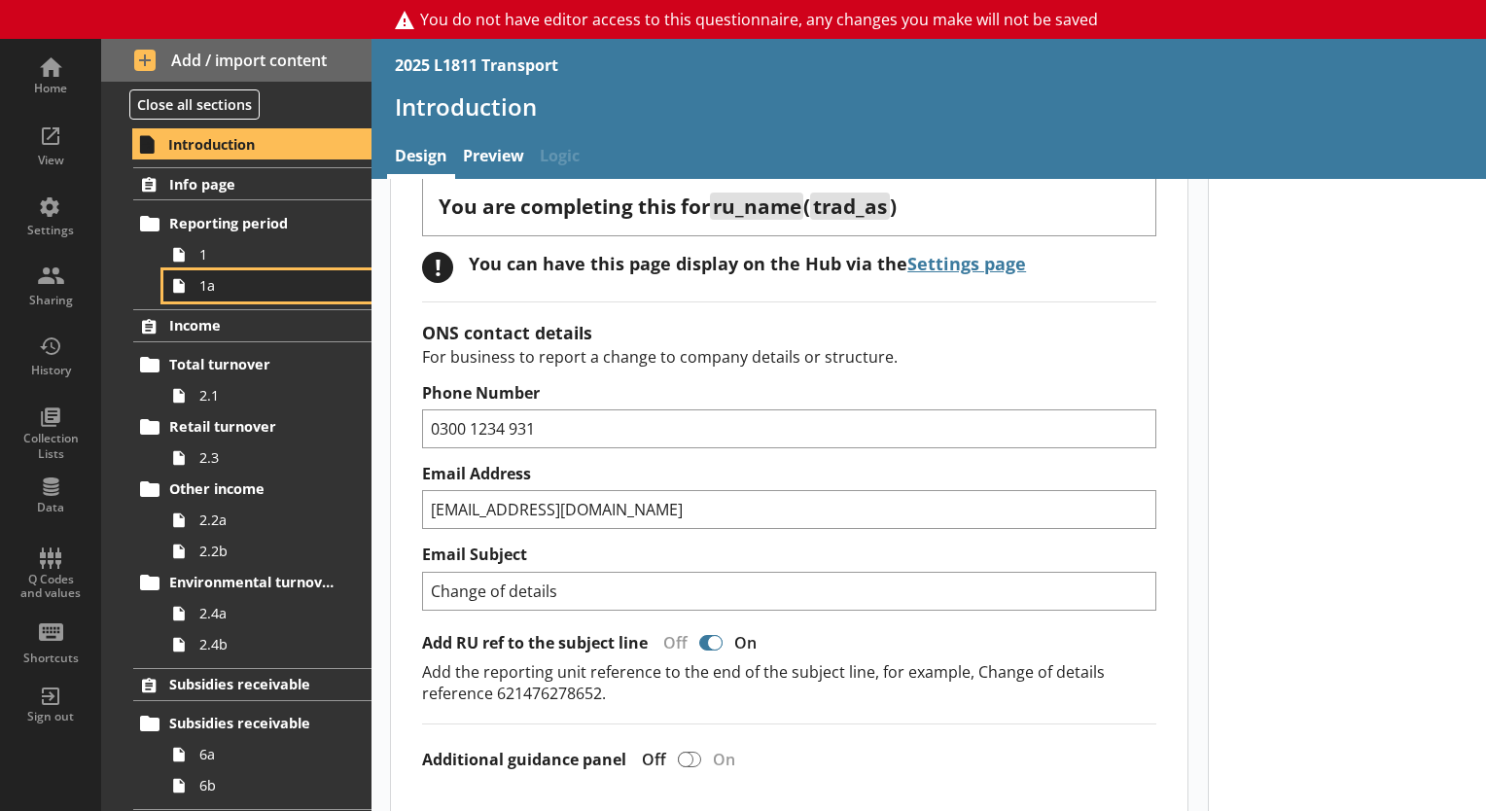
click at [263, 297] on link "1a" at bounding box center [267, 285] width 208 height 31
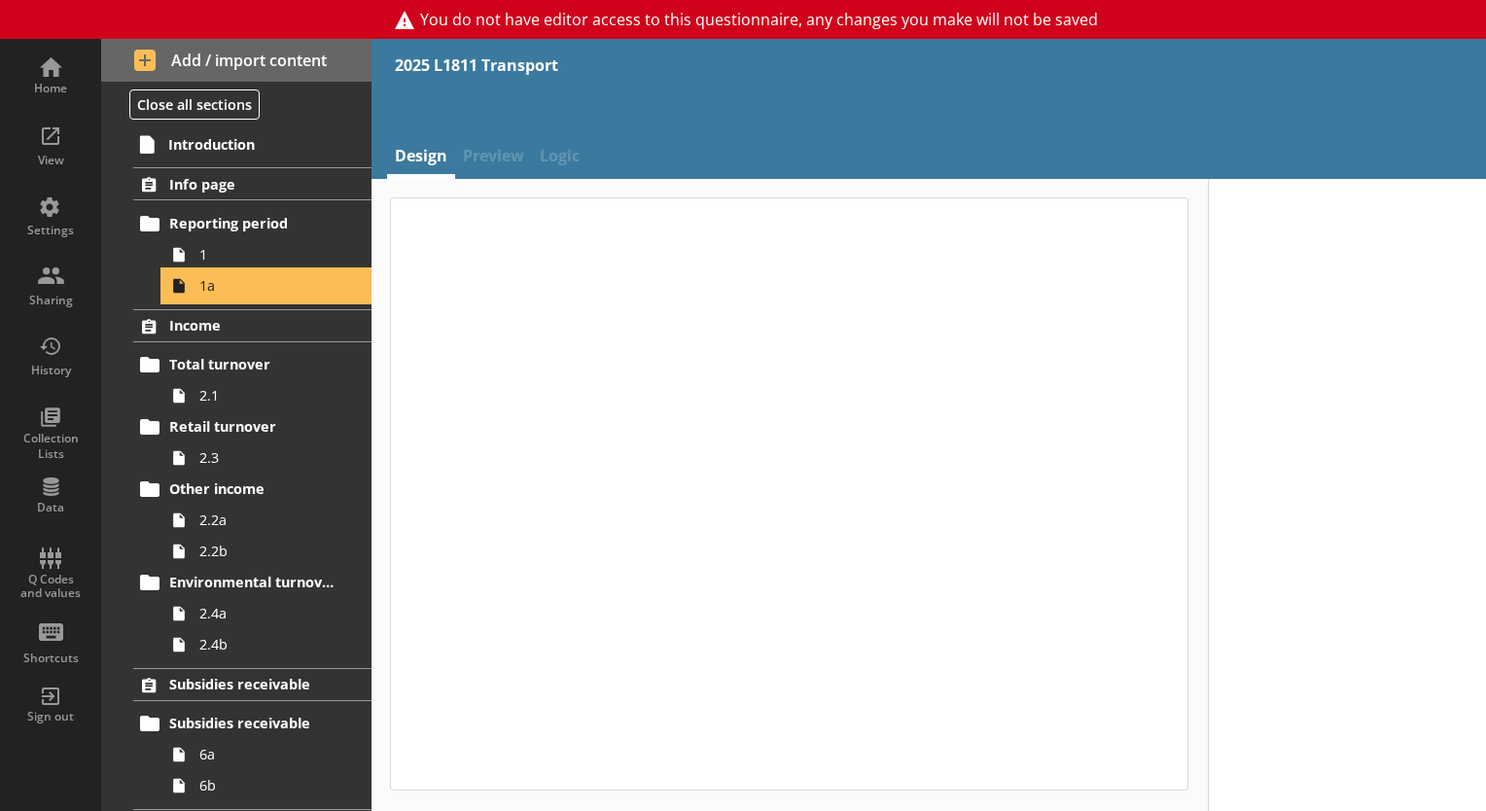
type textarea "x"
select select "ref_p_end_date"
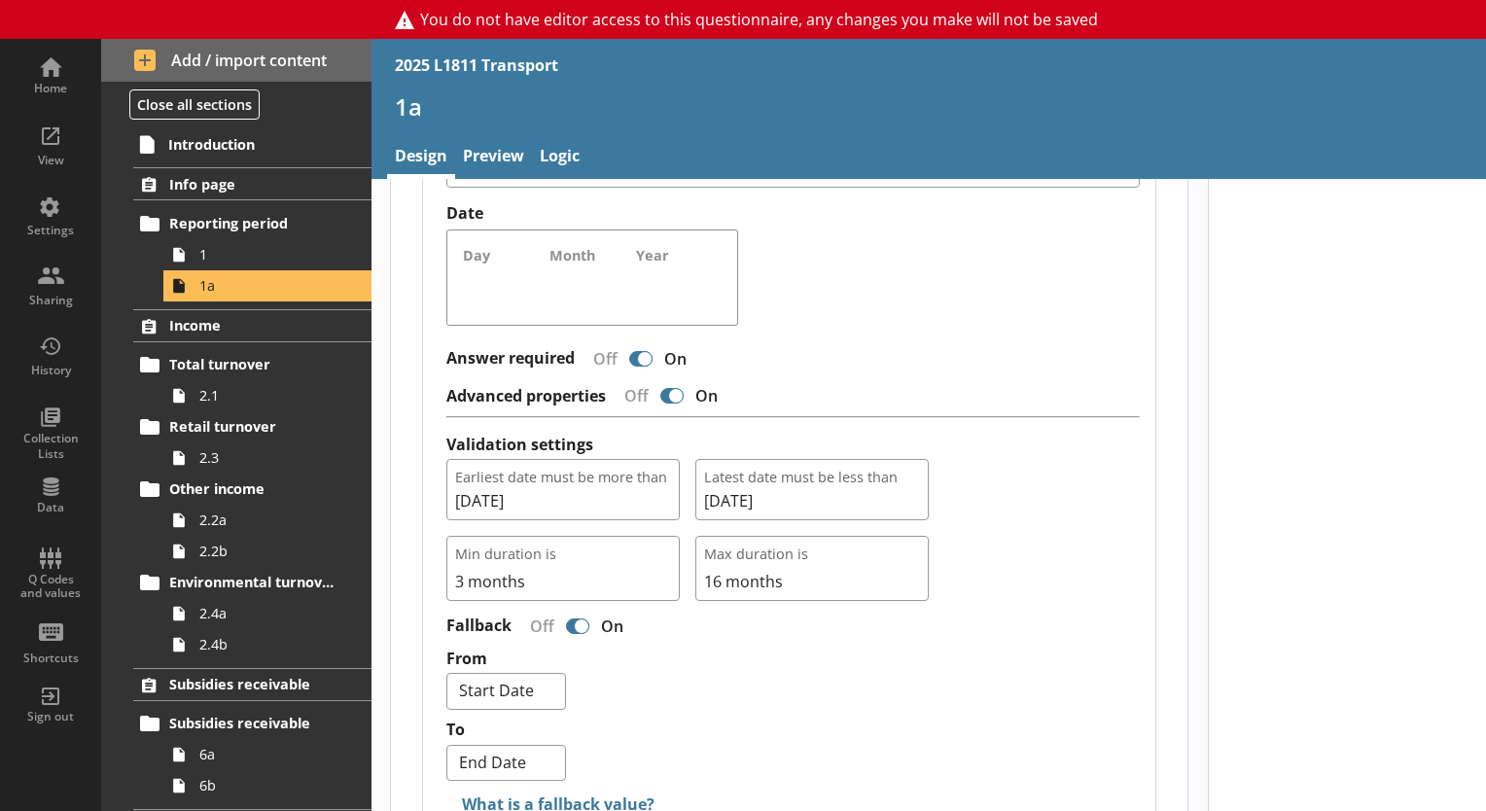
scroll to position [1751, 0]
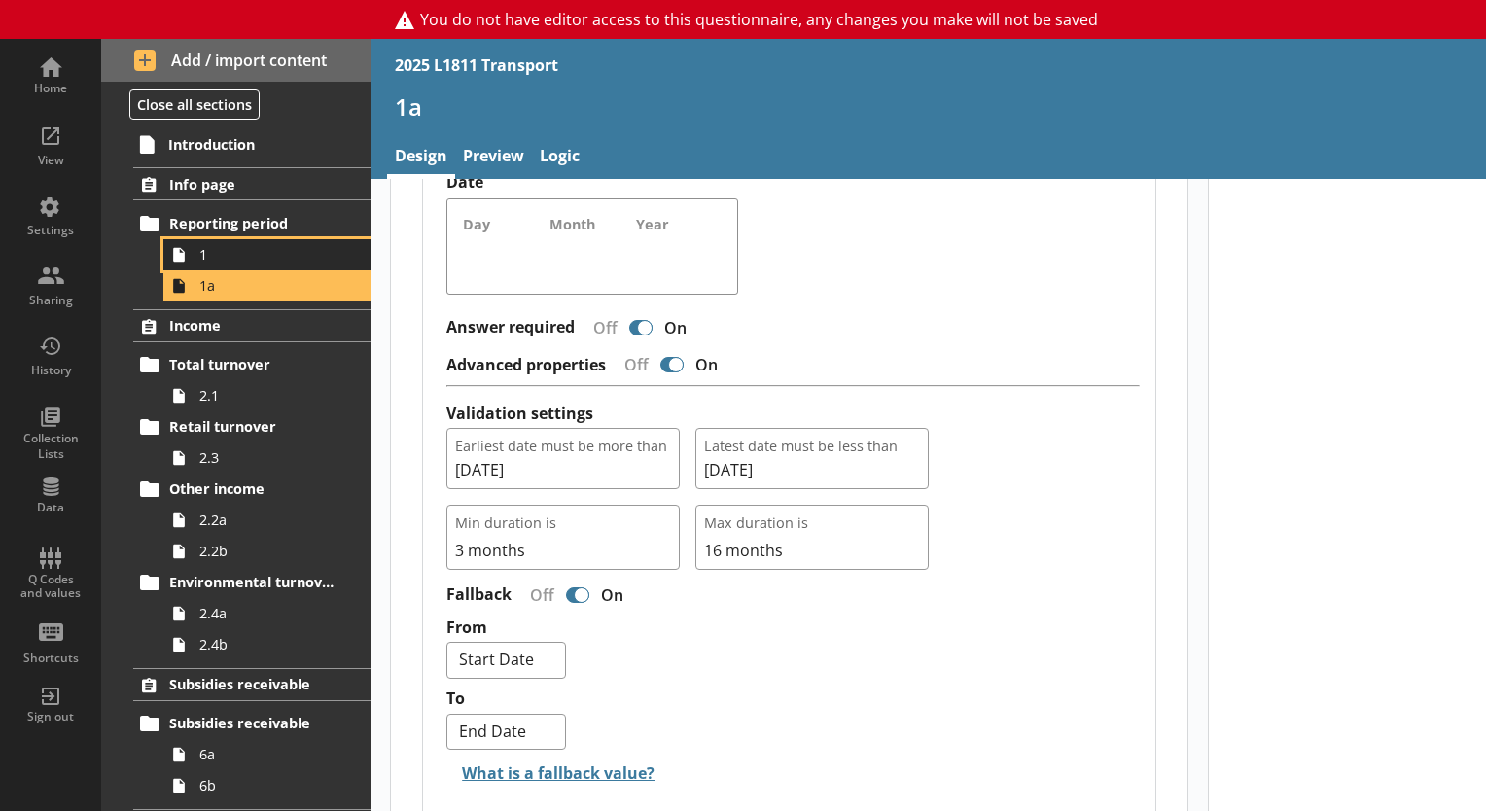
click at [237, 256] on span "1" at bounding box center [272, 254] width 146 height 18
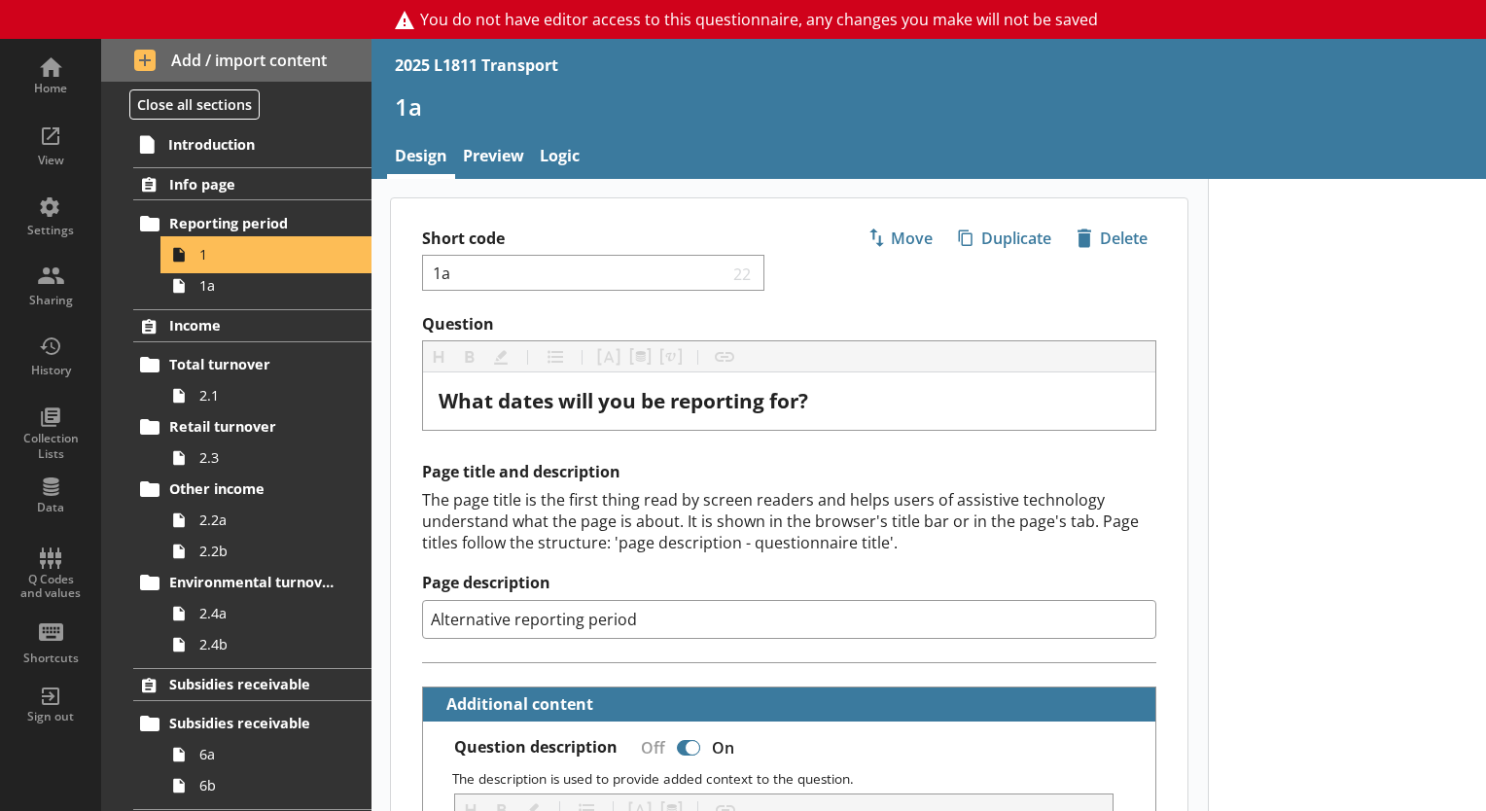
type textarea "x"
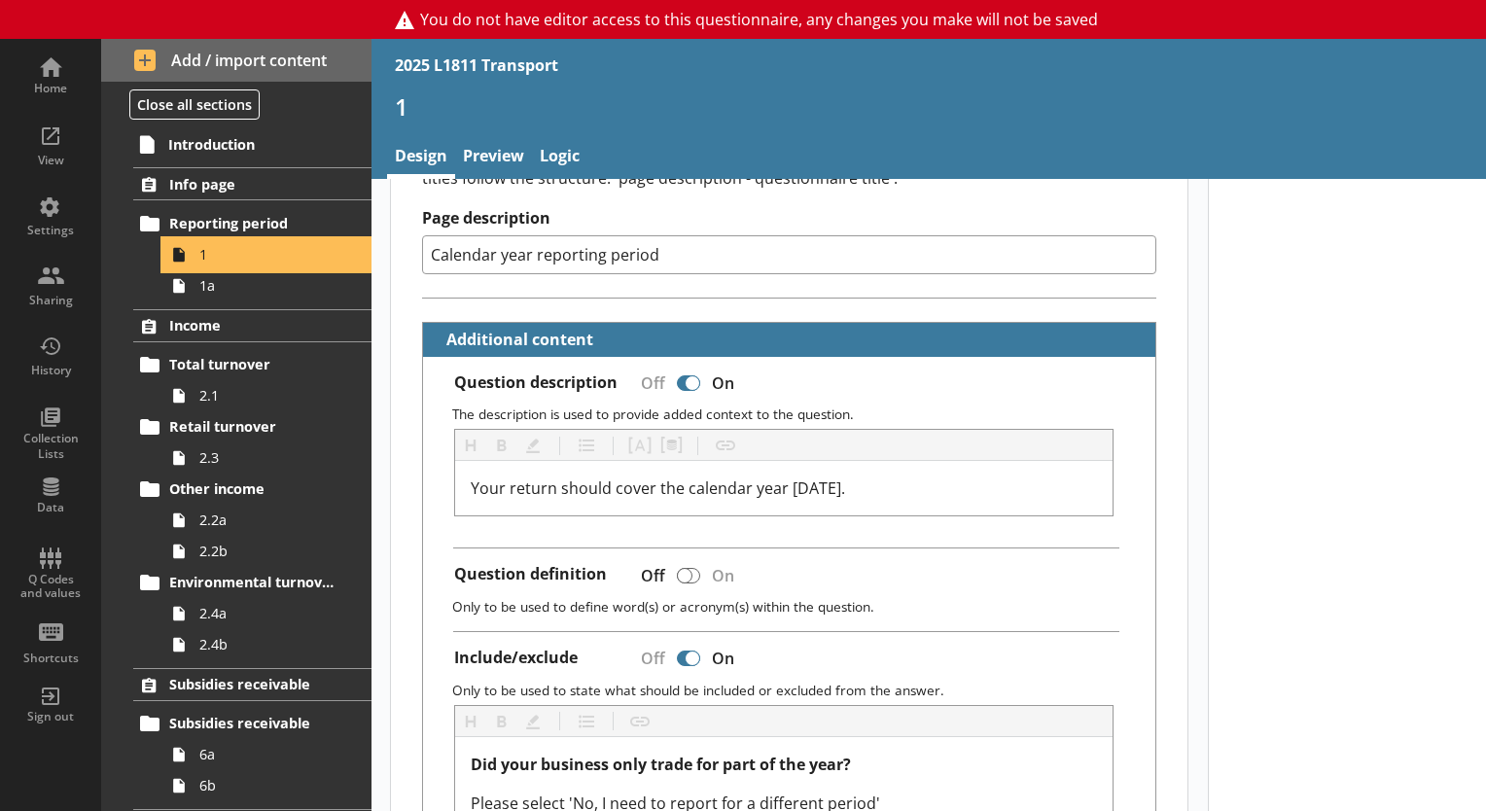
scroll to position [486, 0]
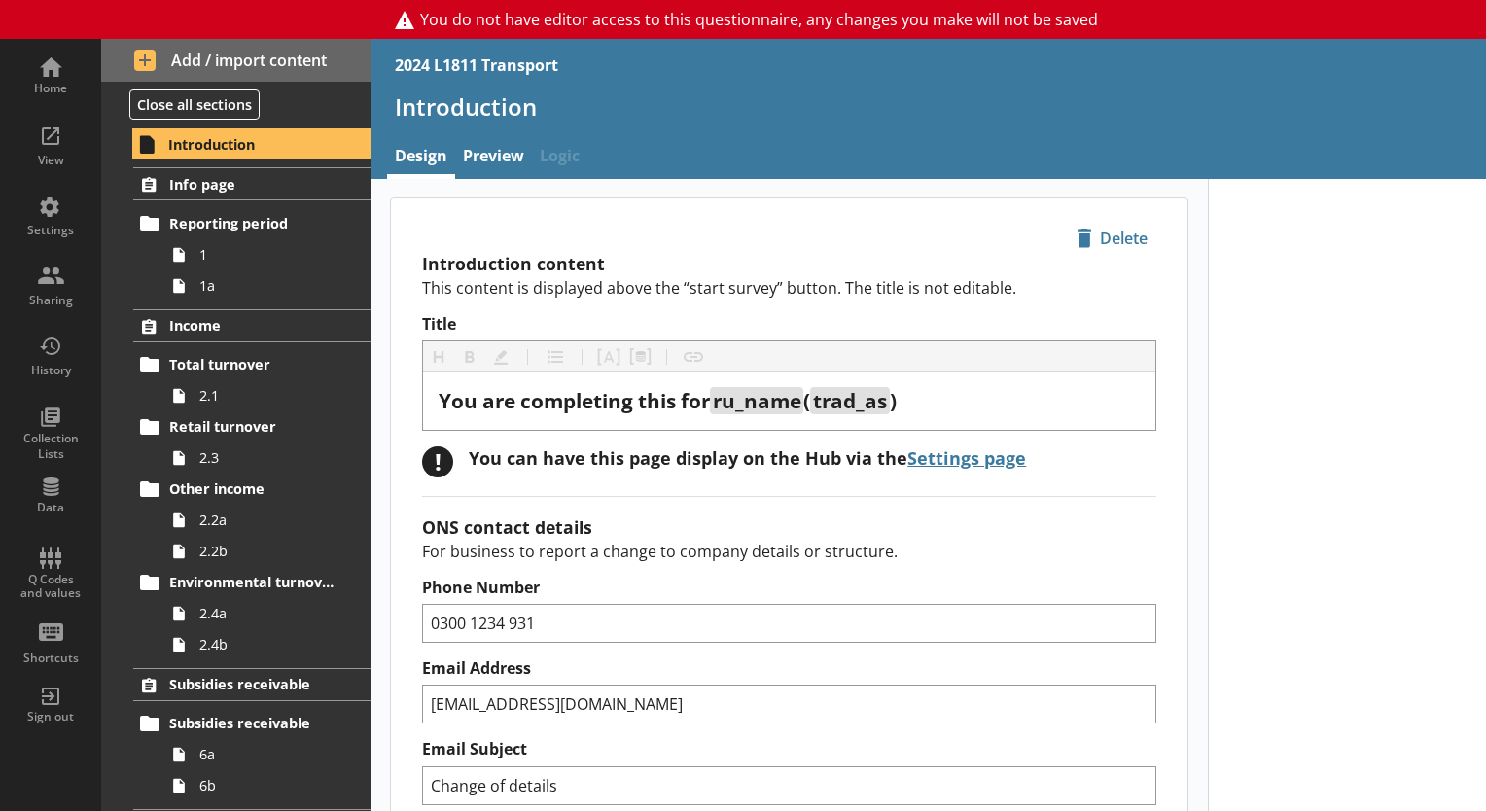
click at [241, 291] on span "1a" at bounding box center [272, 285] width 146 height 18
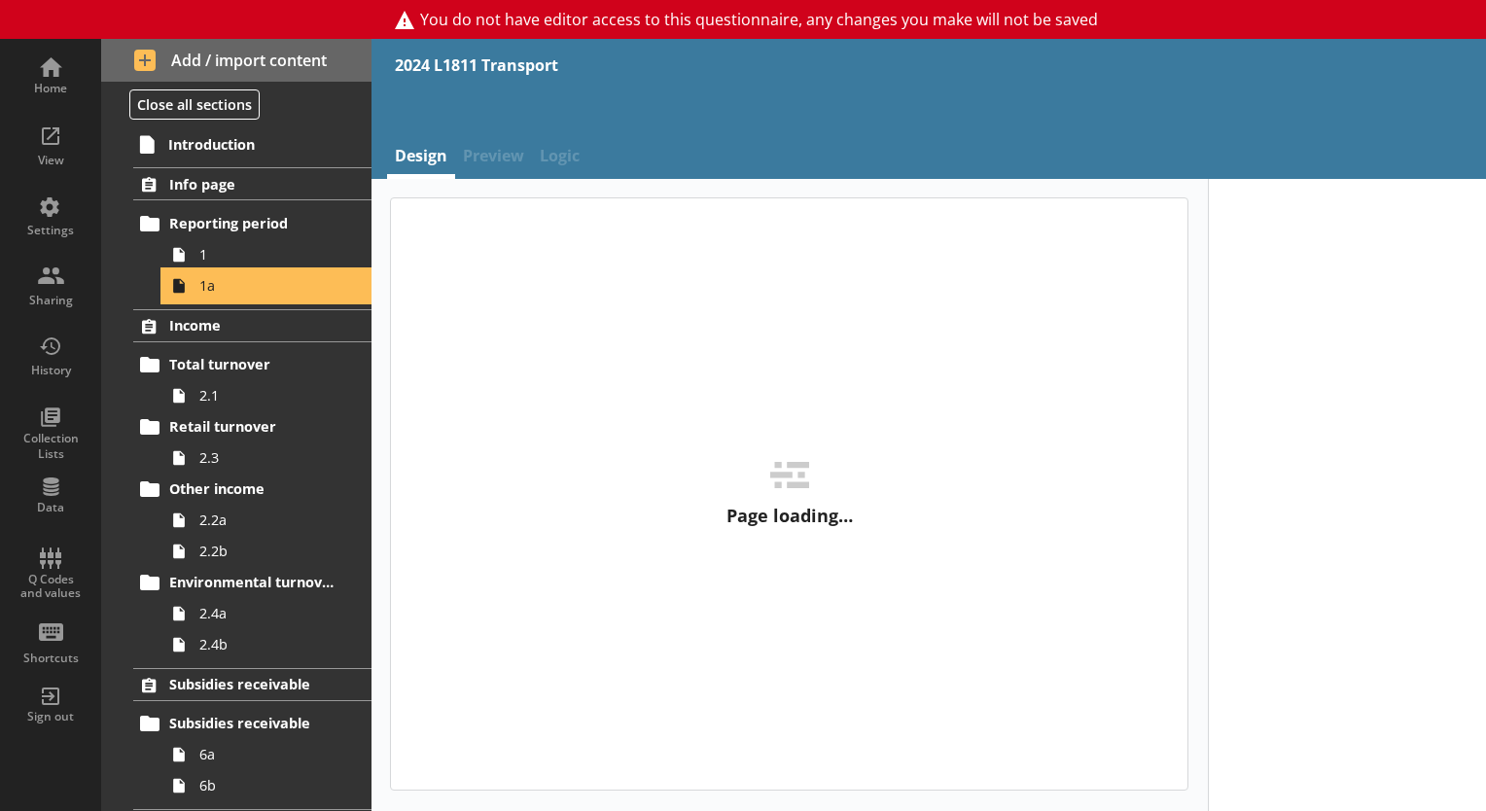
type textarea "x"
select select "ref_p_end_date"
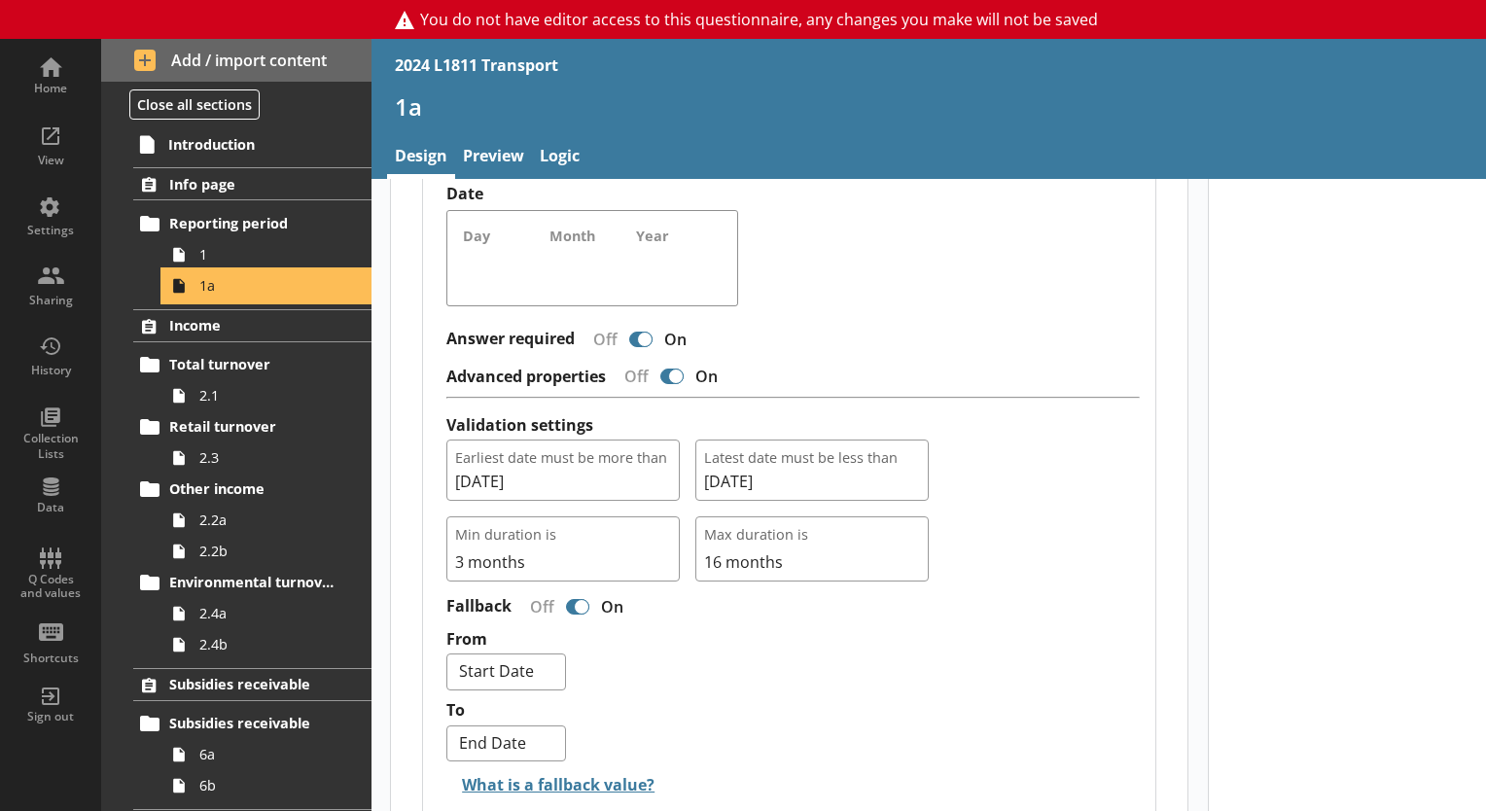
scroll to position [1751, 0]
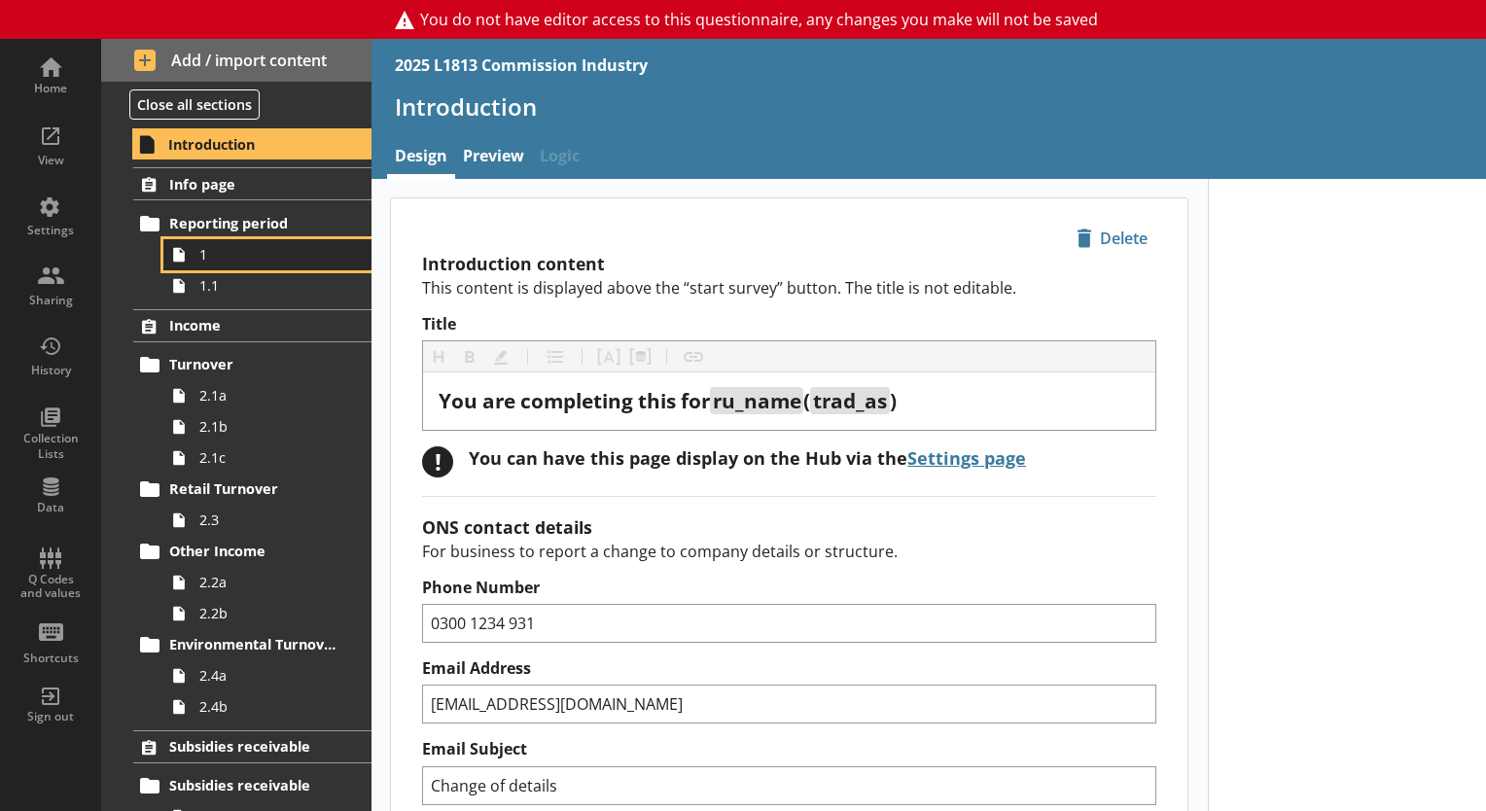
click at [241, 262] on span "1" at bounding box center [272, 254] width 146 height 18
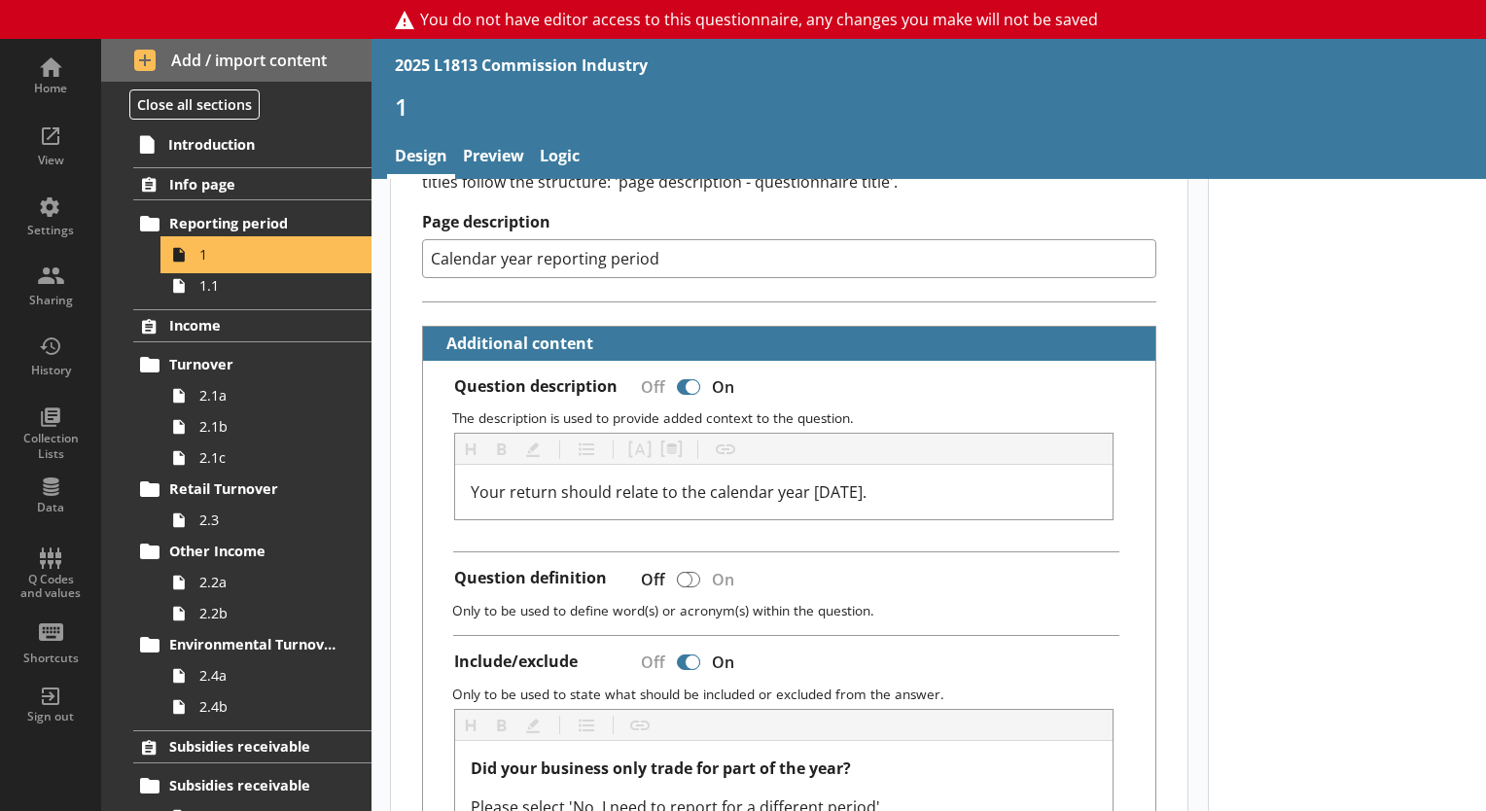
scroll to position [486, 0]
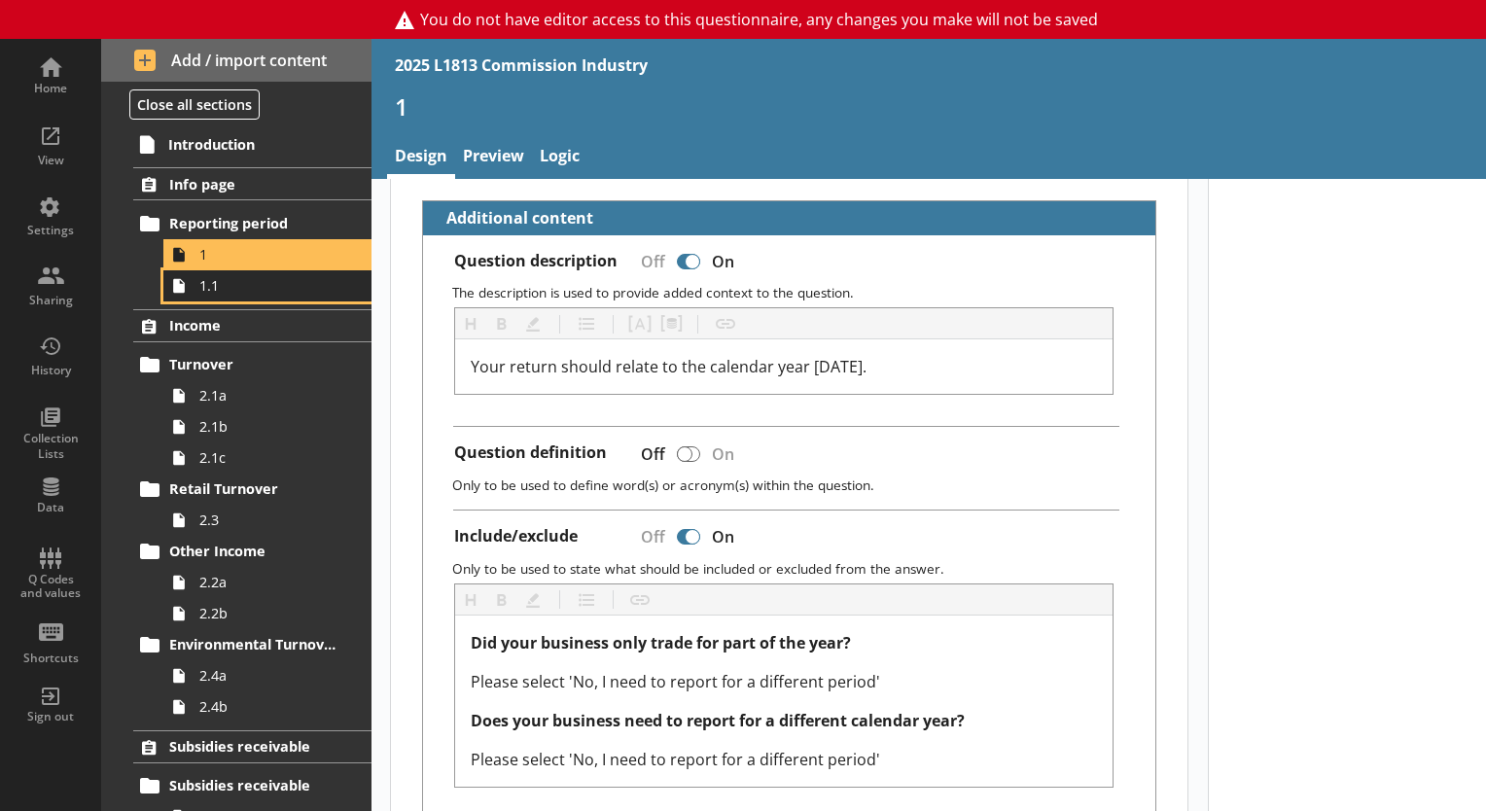
click at [237, 291] on span "1.1" at bounding box center [272, 285] width 146 height 18
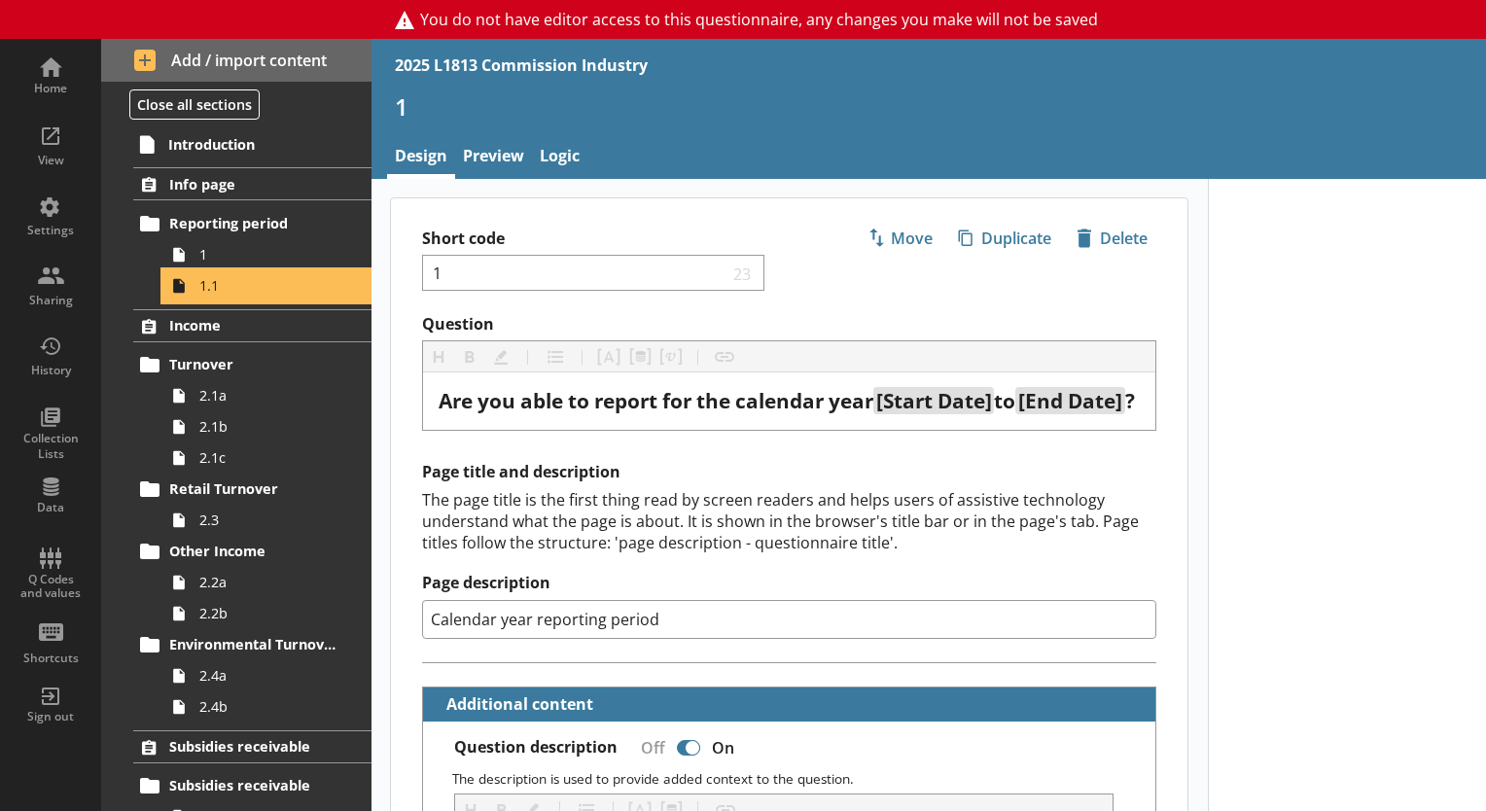
type textarea "x"
select select "ref_p_end_date"
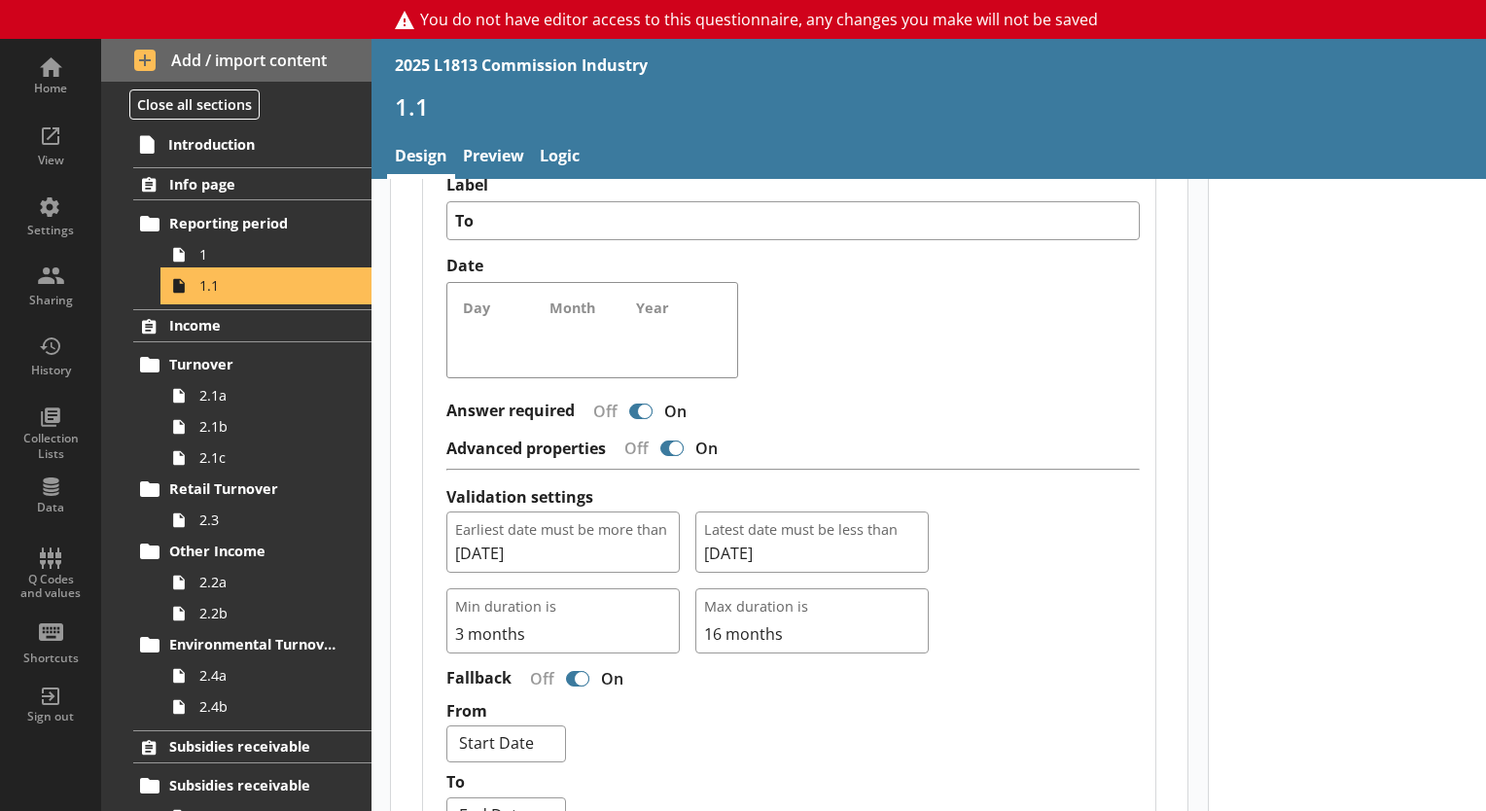
scroll to position [1751, 0]
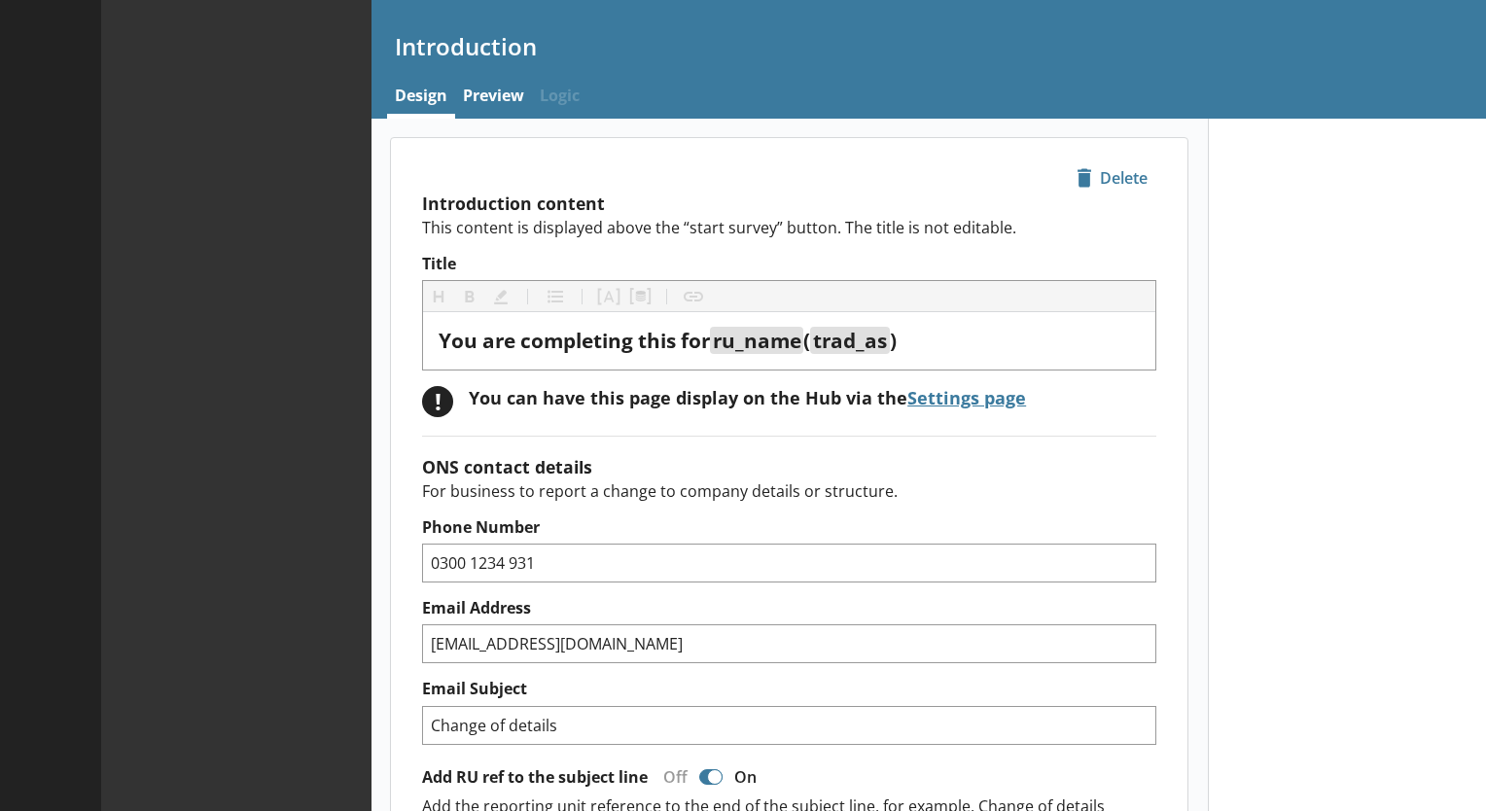
type textarea "x"
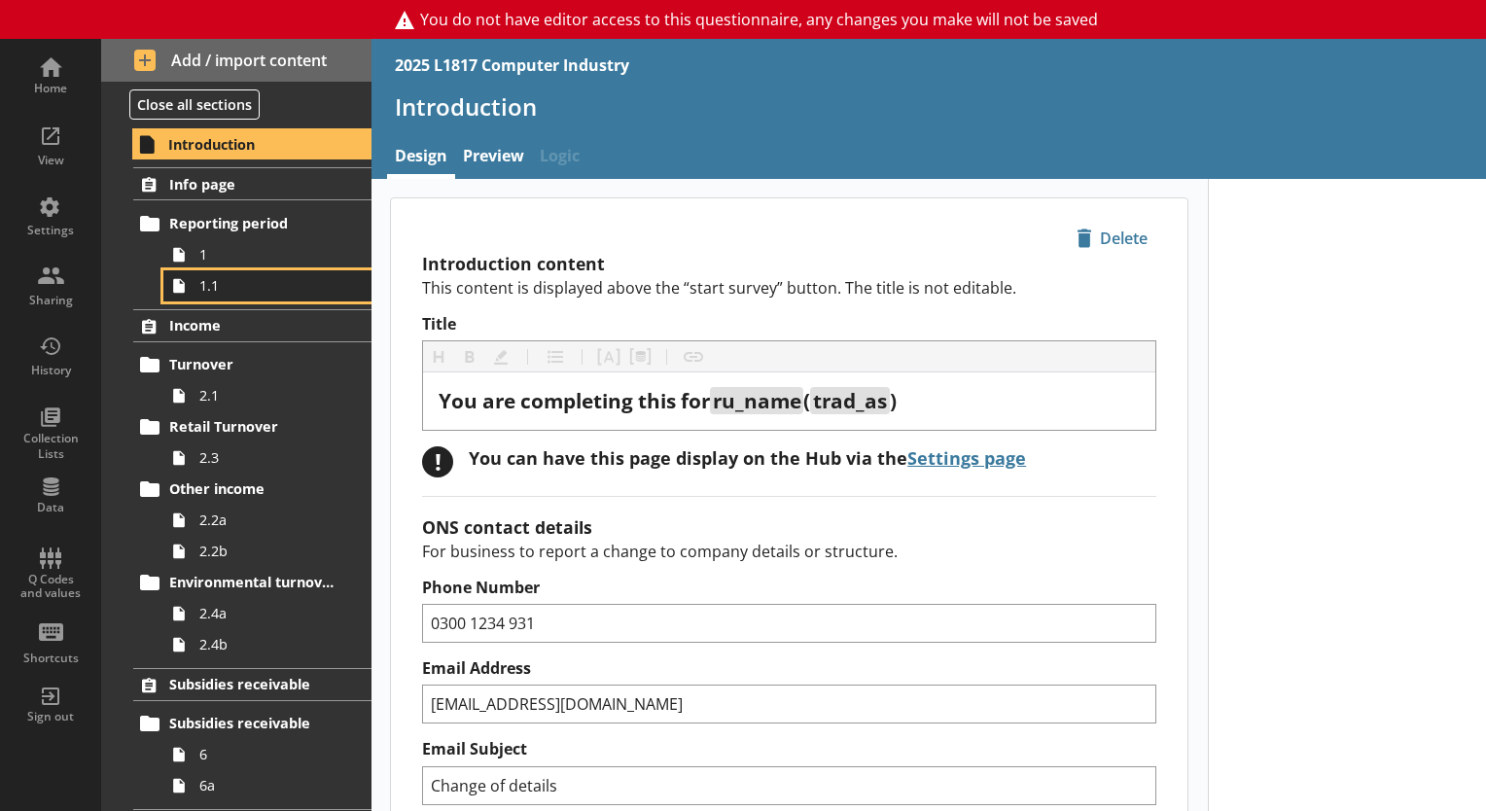
click at [223, 295] on link "1.1" at bounding box center [267, 285] width 208 height 31
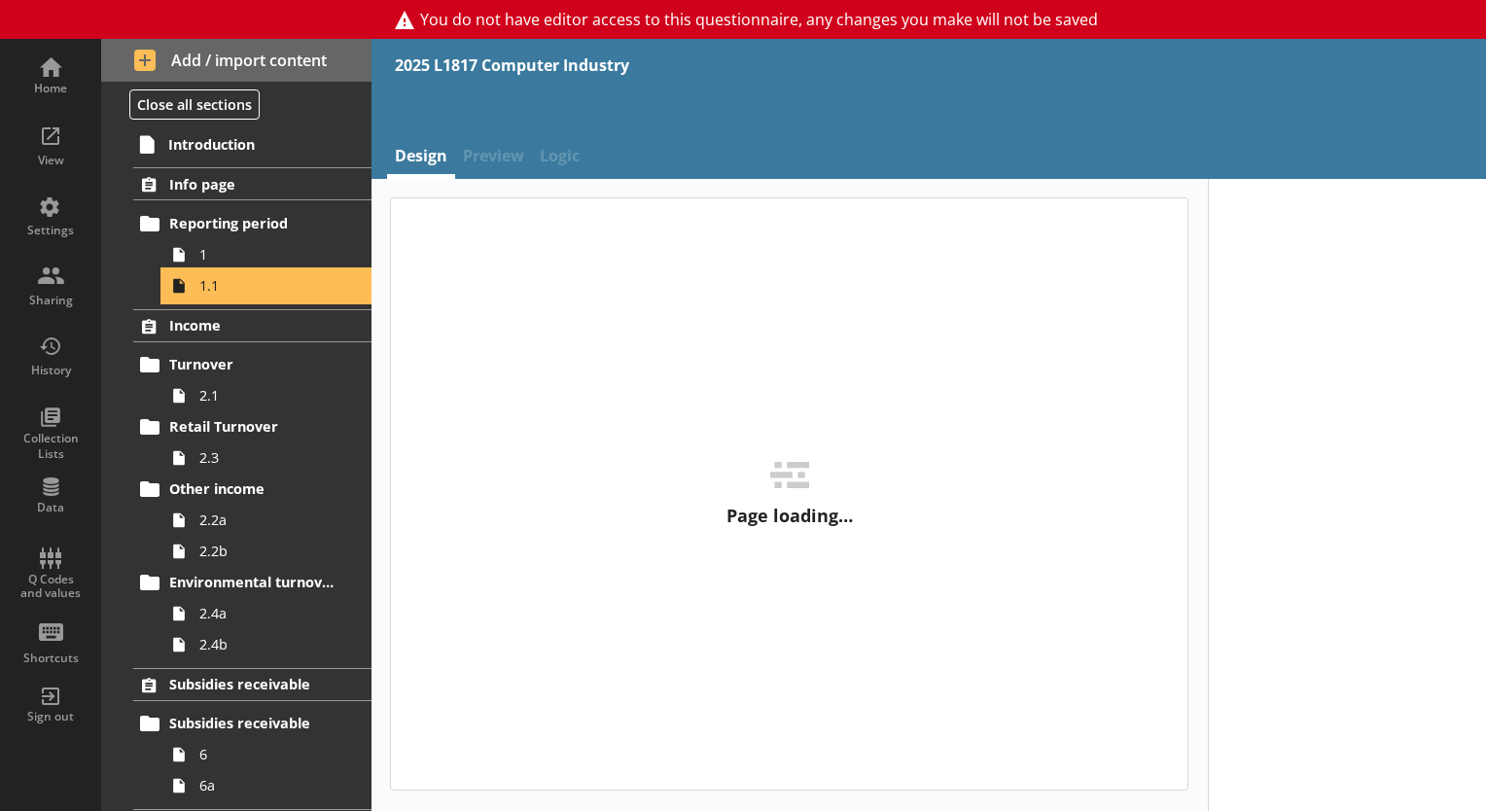
type textarea "x"
select select "ref_p_end_date"
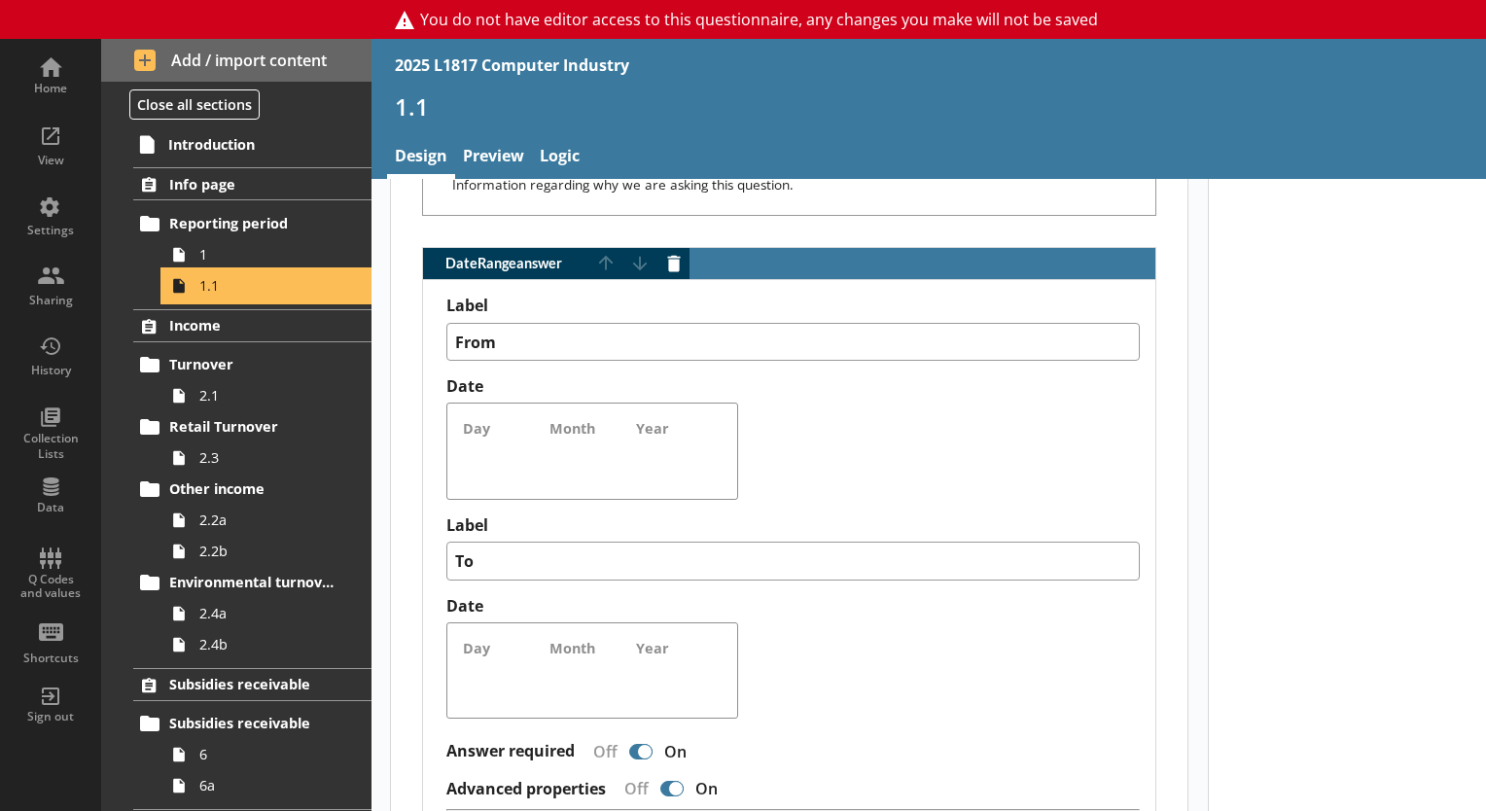
scroll to position [1654, 0]
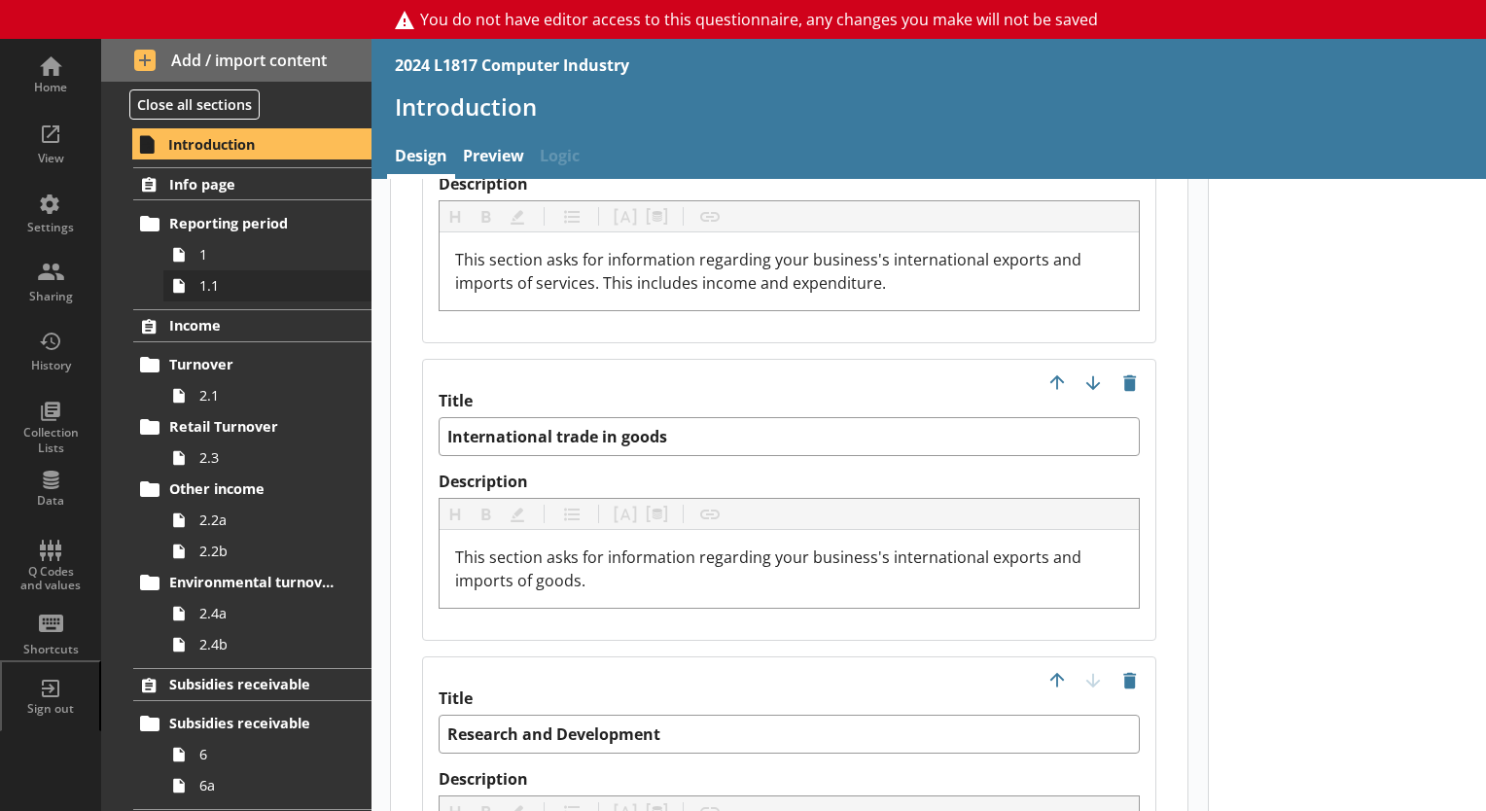
scroll to position [4800, 0]
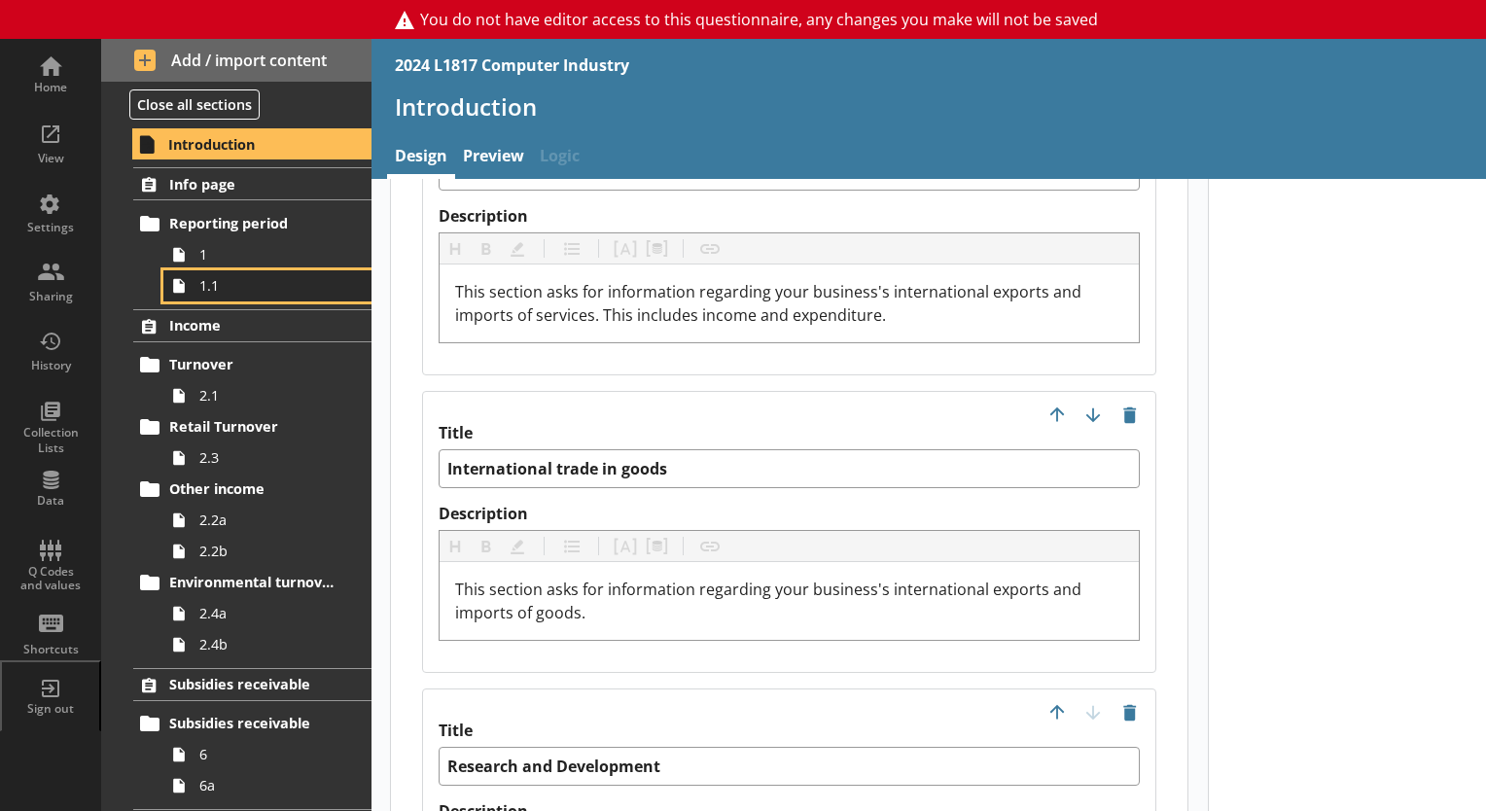
click at [251, 287] on span "1.1" at bounding box center [272, 285] width 146 height 18
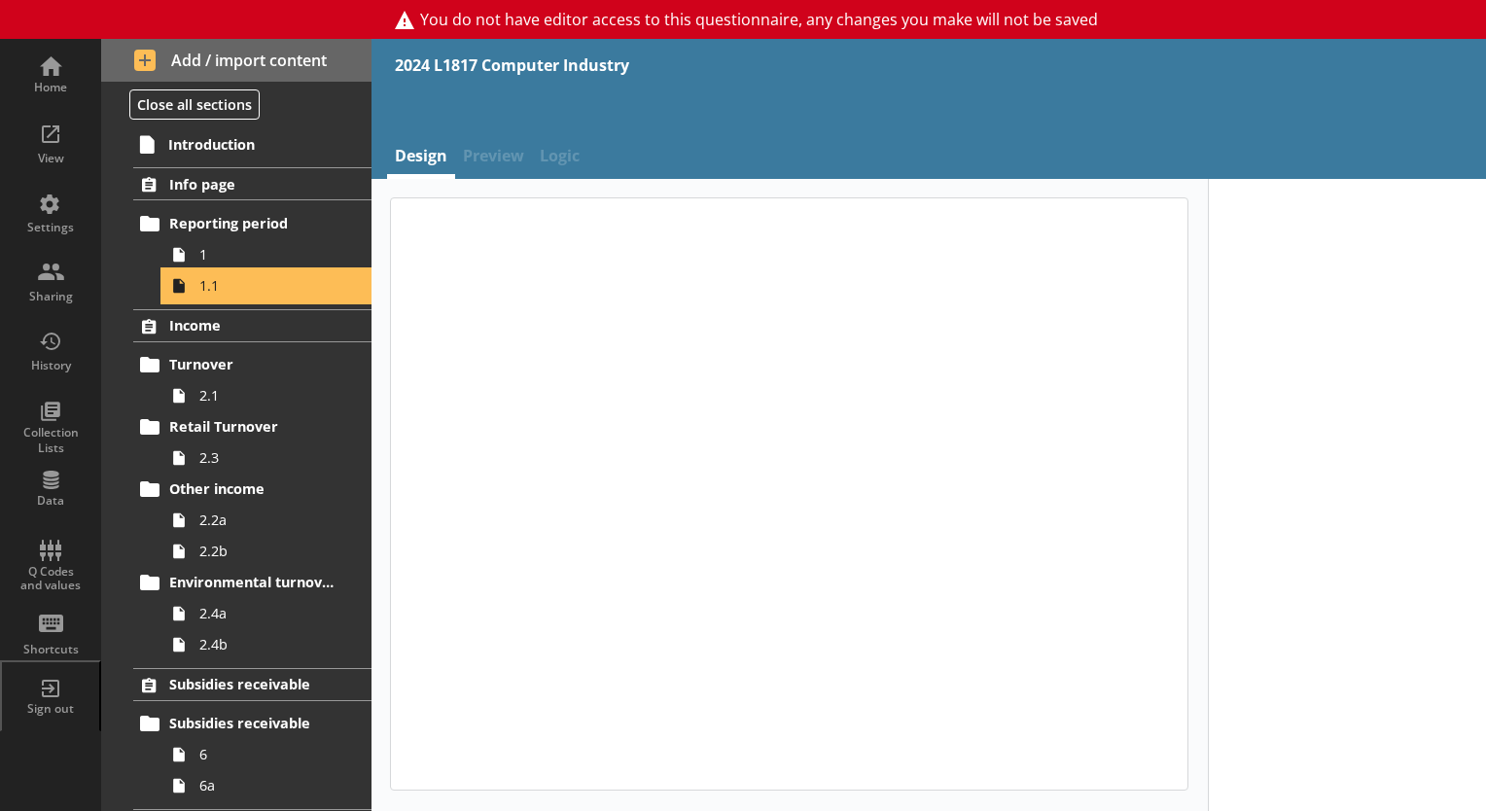
type textarea "x"
select select "ref_p_end_date"
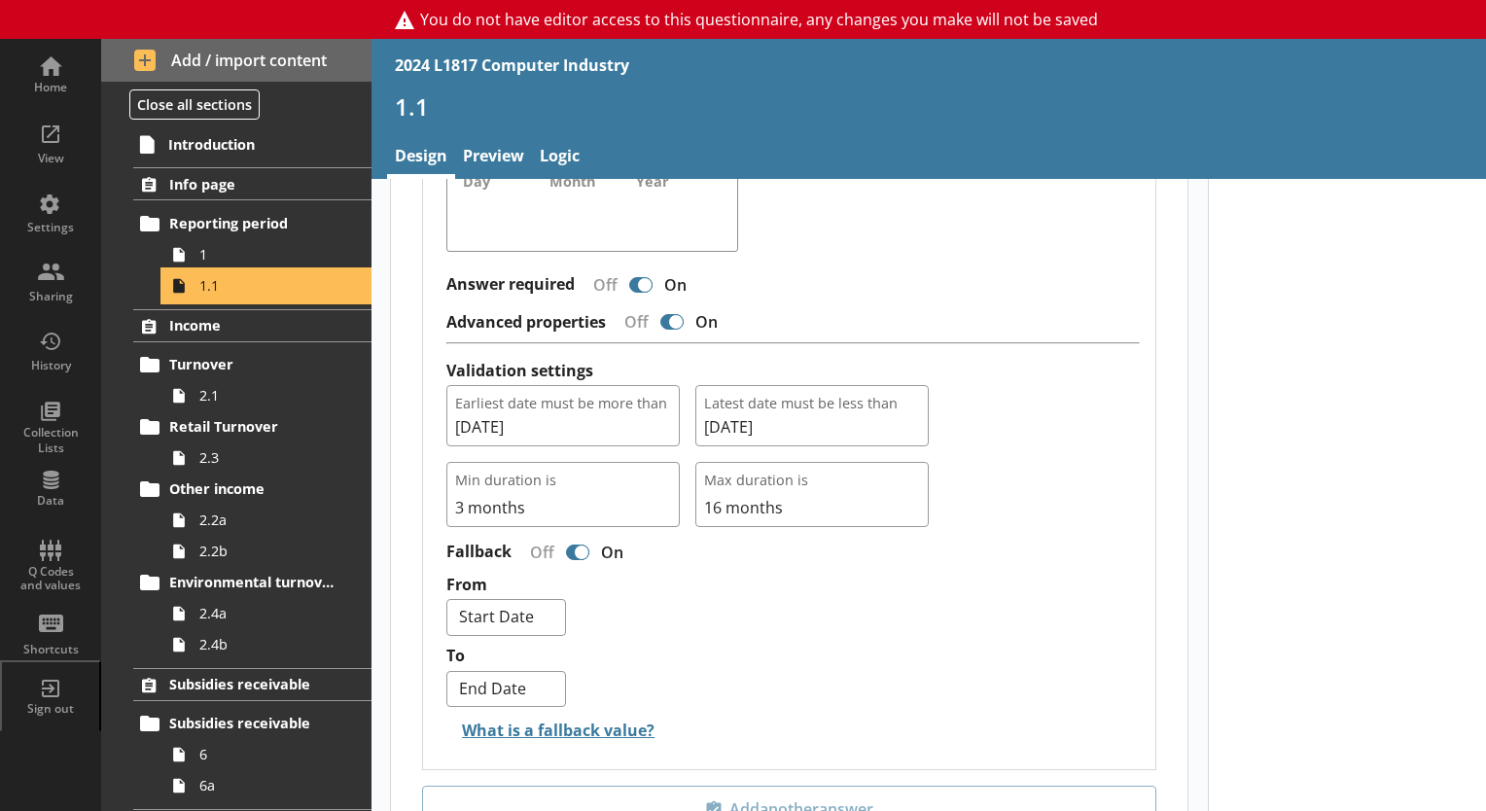
scroll to position [1776, 0]
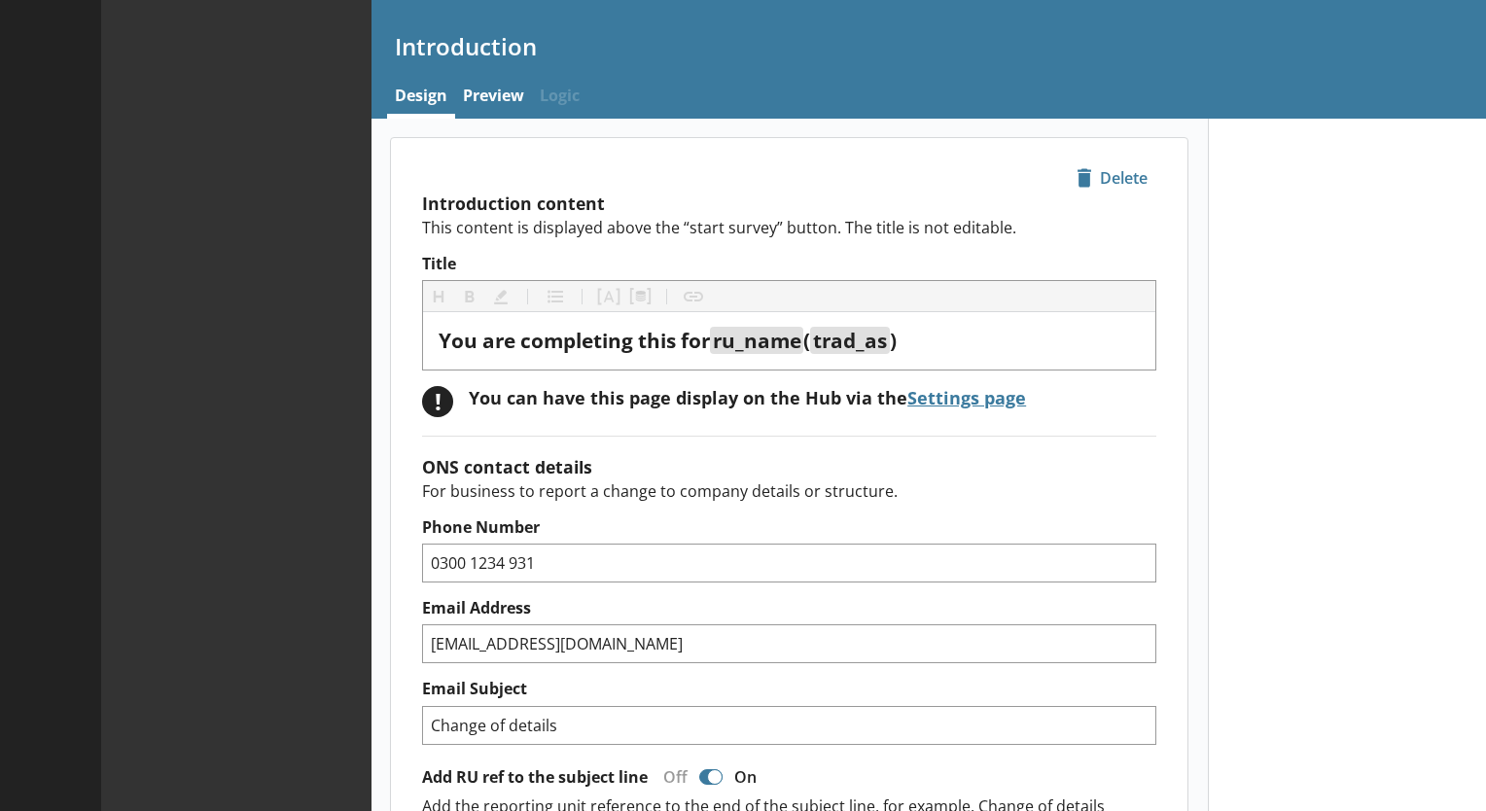
type textarea "x"
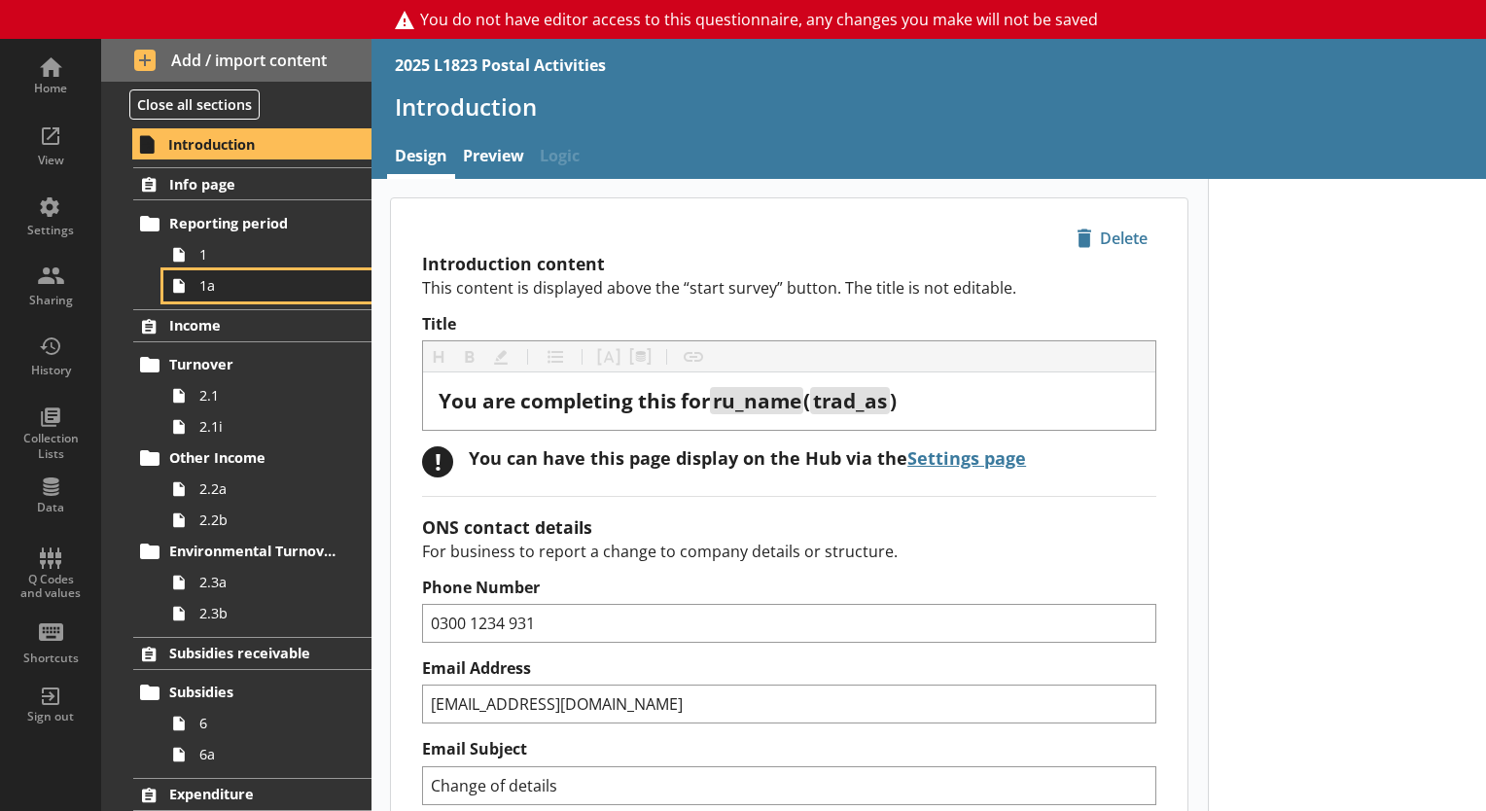
click at [242, 286] on span "1a" at bounding box center [272, 285] width 146 height 18
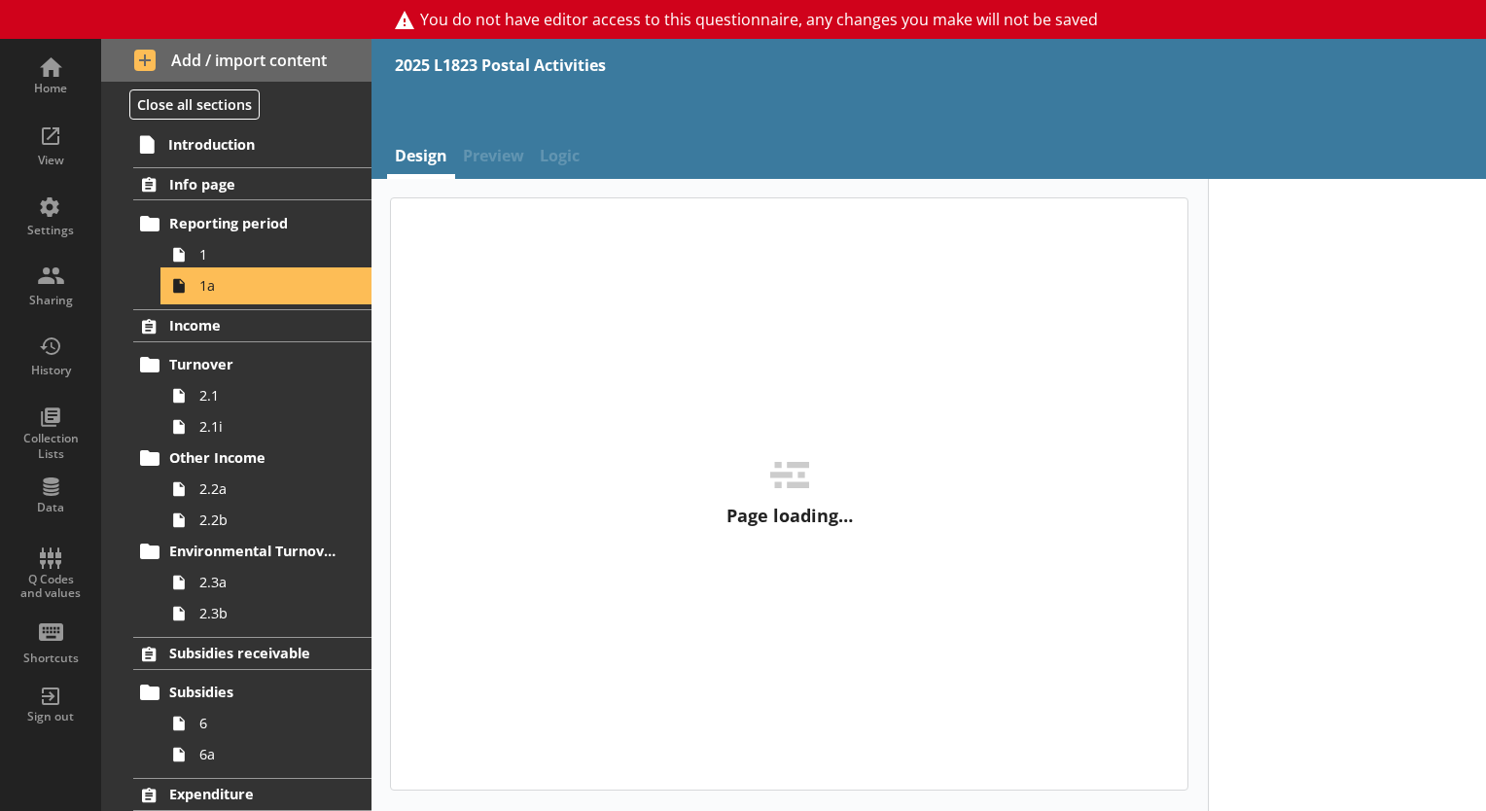
type textarea "x"
select select "ref_p_end_date"
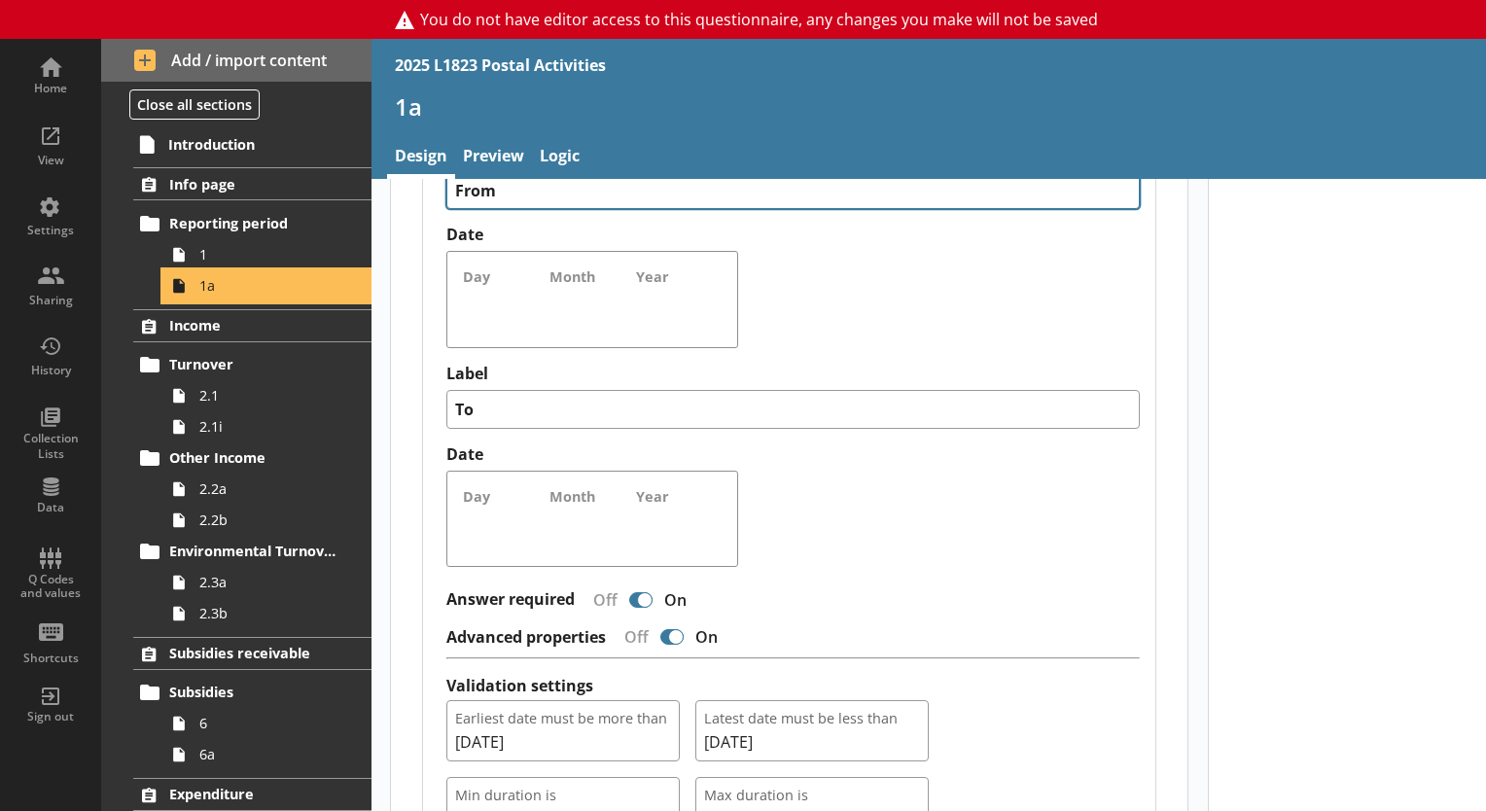
scroll to position [1945, 0]
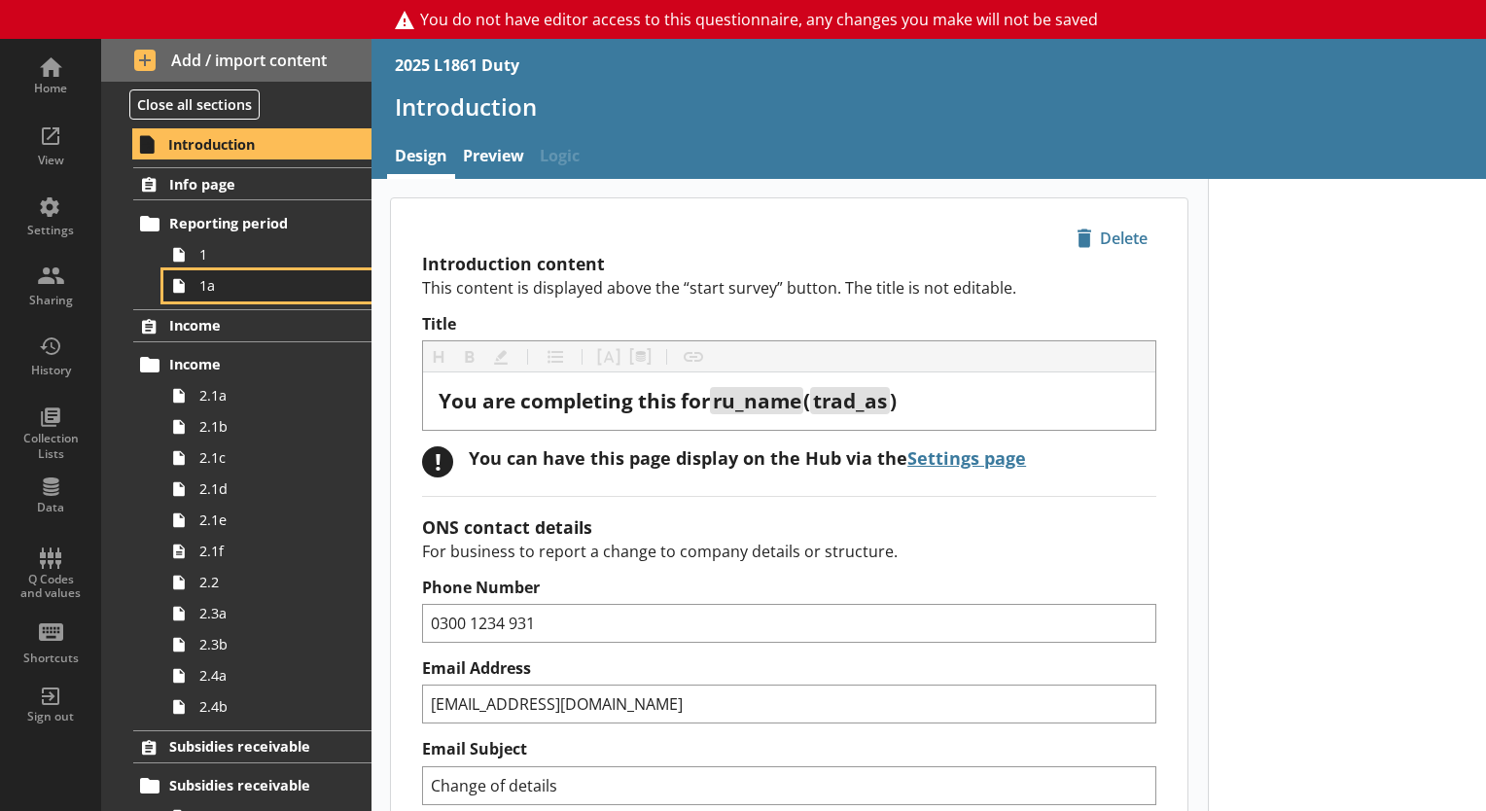
click at [260, 292] on span "1a" at bounding box center [272, 285] width 146 height 18
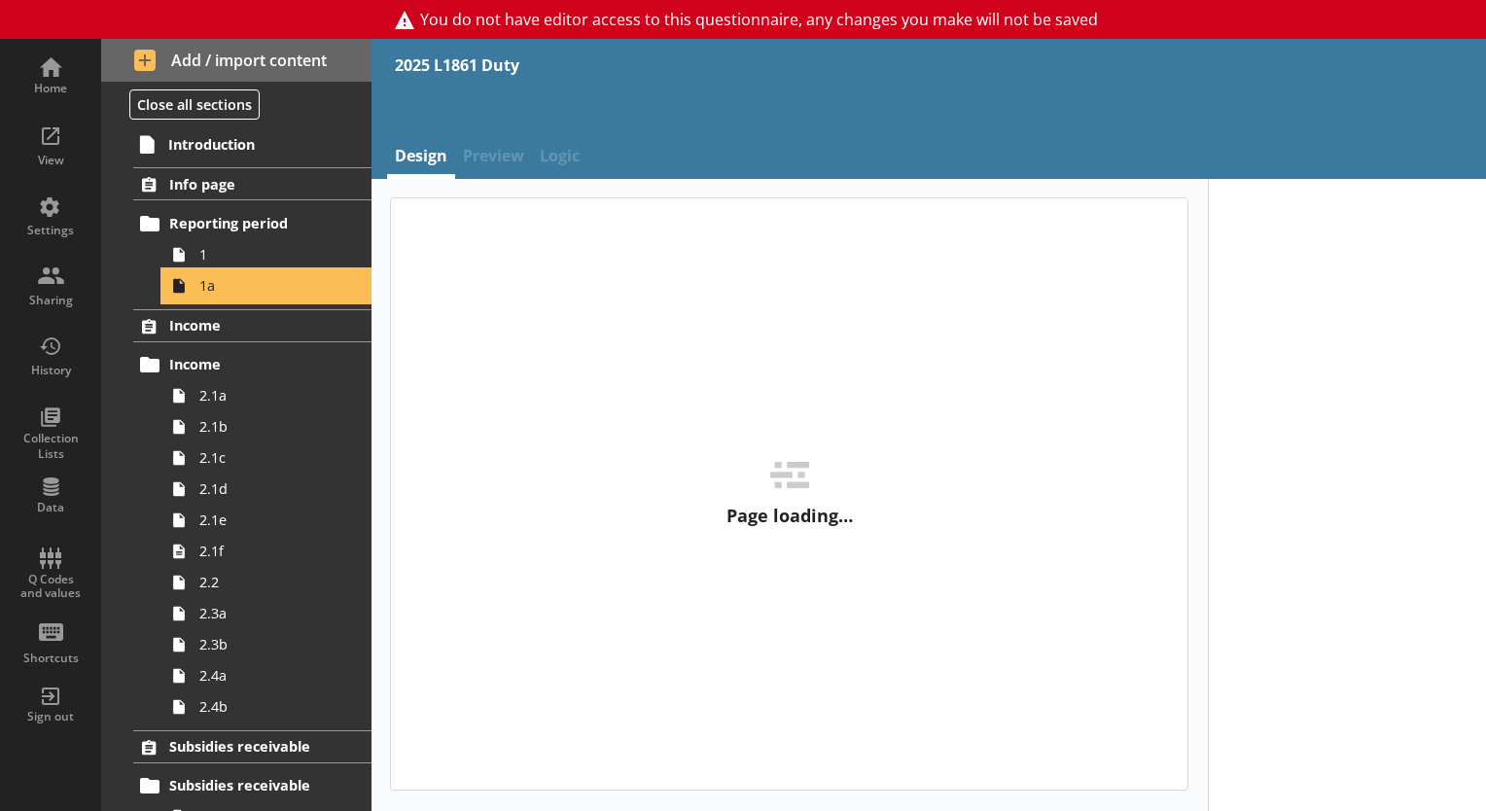
type textarea "x"
select select "ref_p_end_date"
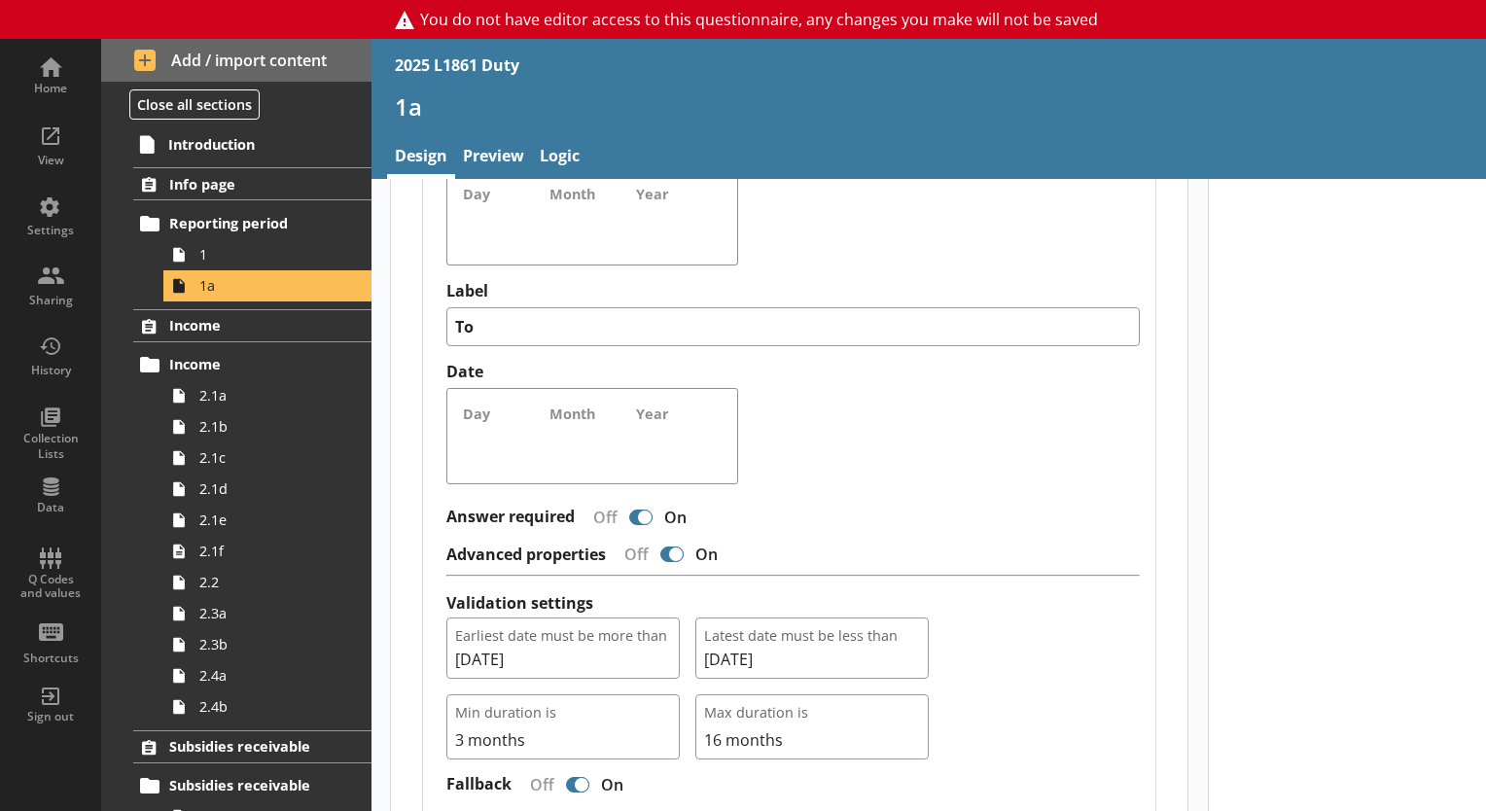
scroll to position [1654, 0]
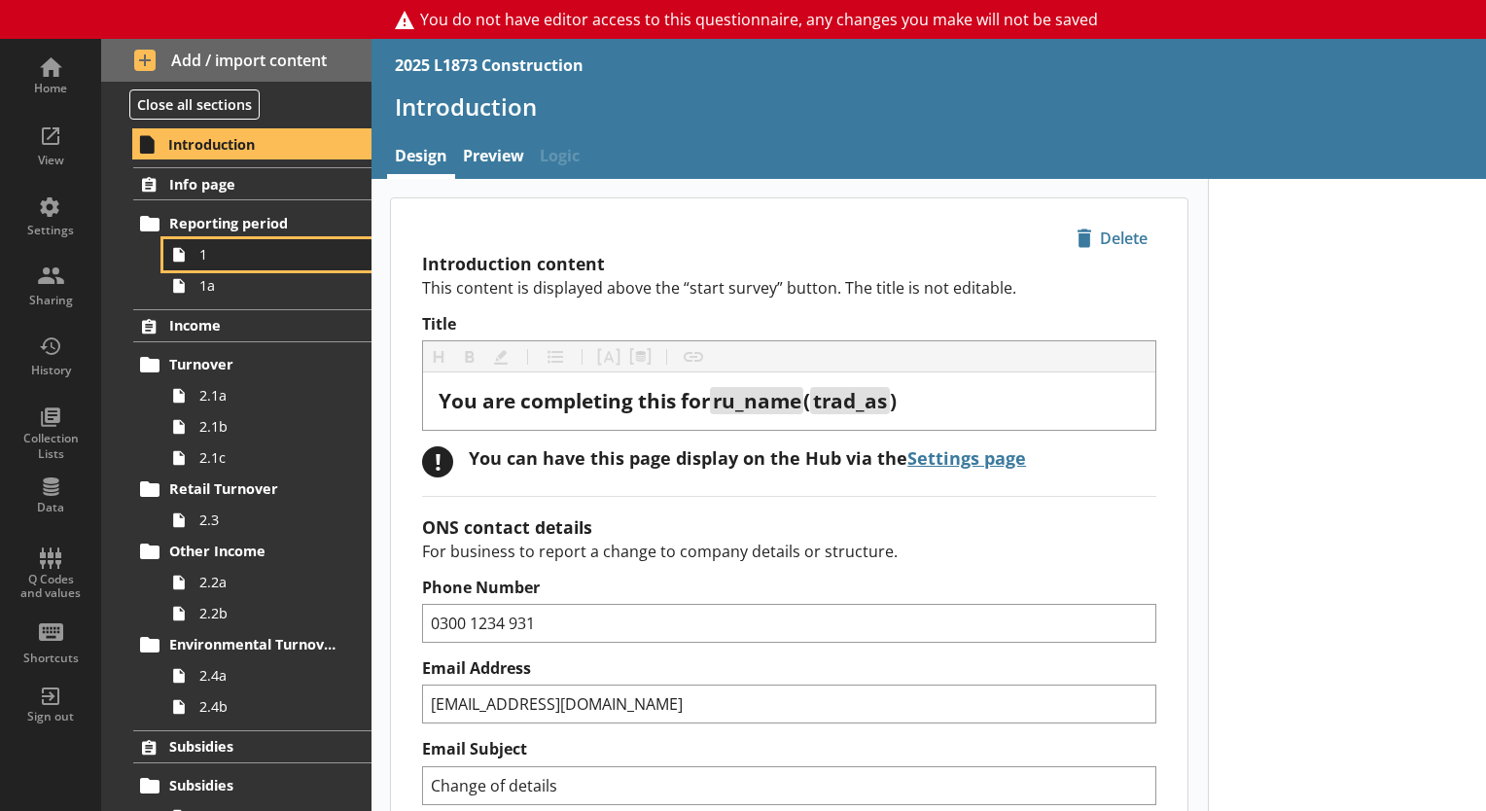
click at [252, 260] on span "1" at bounding box center [272, 254] width 146 height 18
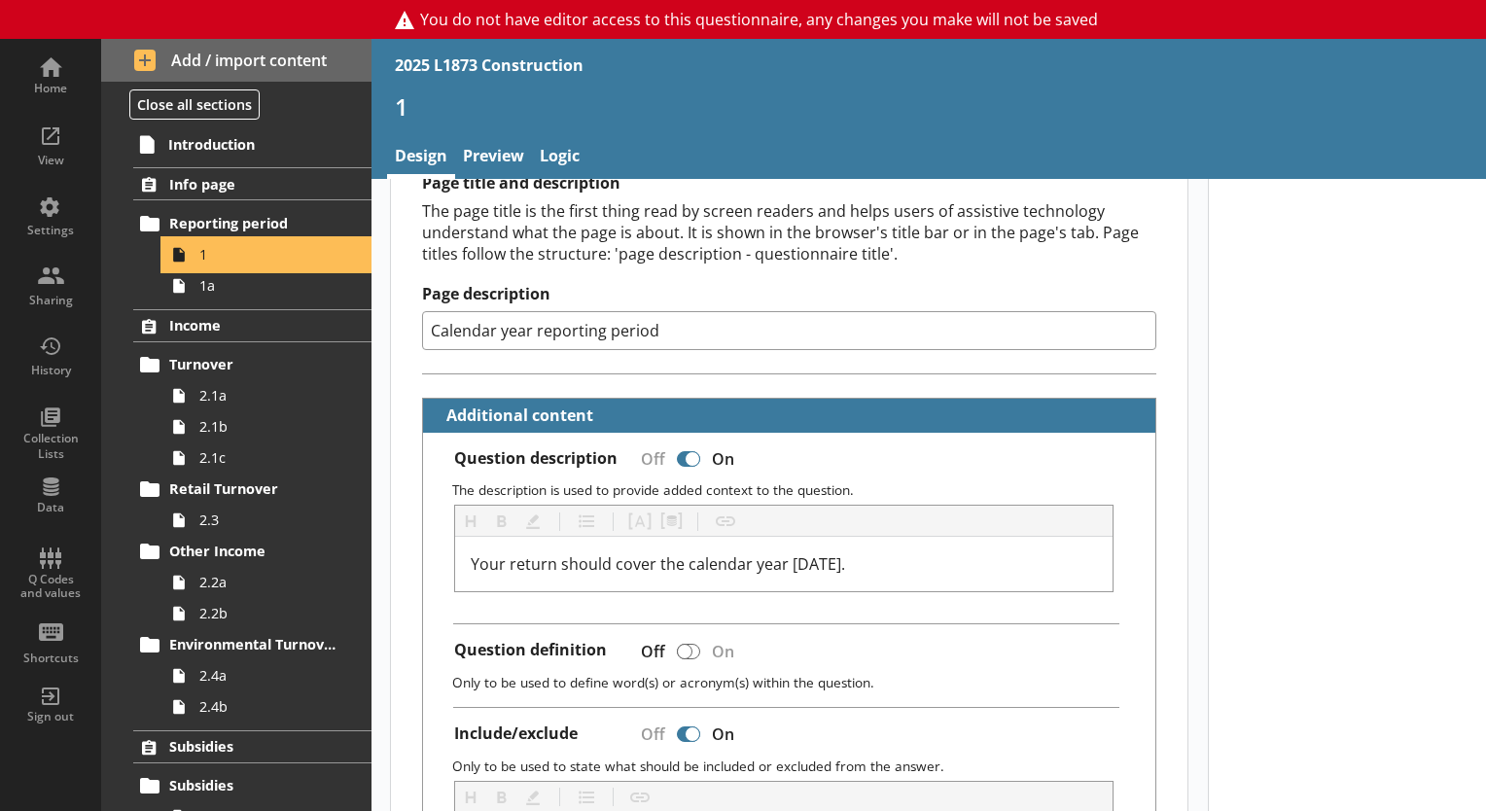
scroll to position [292, 0]
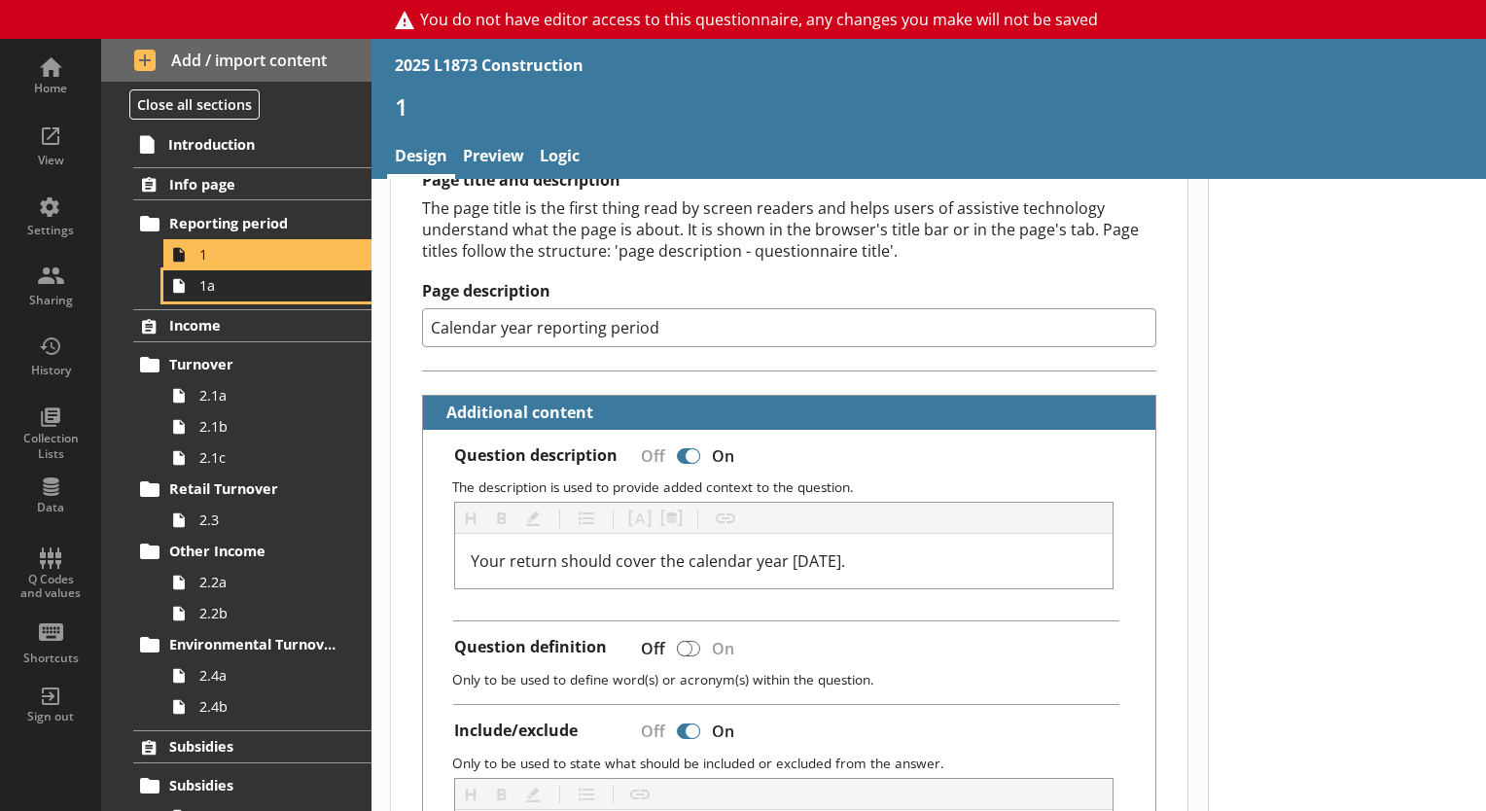
click at [241, 291] on span "1a" at bounding box center [272, 285] width 146 height 18
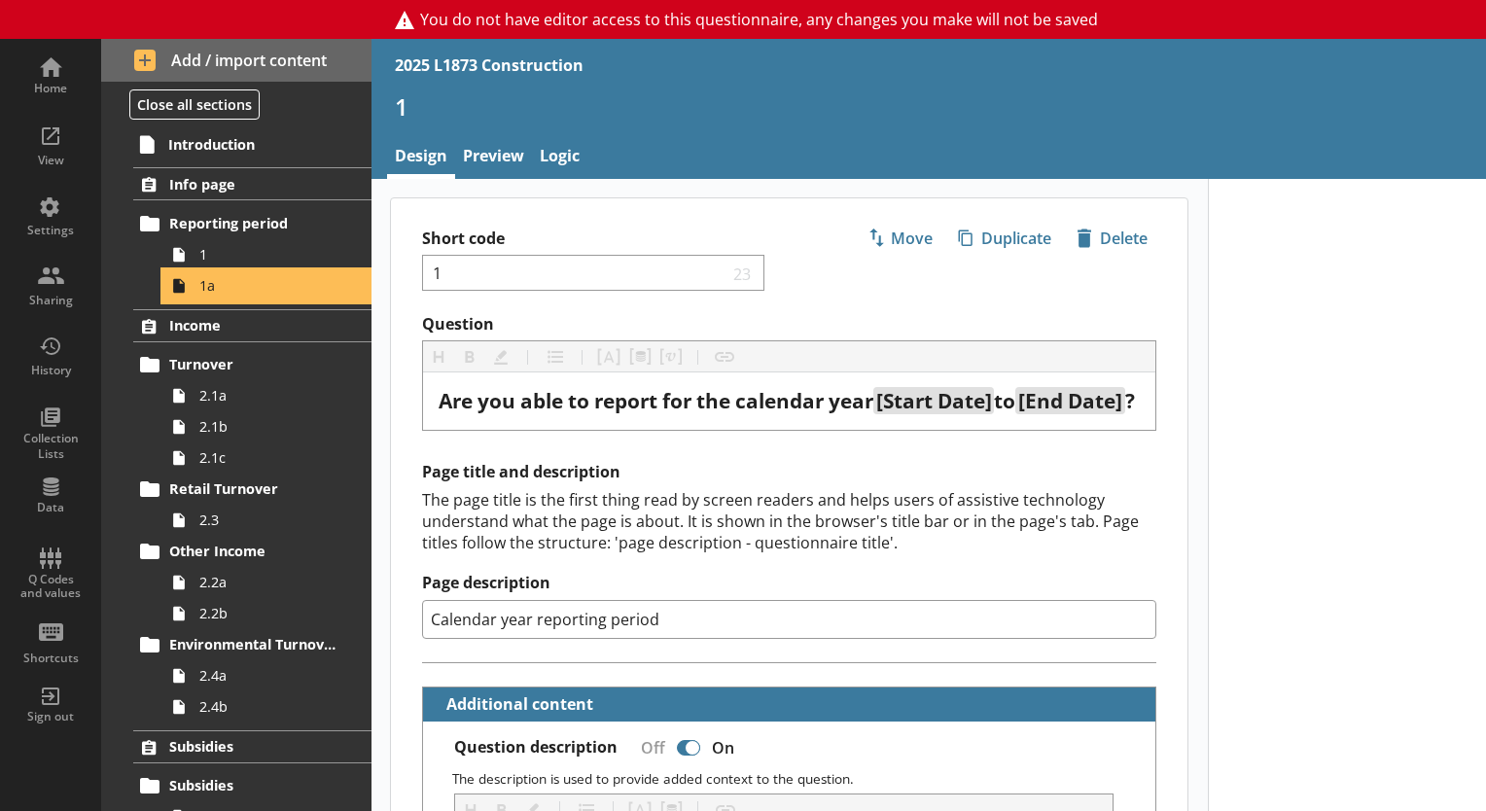
type textarea "x"
select select "ref_p_end_date"
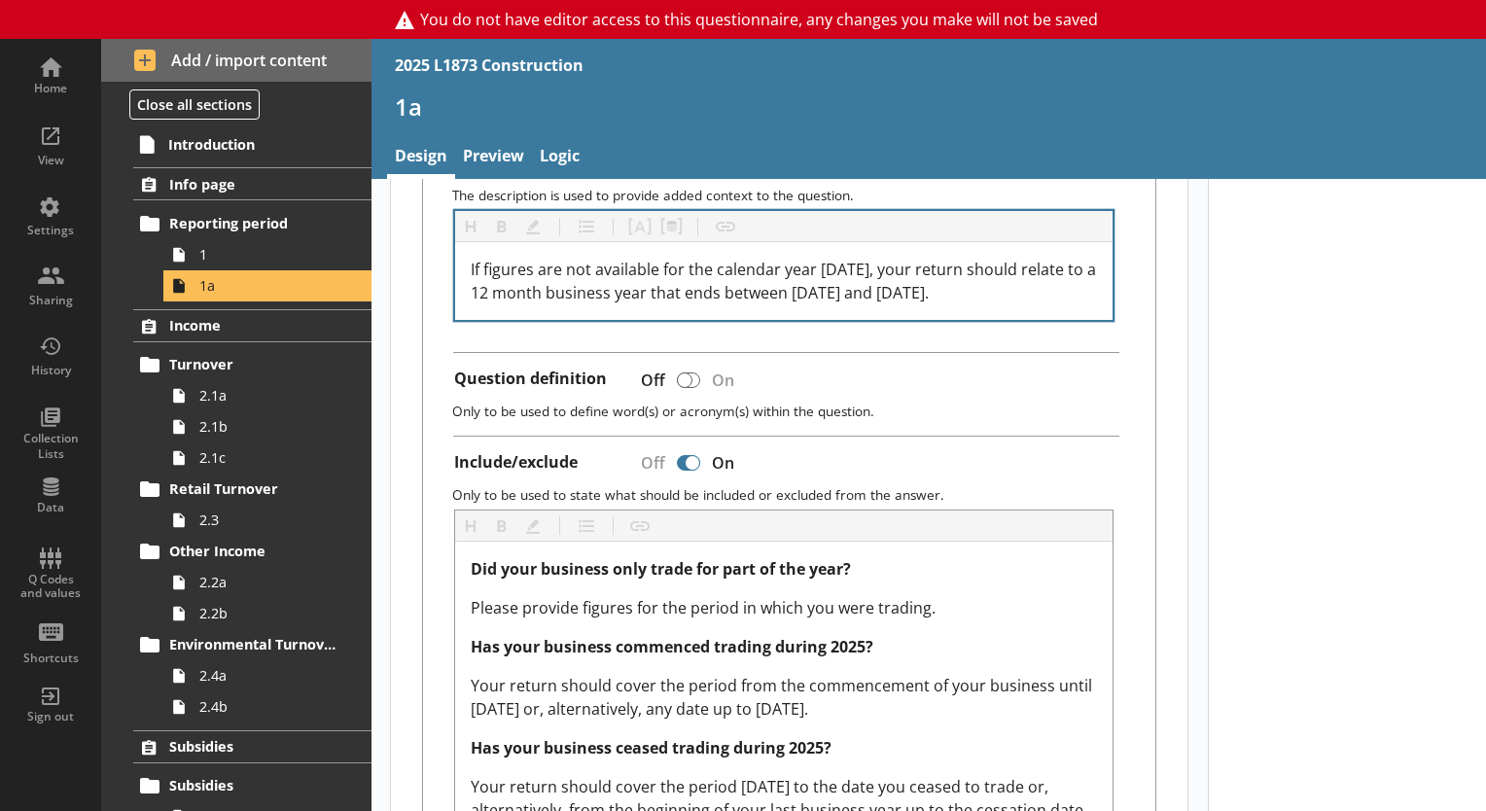
scroll to position [681, 0]
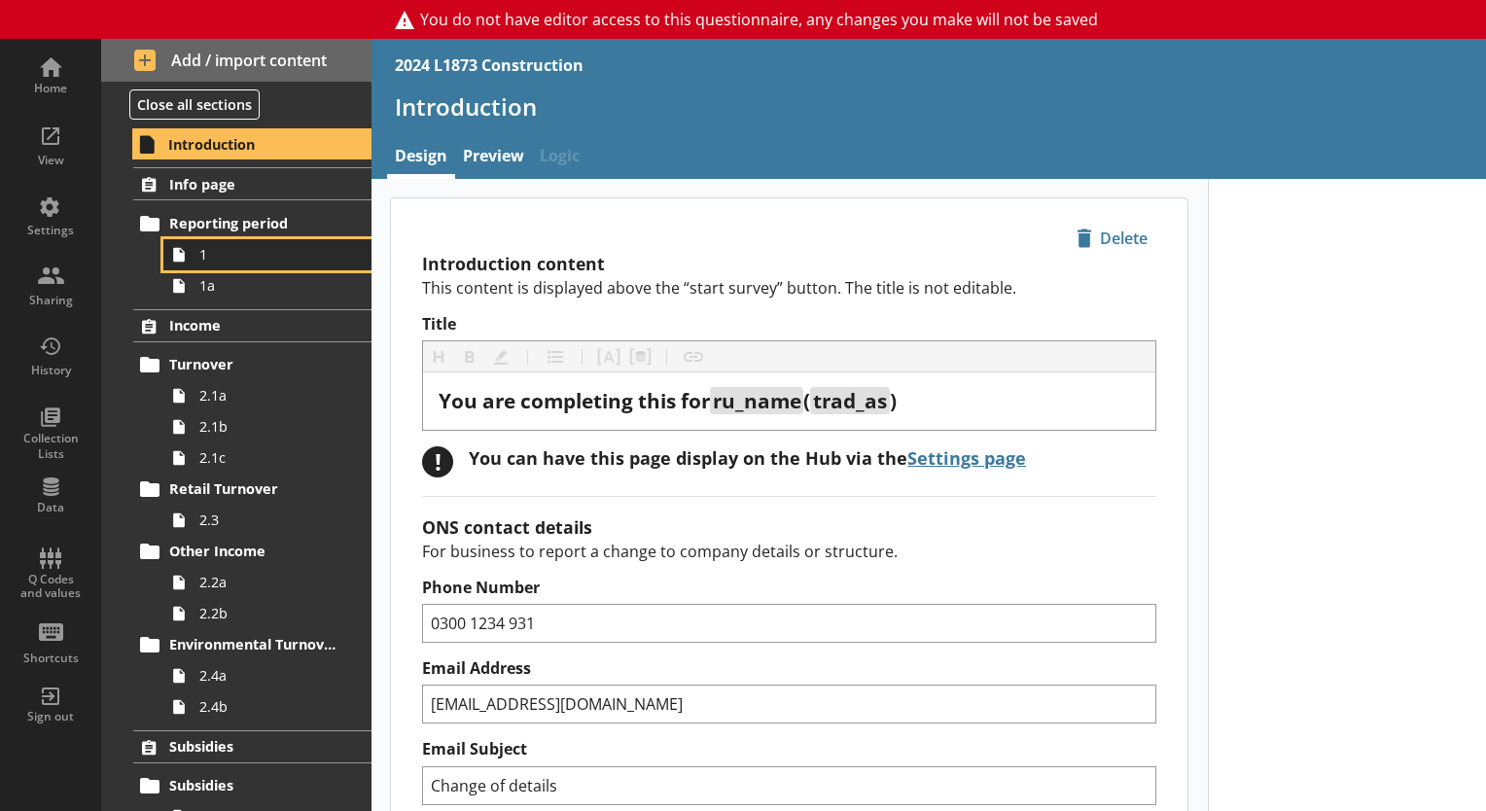
click at [286, 251] on span "1" at bounding box center [272, 254] width 146 height 18
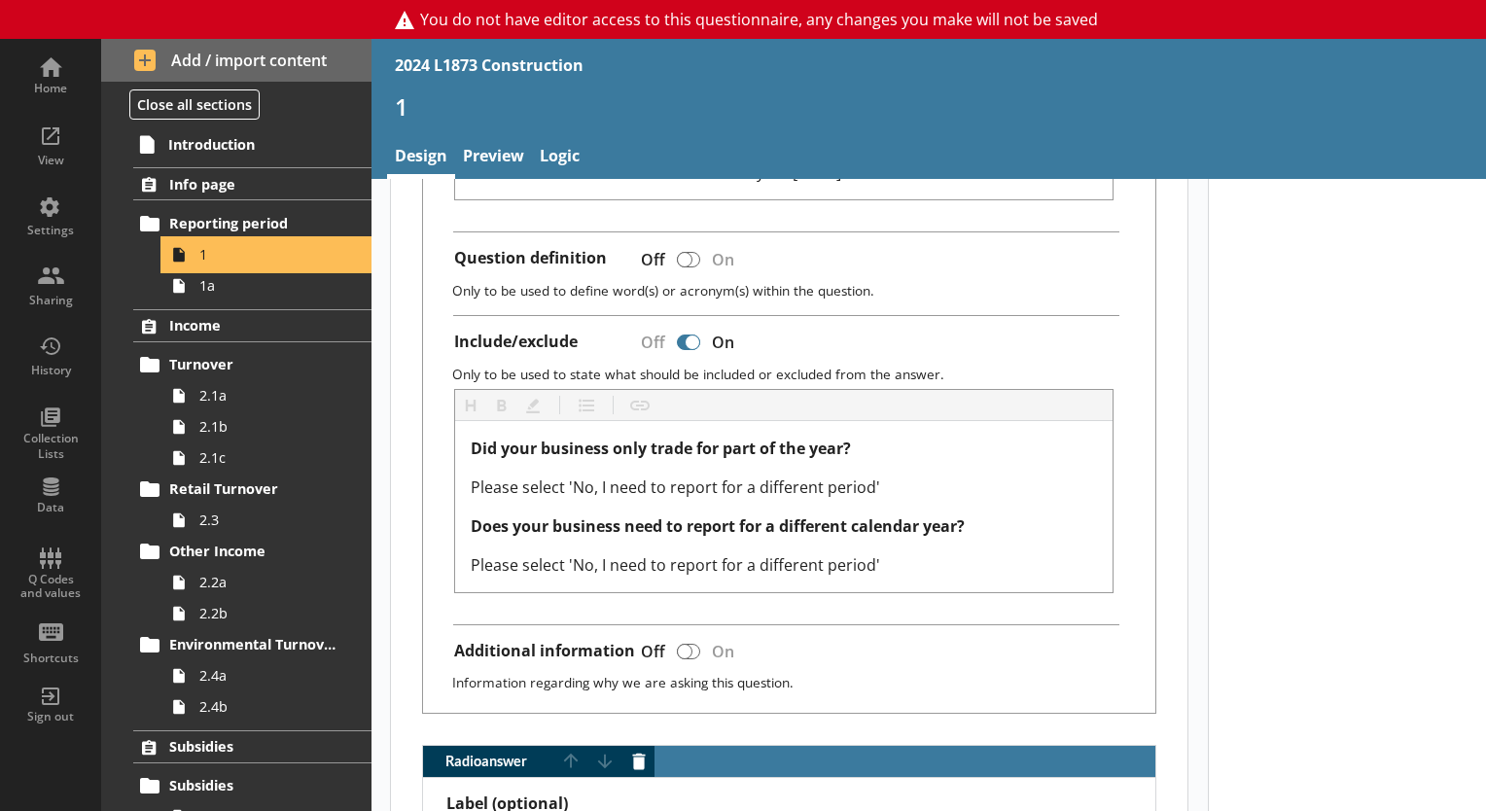
scroll to position [195, 0]
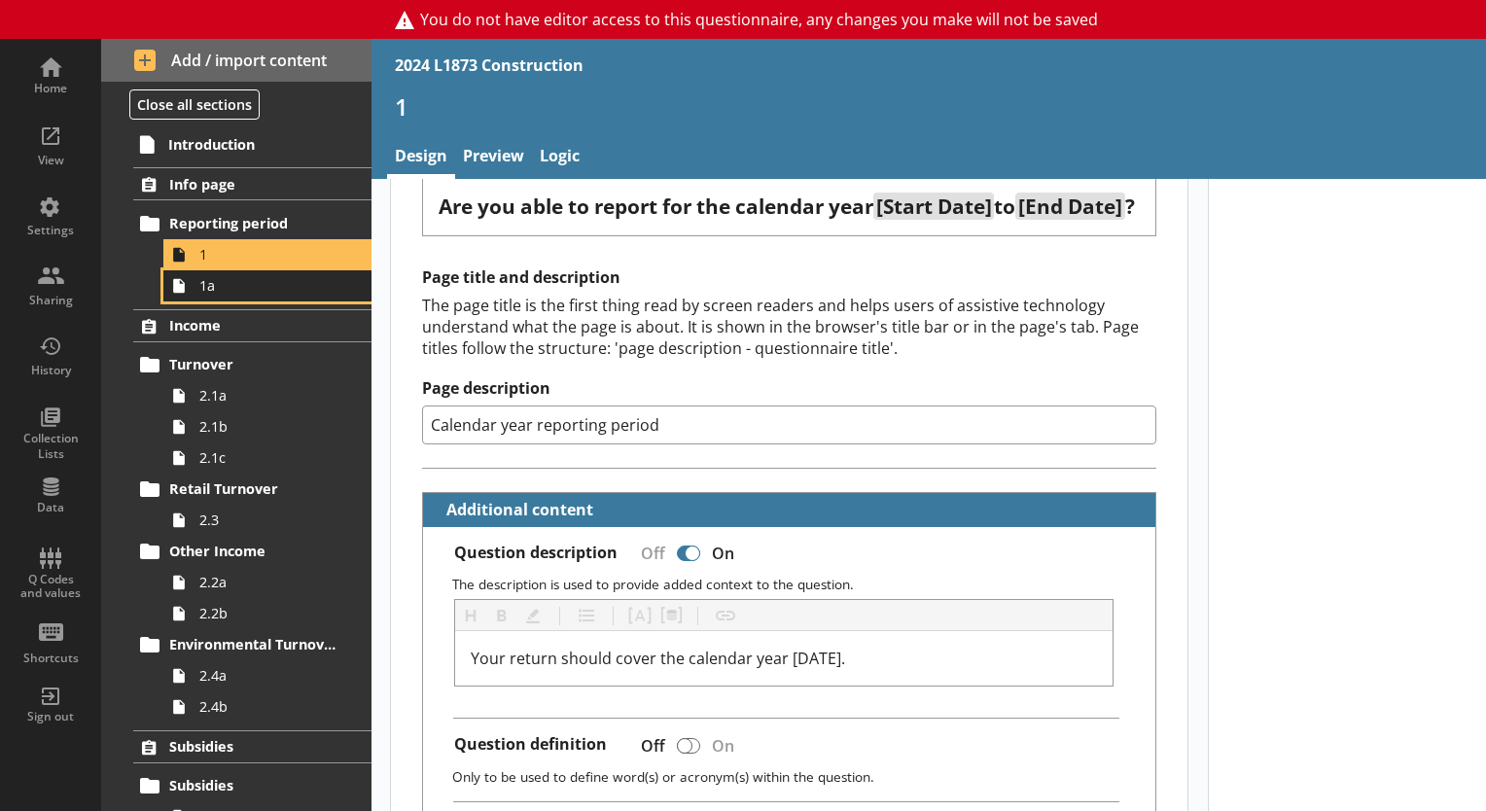
click at [253, 286] on span "1a" at bounding box center [272, 285] width 146 height 18
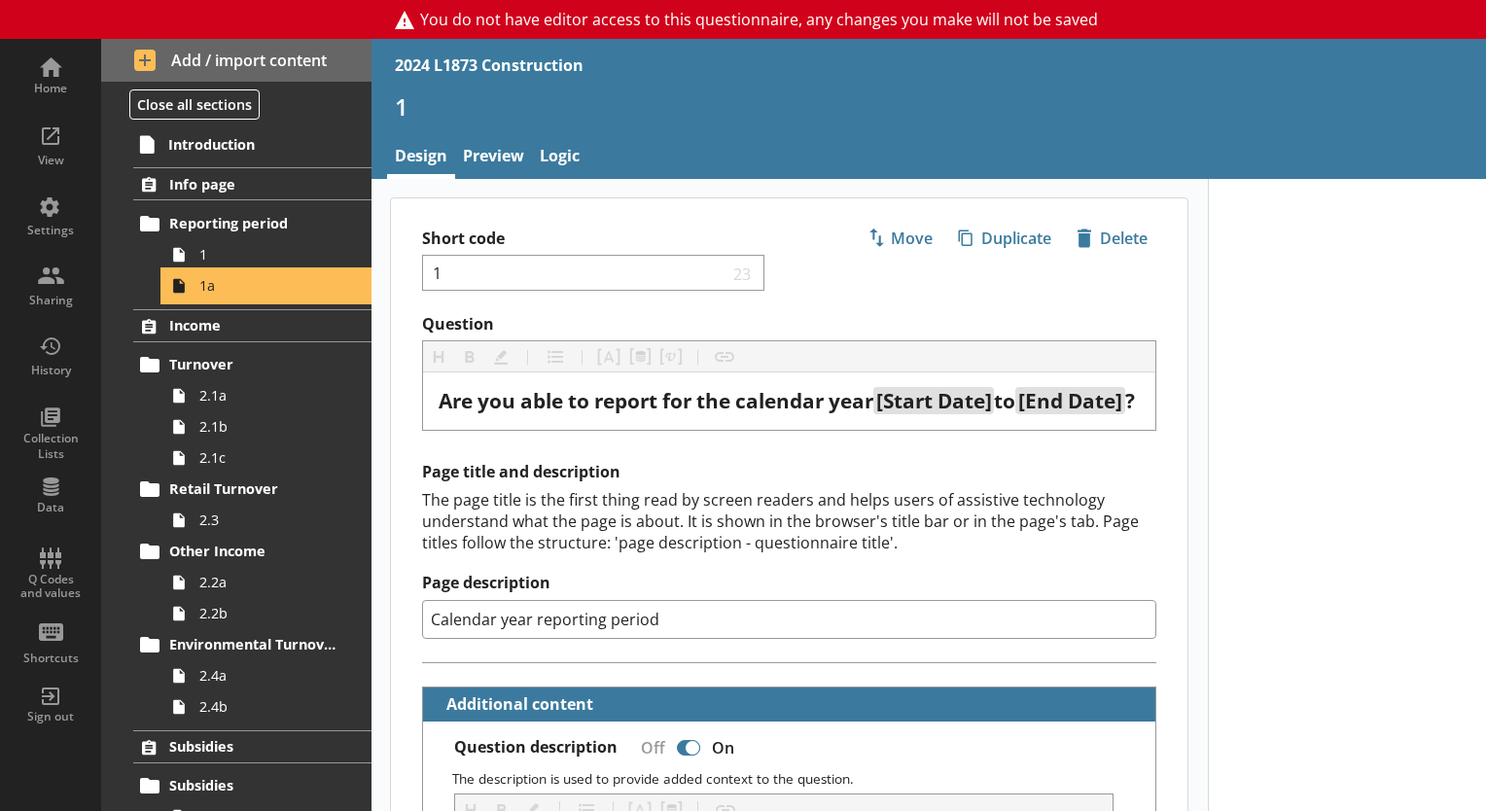
type textarea "x"
select select "ref_p_end_date"
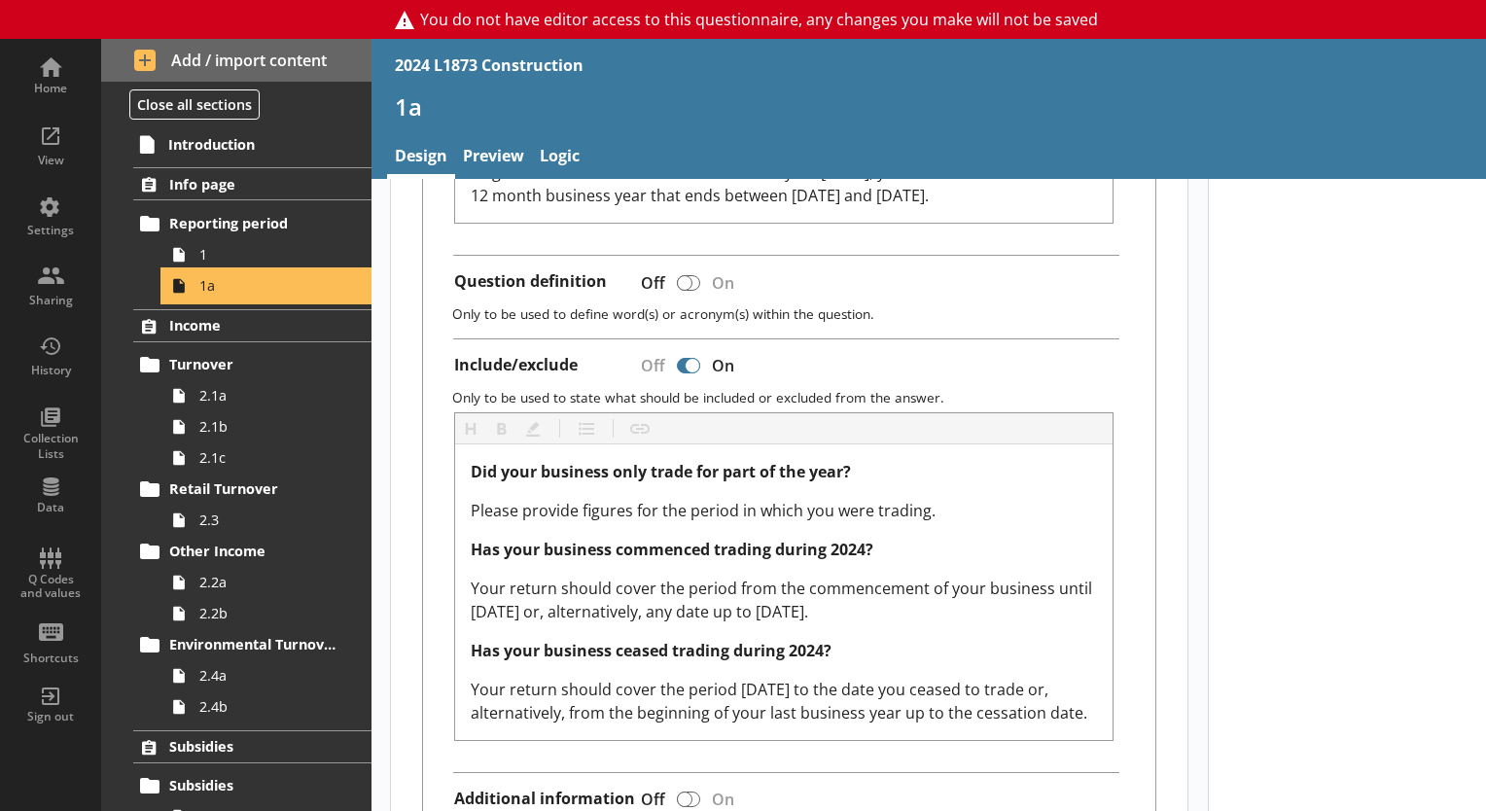
scroll to position [778, 0]
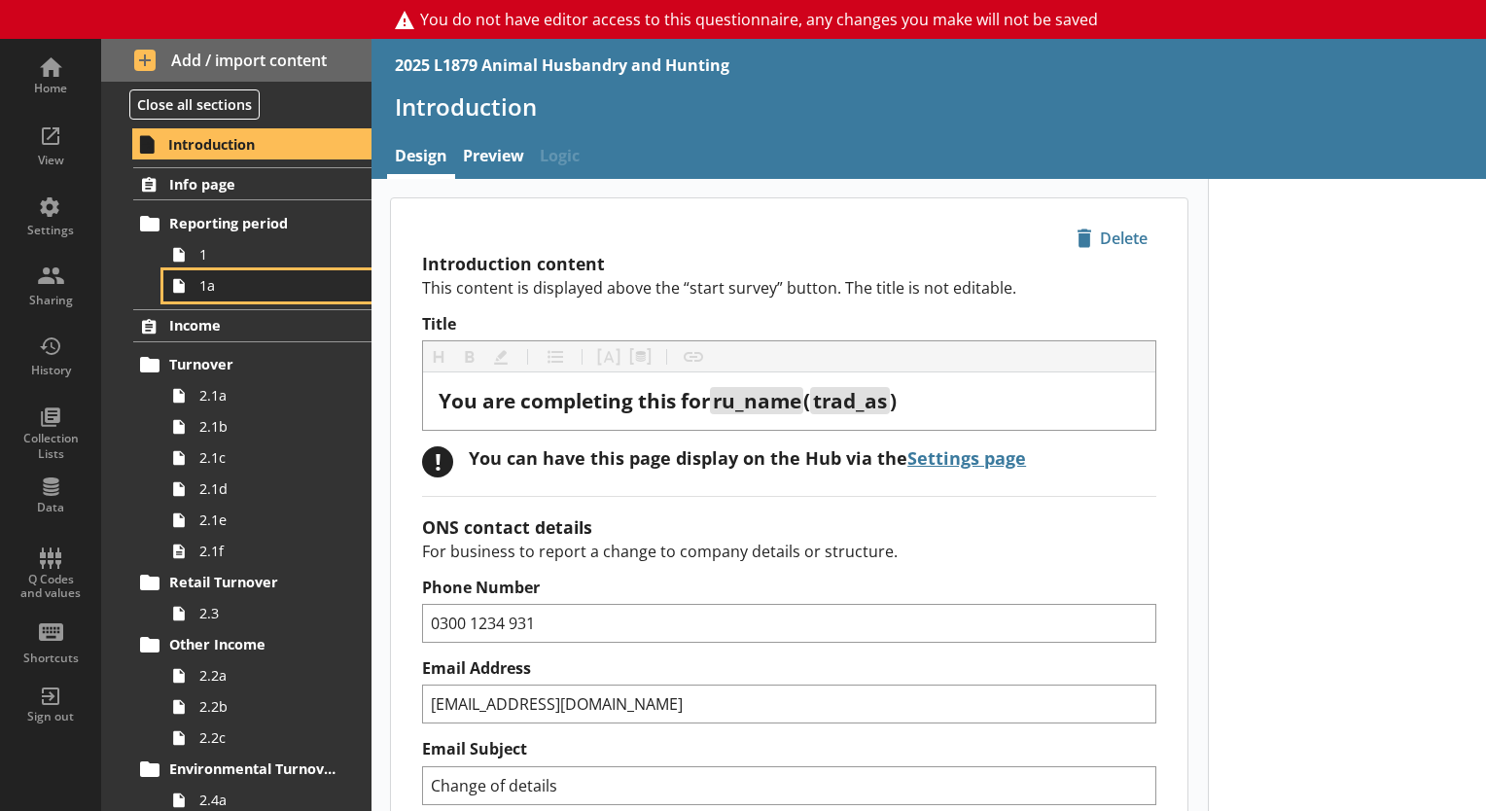
click at [236, 296] on link "1a" at bounding box center [267, 285] width 208 height 31
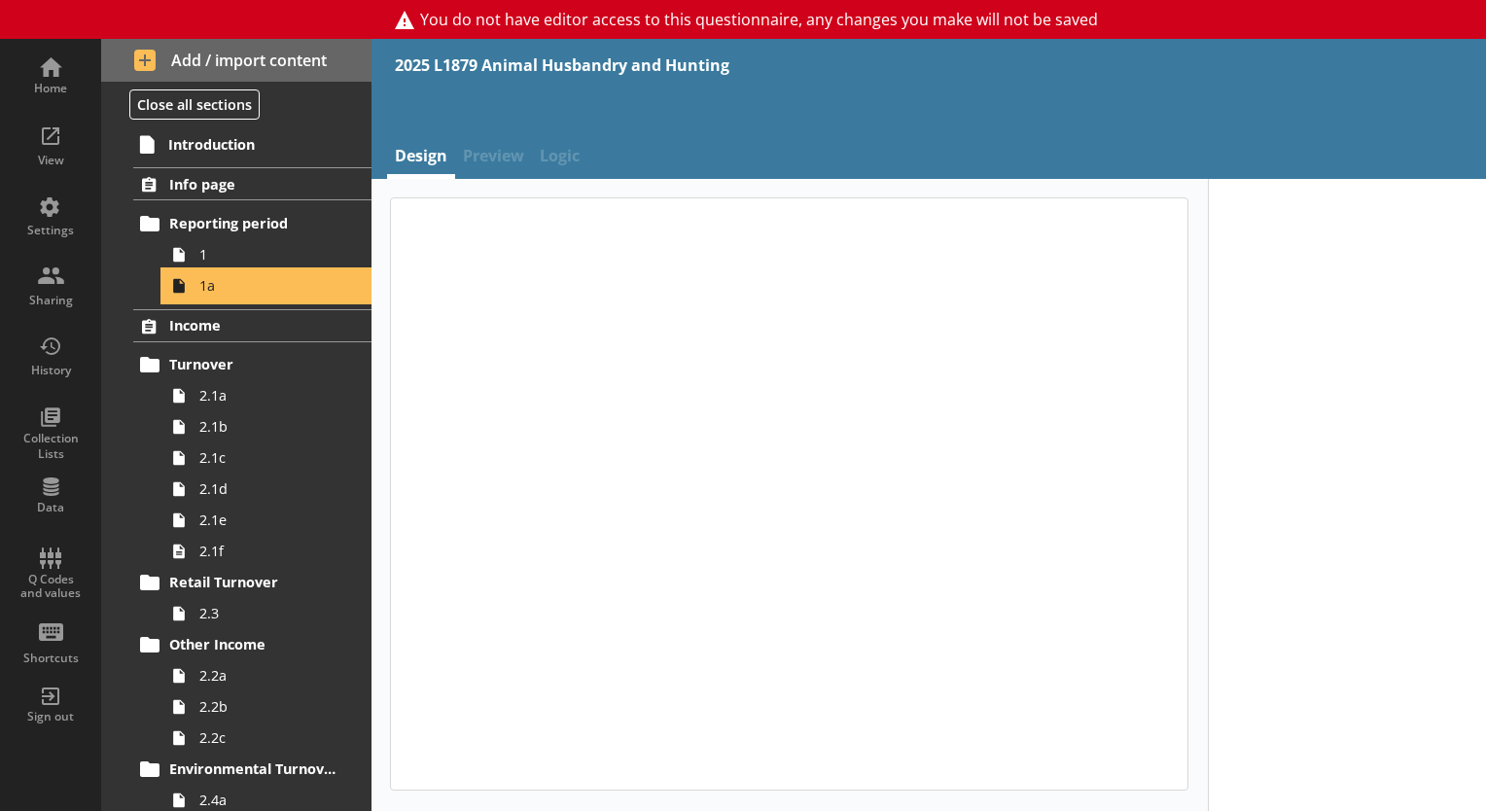
type textarea "x"
select select "ref_p_end_date"
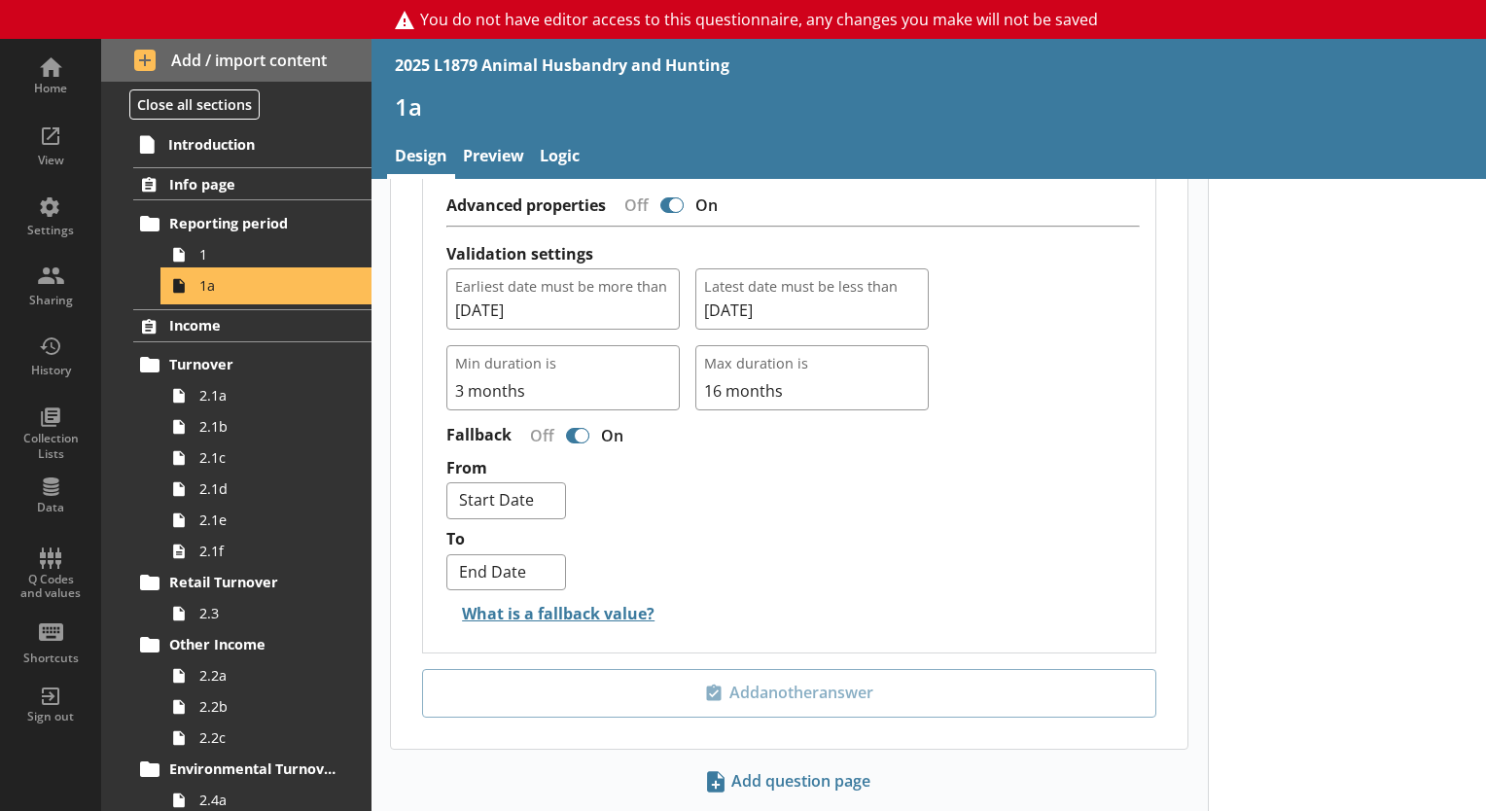
scroll to position [1945, 0]
